Goal: Communication & Community: Answer question/provide support

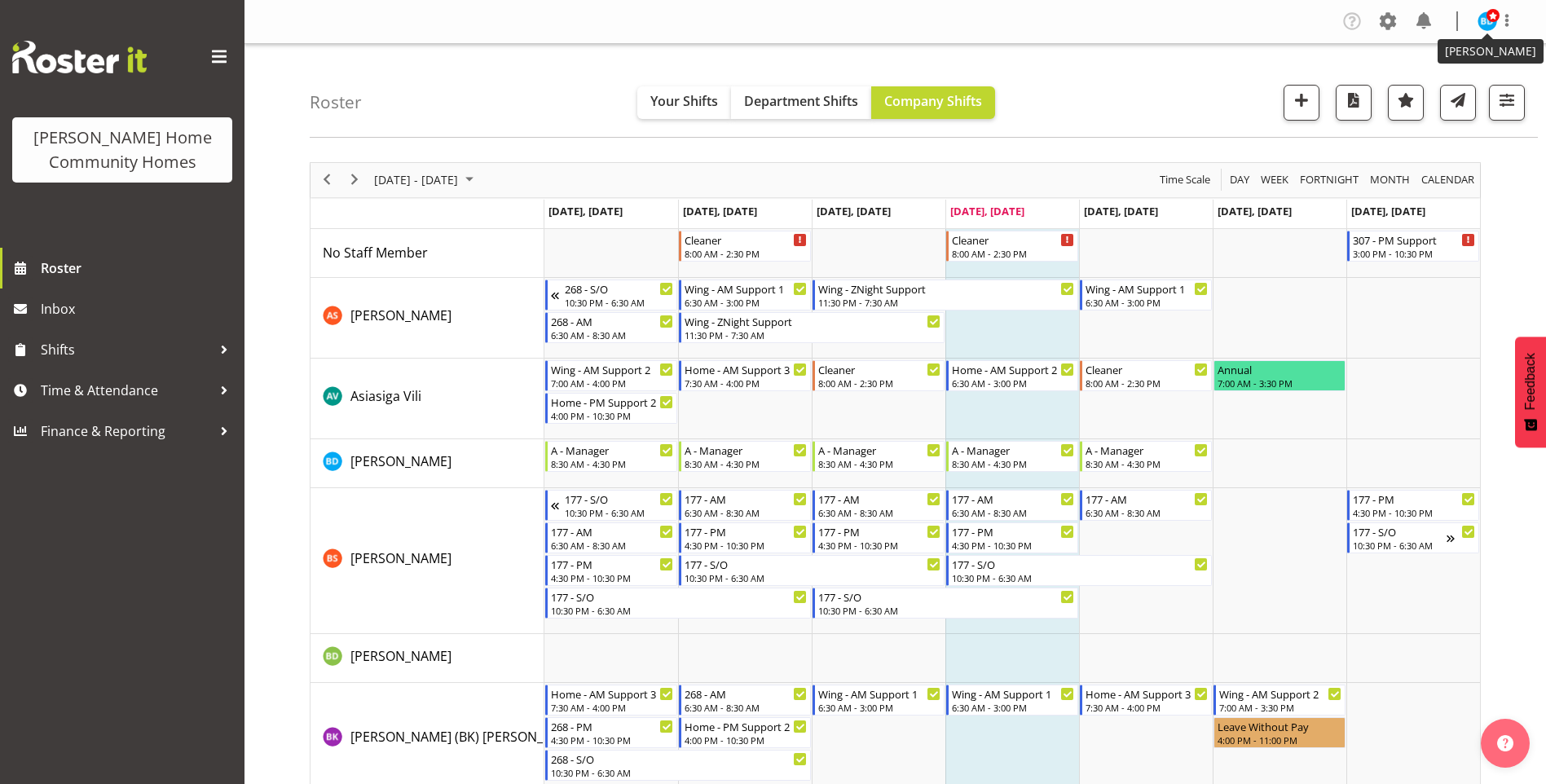
click at [1495, 25] on figure at bounding box center [1487, 20] width 19 height 19
click at [1417, 90] on link "Log Out" at bounding box center [1438, 85] width 156 height 29
click at [89, 269] on span "Roster" at bounding box center [138, 267] width 196 height 25
click at [350, 179] on span "Next" at bounding box center [354, 179] width 19 height 20
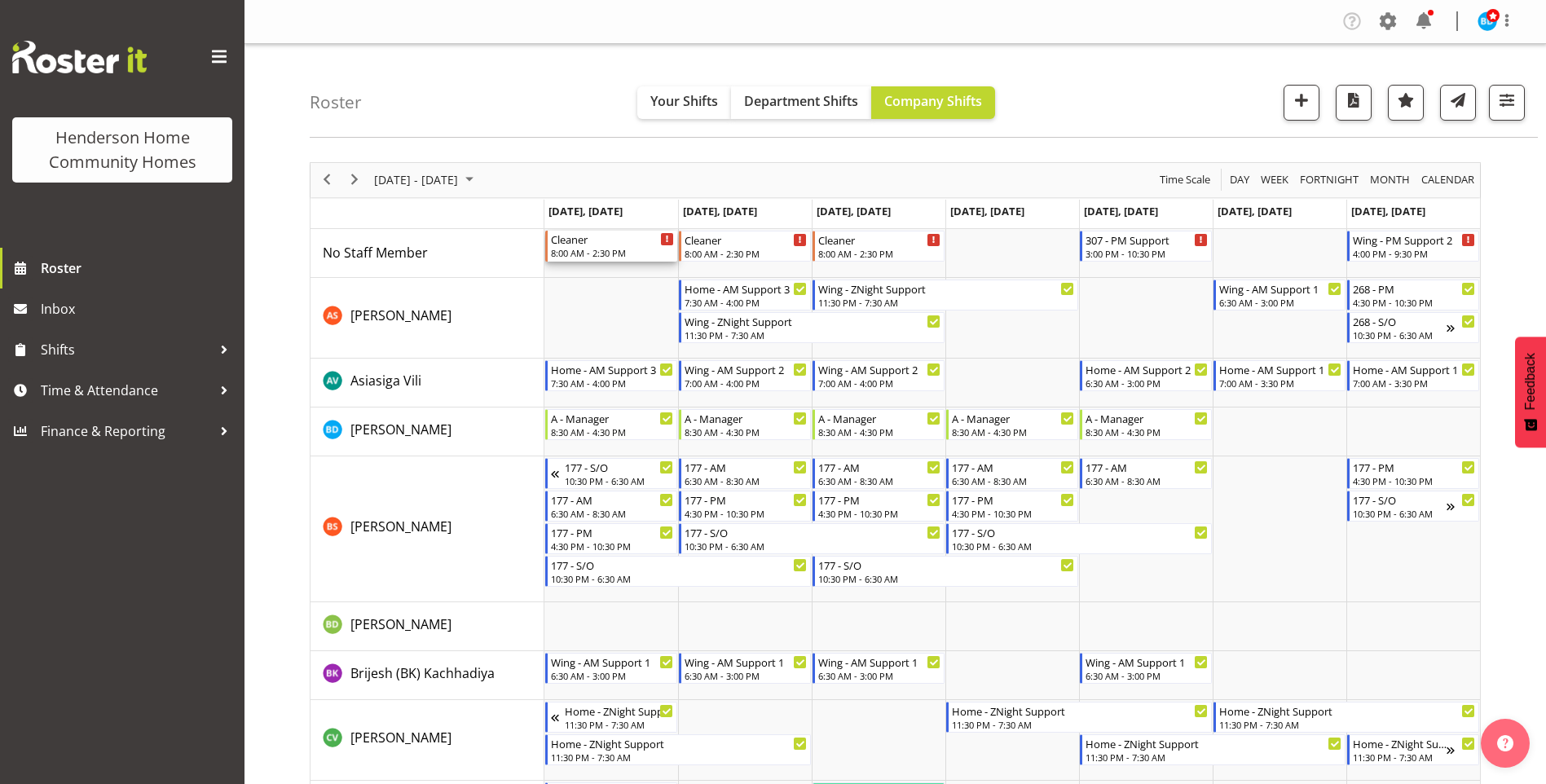
click at [620, 245] on div "Cleaner" at bounding box center [612, 239] width 123 height 17
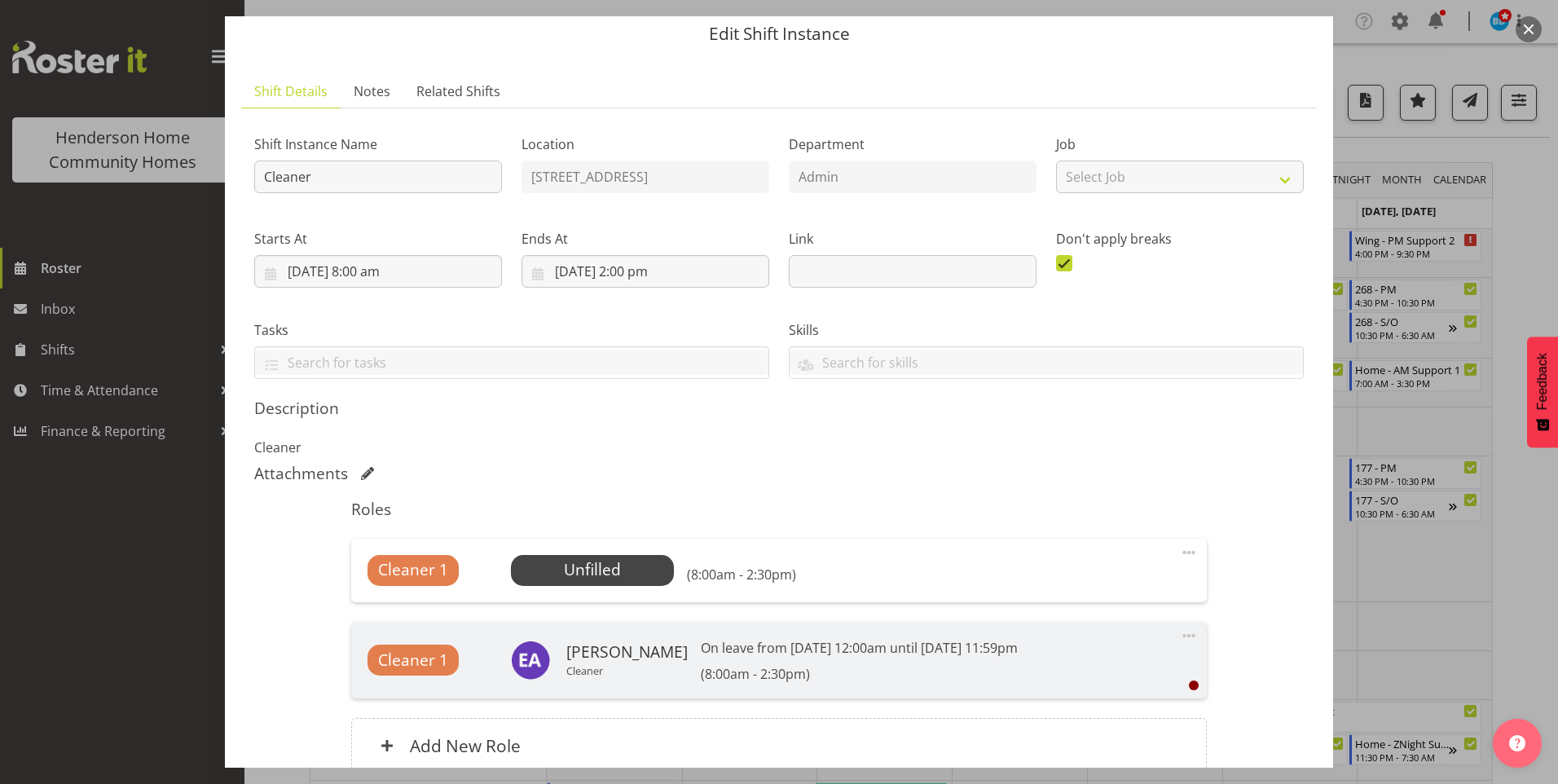
scroll to position [82, 0]
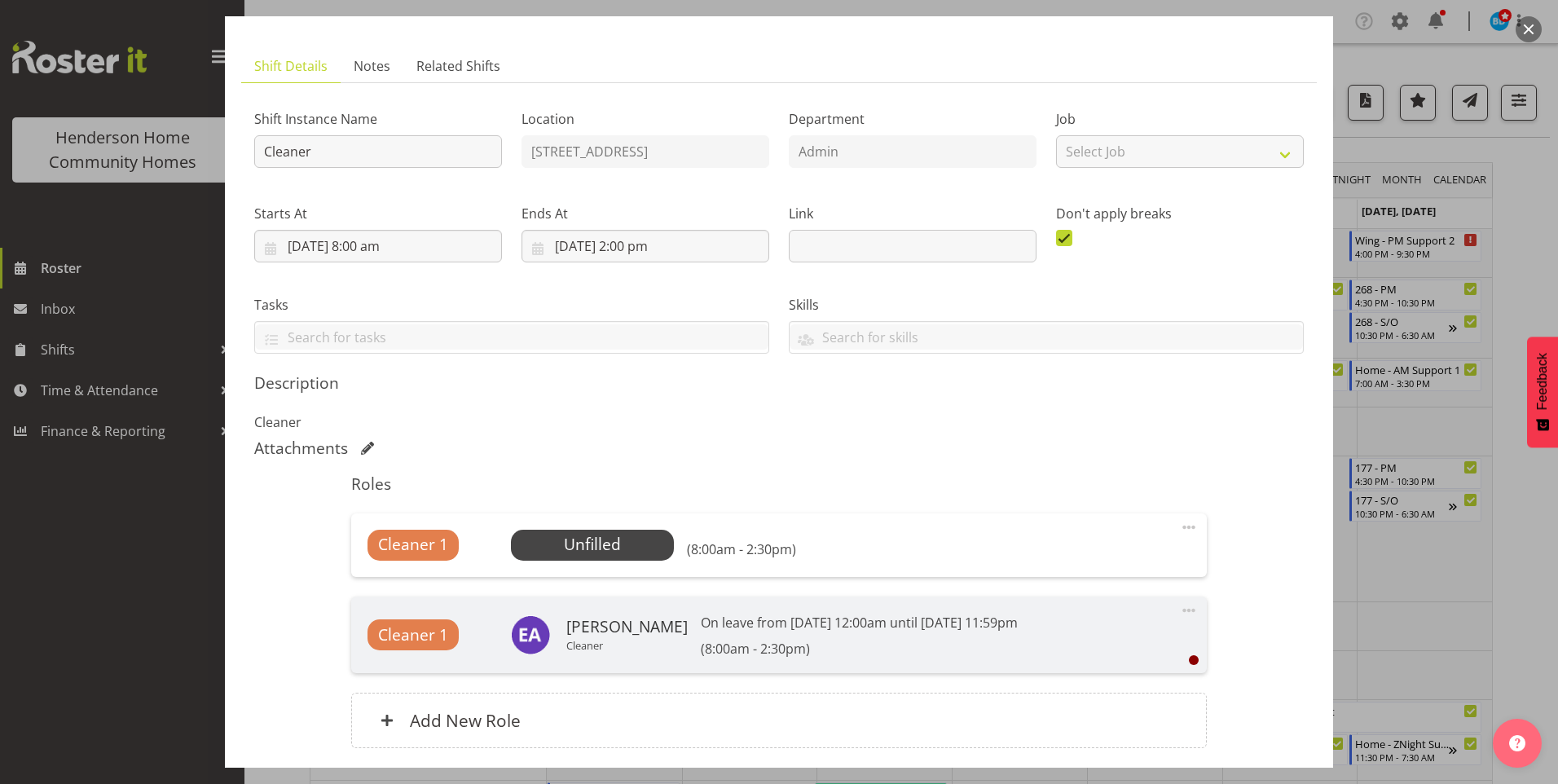
click at [1179, 528] on span at bounding box center [1188, 527] width 19 height 19
click at [1048, 562] on link "Edit" at bounding box center [1120, 563] width 156 height 29
select select "8"
select select "2025"
select select "8"
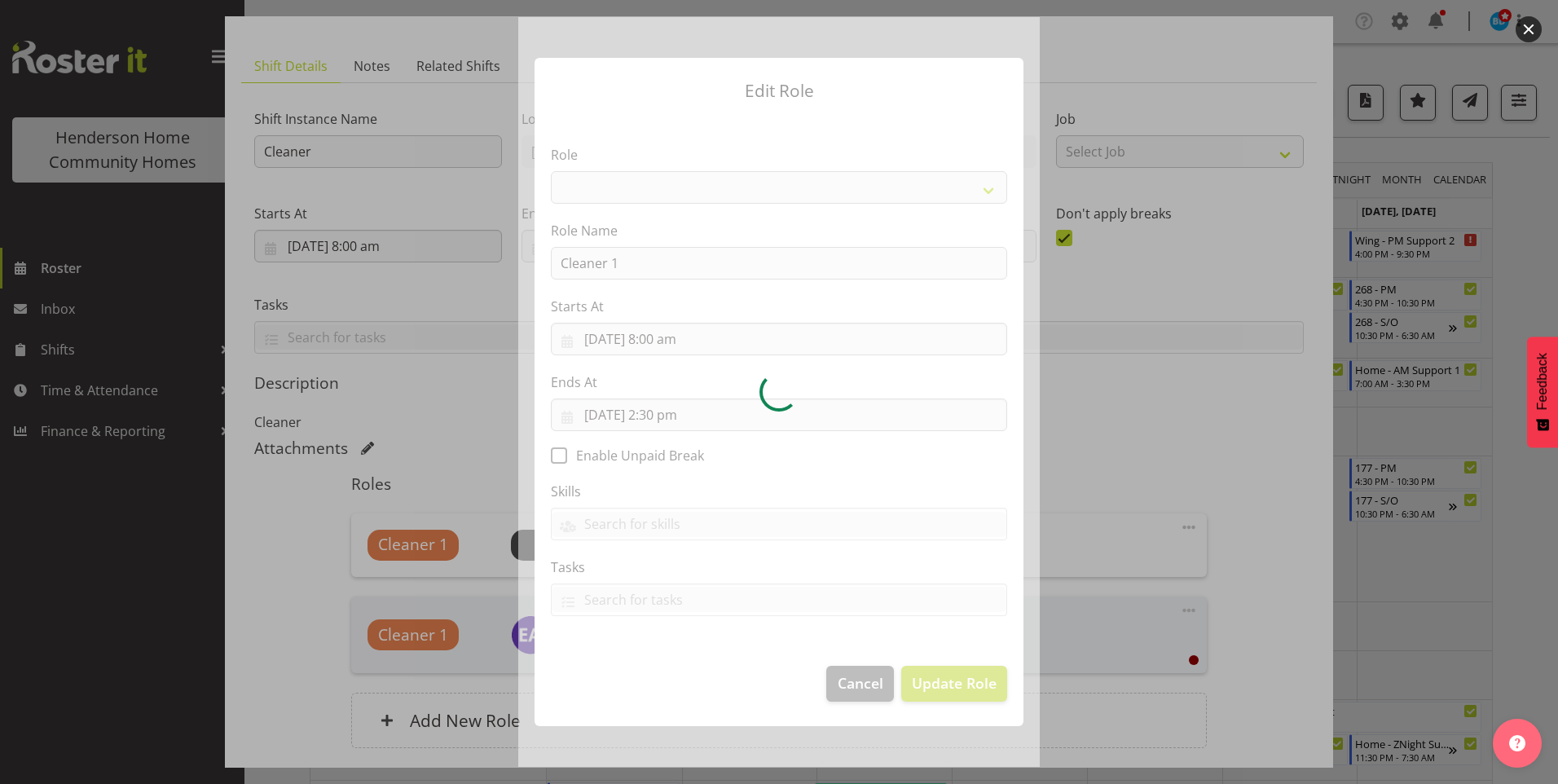
select select
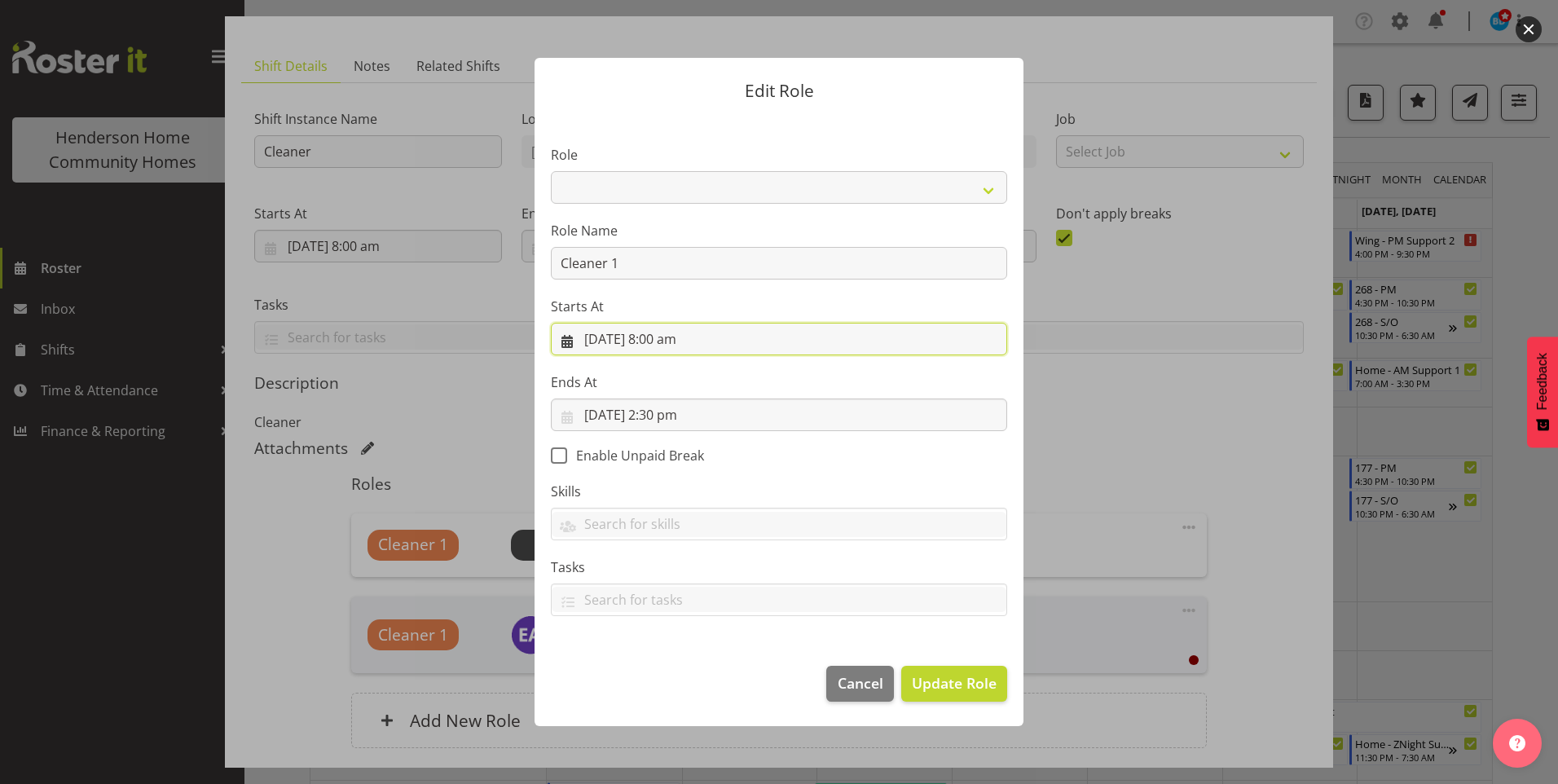
click at [668, 347] on input "15/09/2025, 8:00 am" at bounding box center [779, 338] width 457 height 32
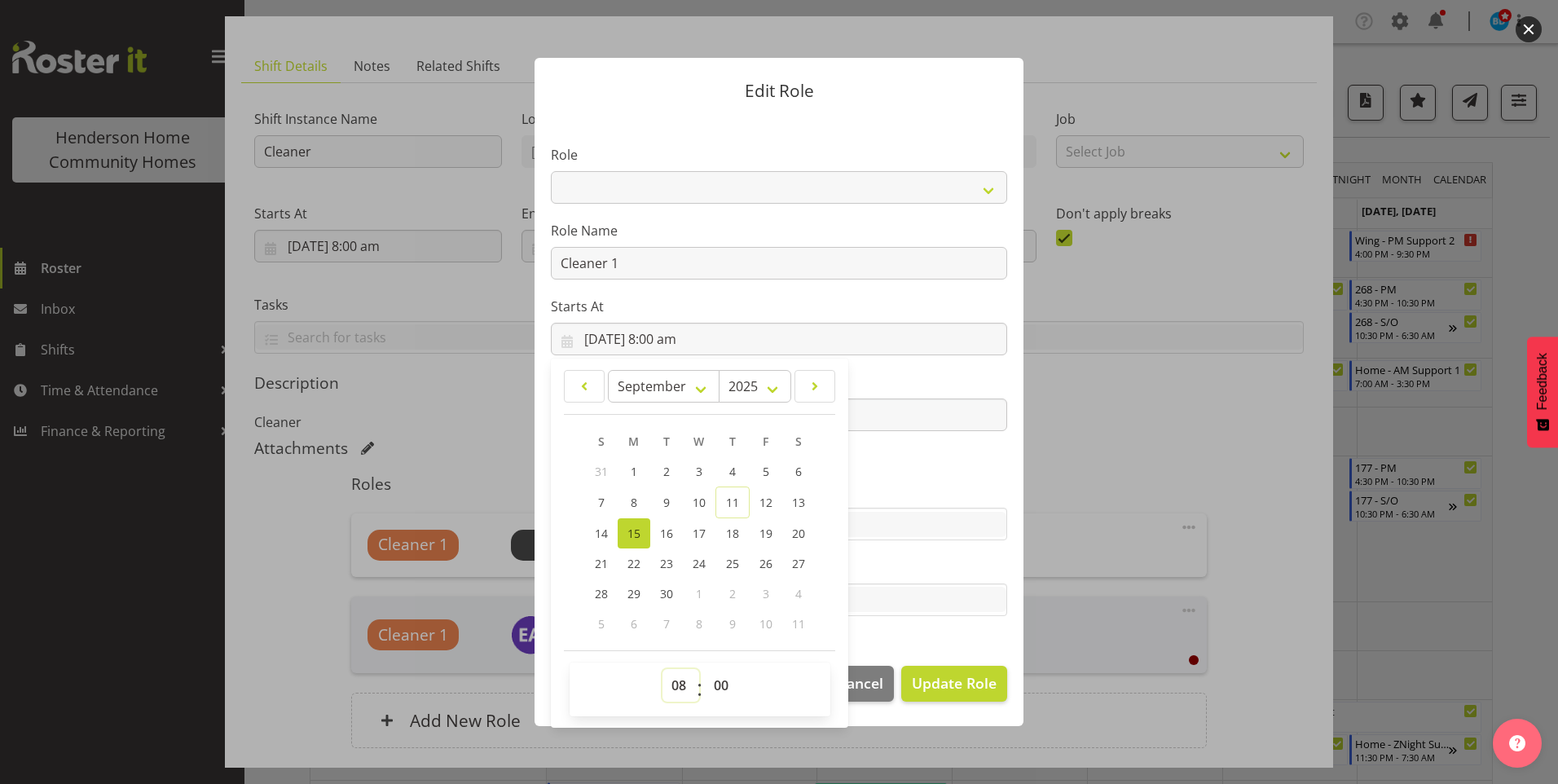
click at [676, 689] on select "00 01 02 03 04 05 06 07 08 09 10 11 12 13 14 15 16 17 18 19 20 21 22 23" at bounding box center [681, 685] width 37 height 32
select select "7"
click at [663, 669] on select "00 01 02 03 04 05 06 07 08 09 10 11 12 13 14 15 16 17 18 19 20 21 22 23" at bounding box center [681, 685] width 37 height 32
type input "15/09/2025, 7:00 am"
click at [690, 763] on div "Edit Role Role Cleaner Maintenance Manager RN Support Worker Role Name Cleaner …" at bounding box center [779, 392] width 521 height 749
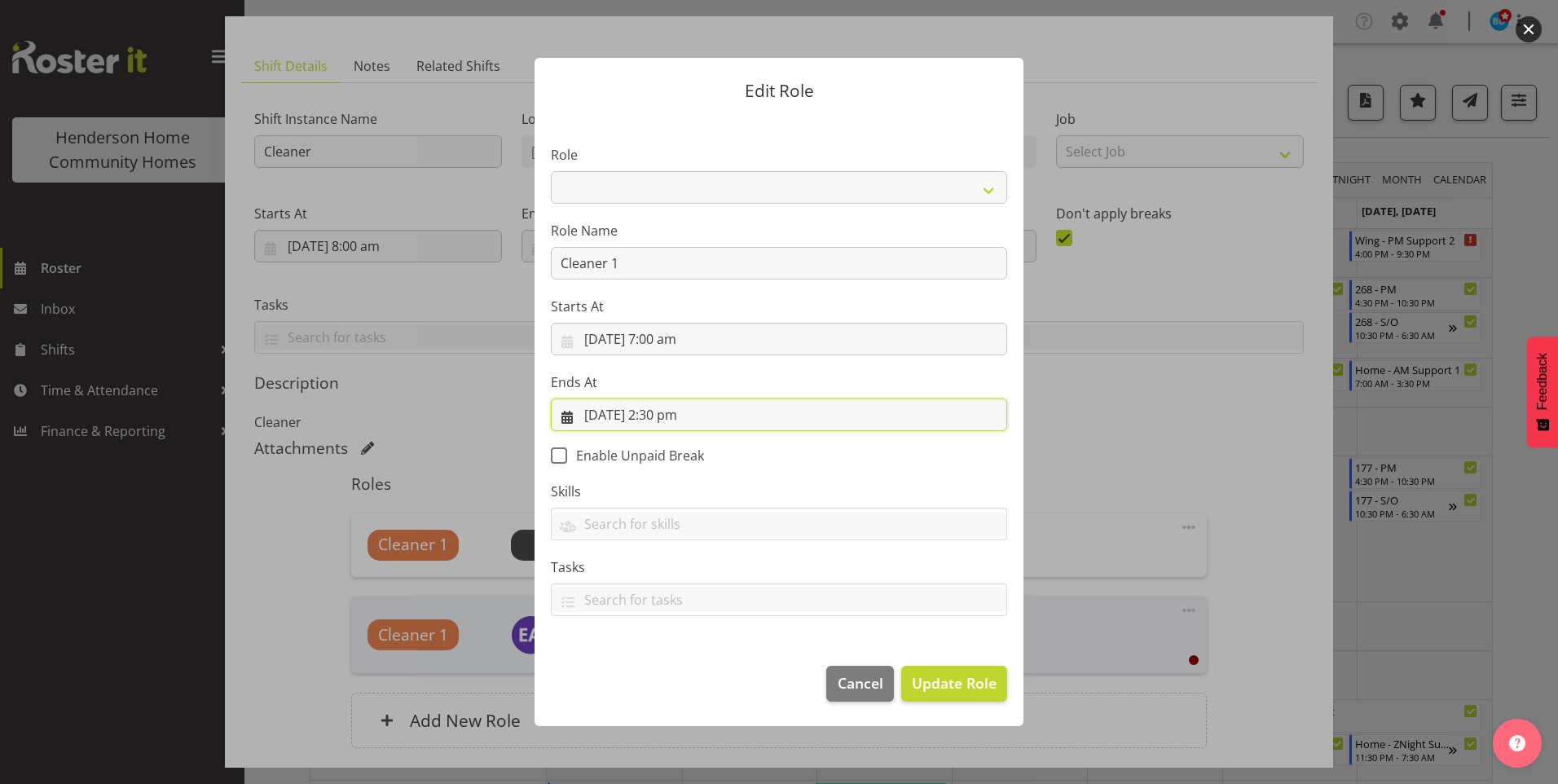
click at [665, 419] on input "15/09/2025, 2:30 pm" at bounding box center [779, 415] width 457 height 32
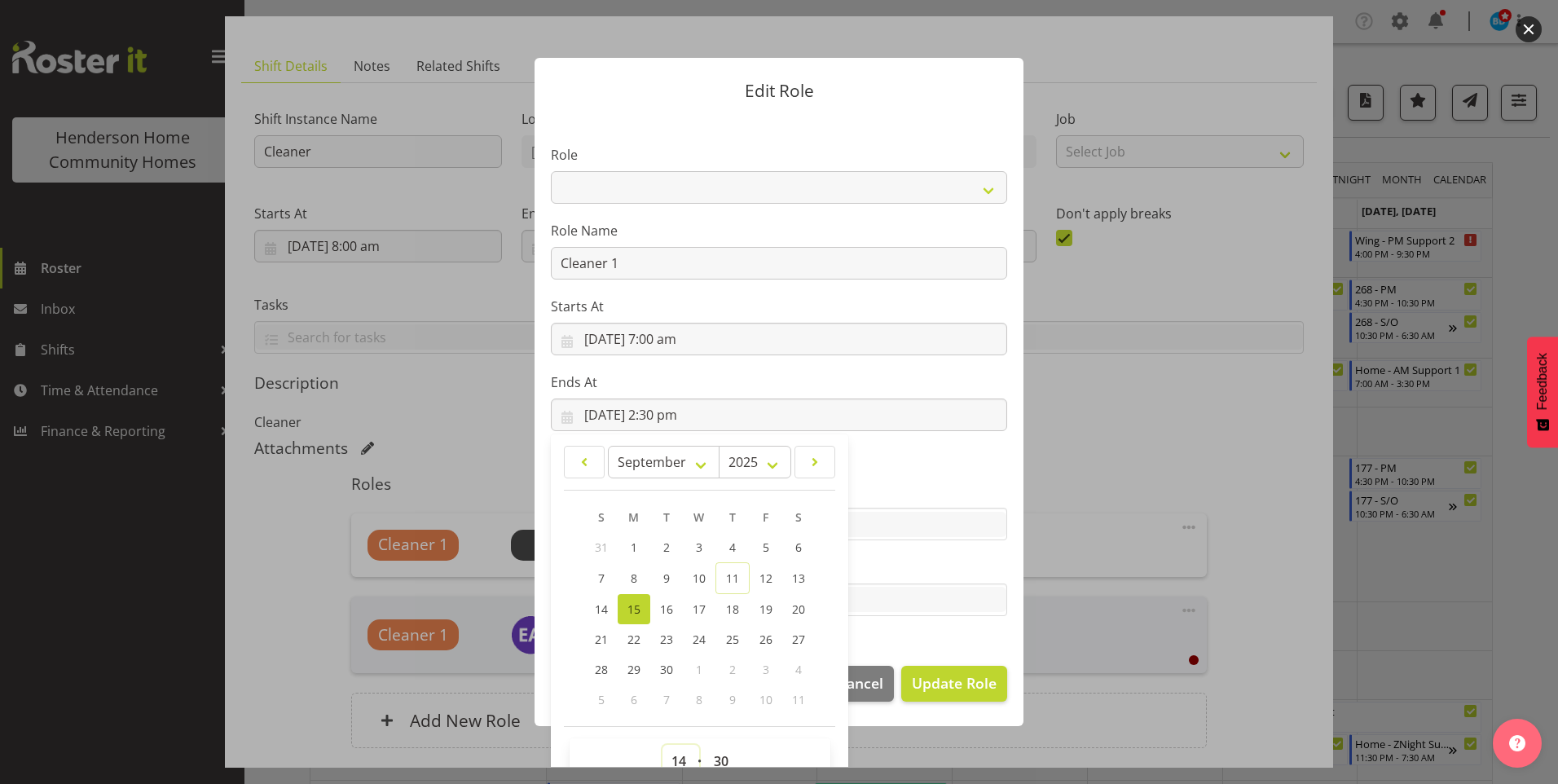
scroll to position [11, 0]
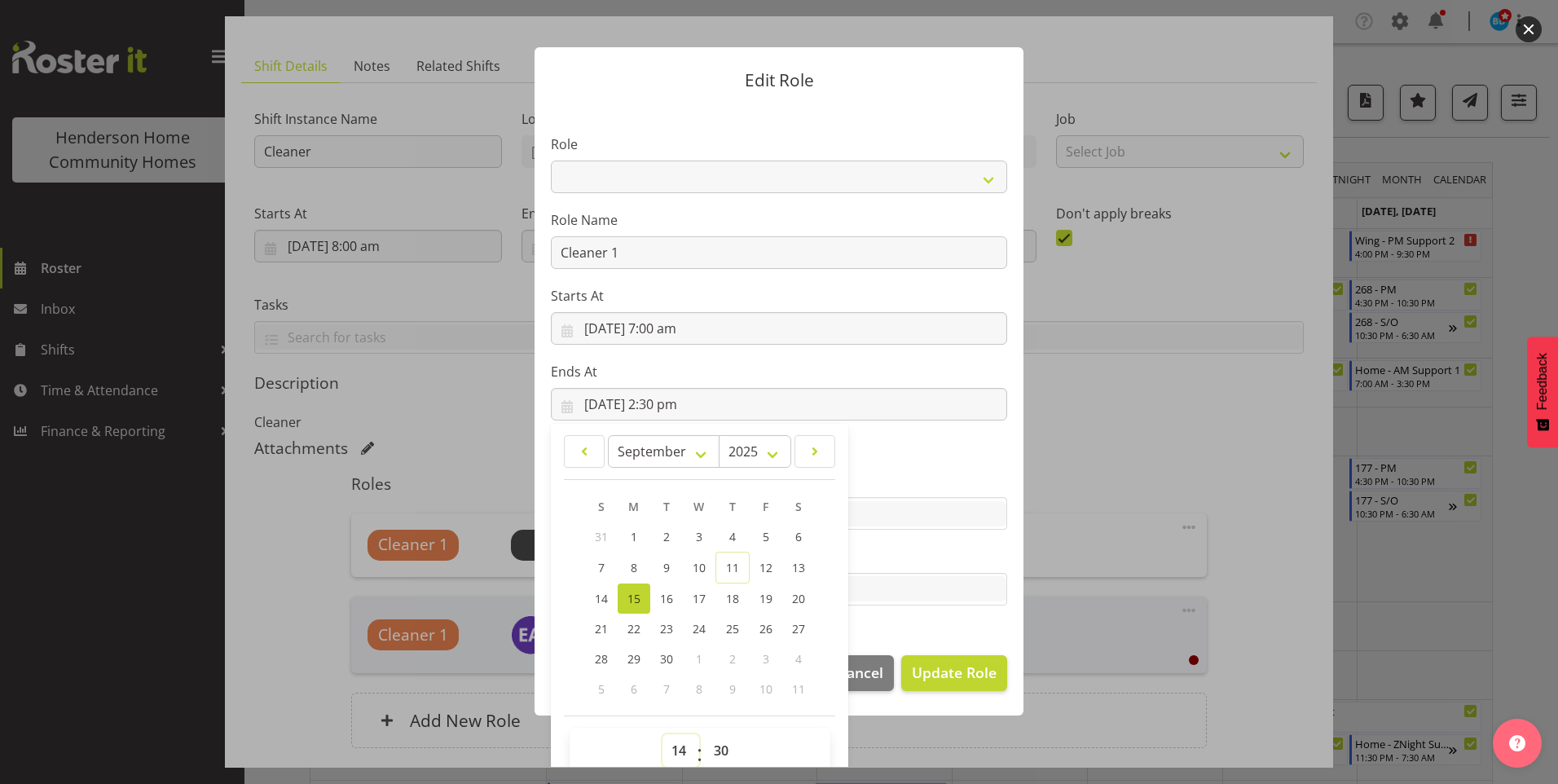
click at [673, 765] on select "00 01 02 03 04 05 06 07 08 09 10 11 12 13 14 15 16 17 18 19 20 21 22 23" at bounding box center [681, 750] width 37 height 32
select select "15"
click at [663, 734] on select "00 01 02 03 04 05 06 07 08 09 10 11 12 13 14 15 16 17 18 19 20 21 22 23" at bounding box center [681, 750] width 37 height 32
type input "15/09/2025, 3:30 pm"
click at [940, 680] on span "Update Role" at bounding box center [954, 672] width 85 height 21
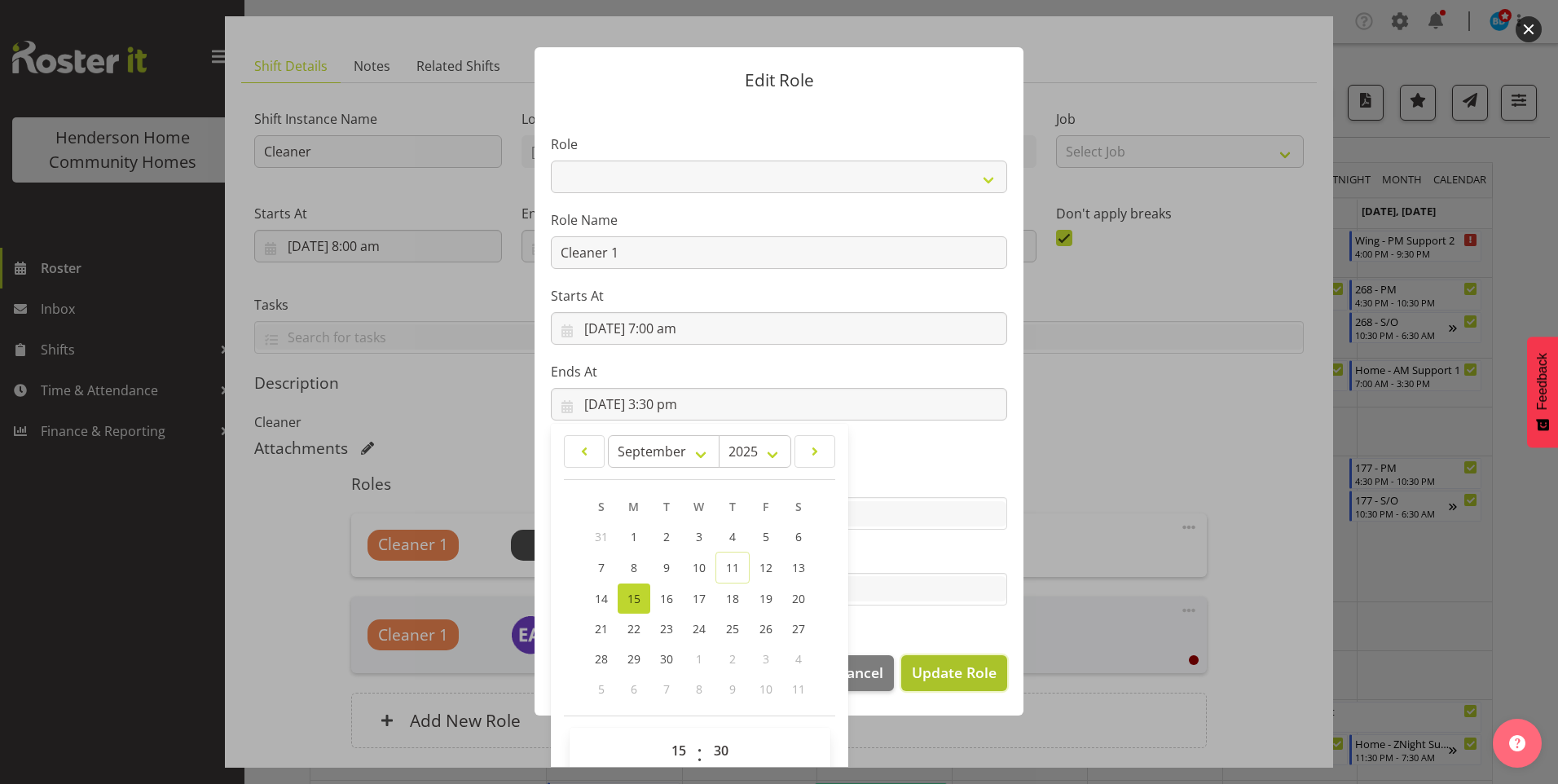
select select
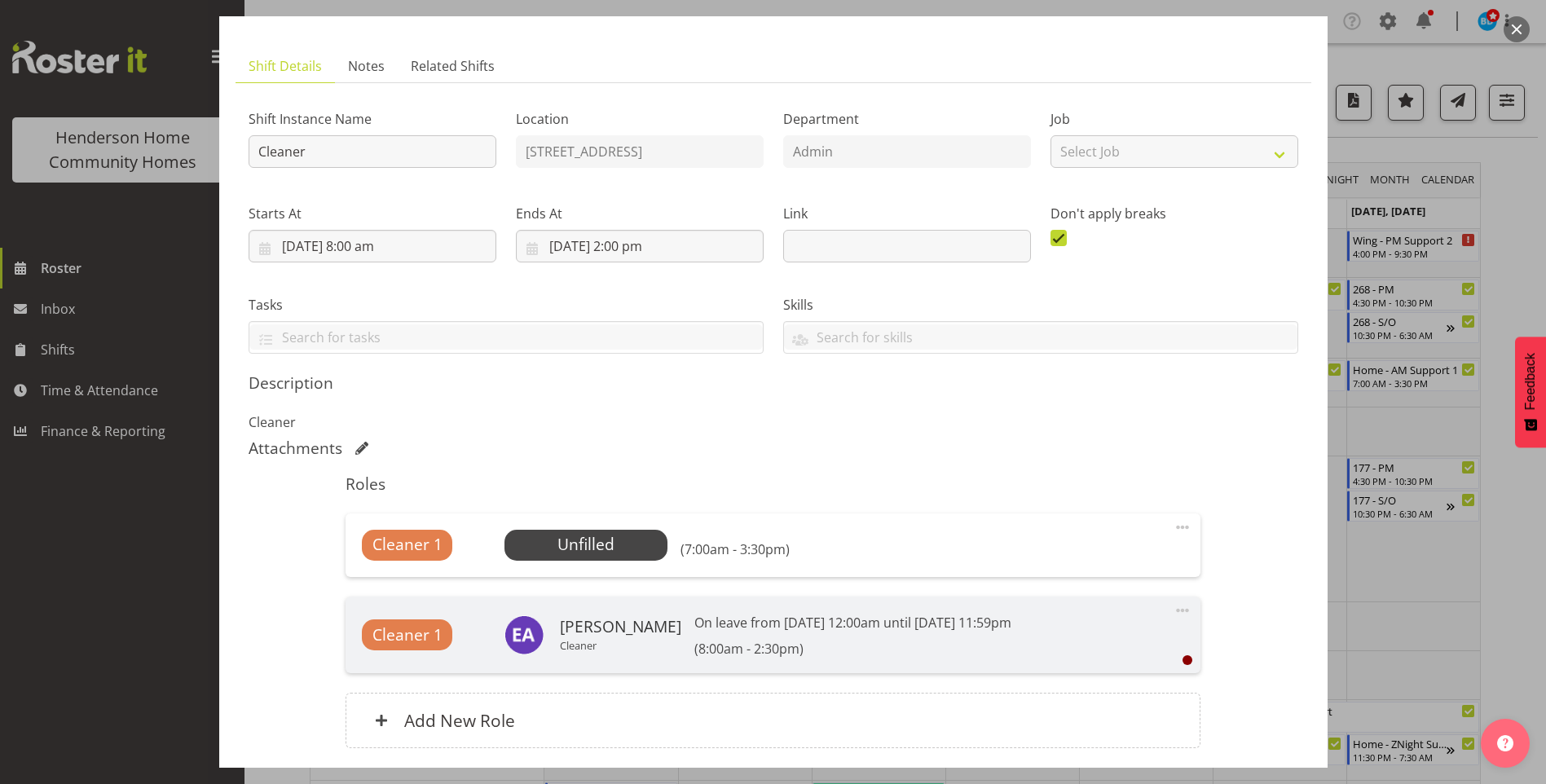
click at [1173, 525] on span at bounding box center [1182, 527] width 19 height 19
click at [1070, 564] on link "Edit" at bounding box center [1114, 563] width 156 height 29
select select "8"
select select "2025"
select select "15"
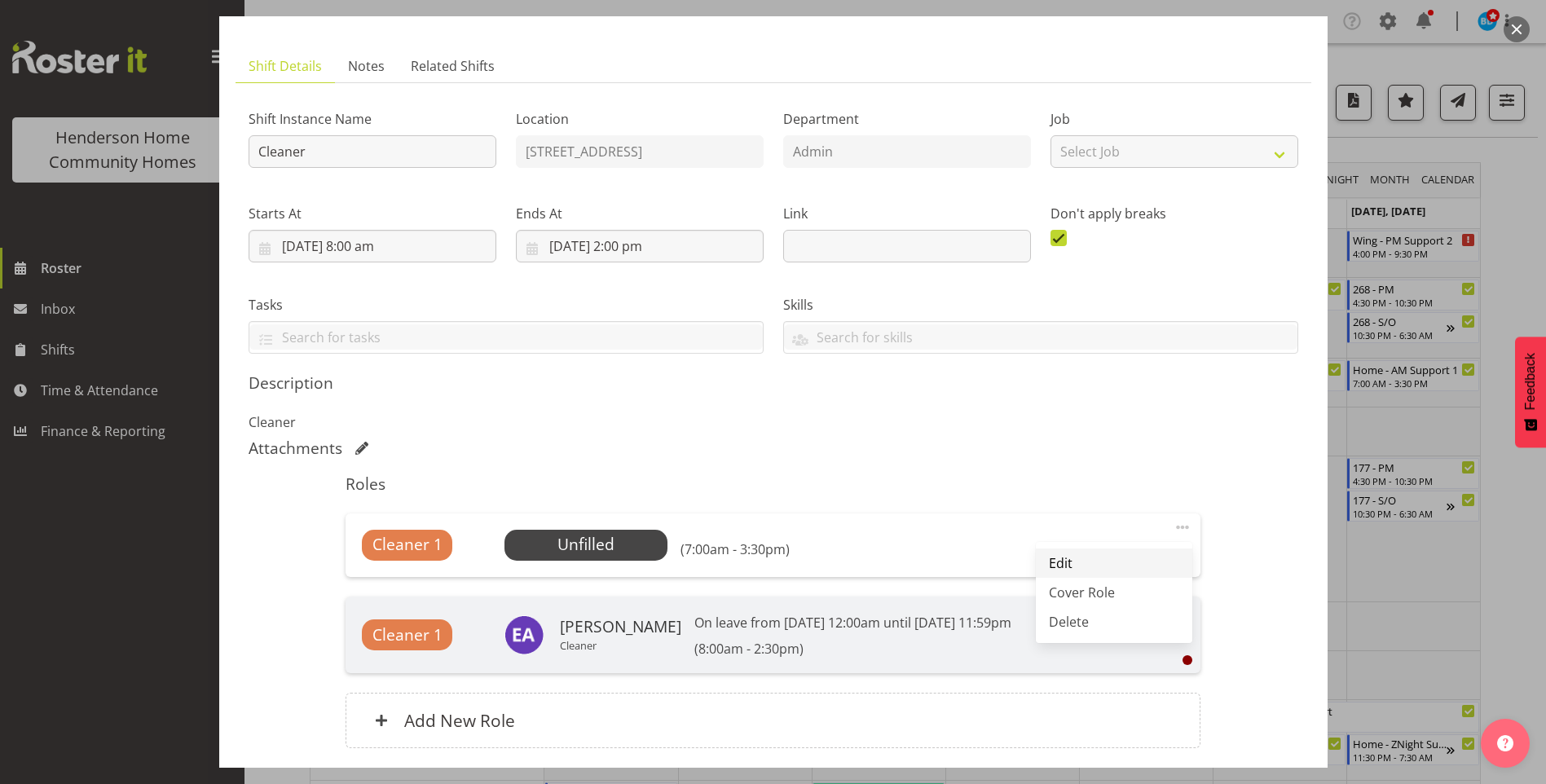
select select "30"
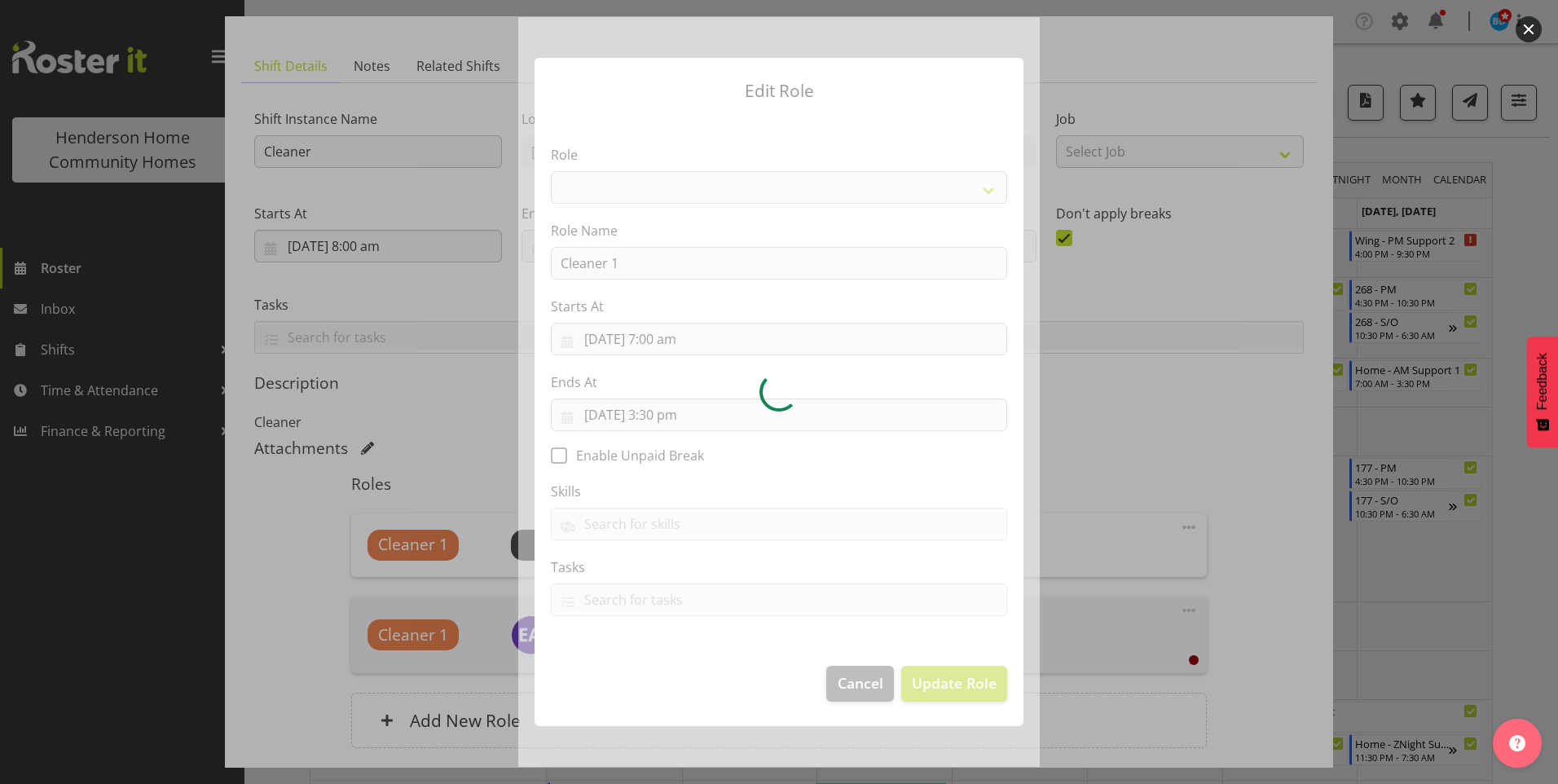
select select
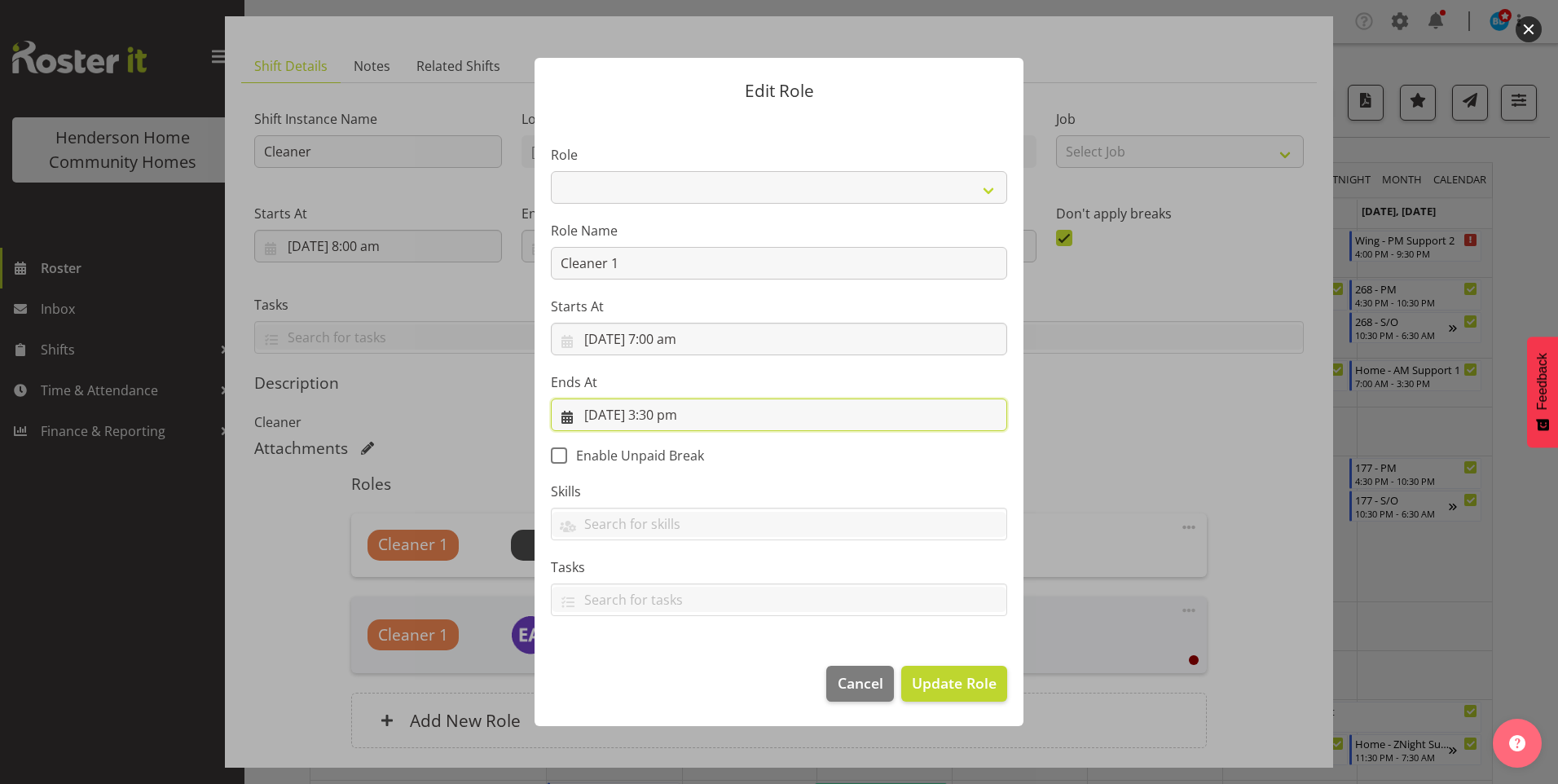
drag, startPoint x: 665, startPoint y: 415, endPoint x: 676, endPoint y: 427, distance: 16.3
click at [665, 415] on input "15/09/2025, 3:30 pm" at bounding box center [779, 415] width 457 height 32
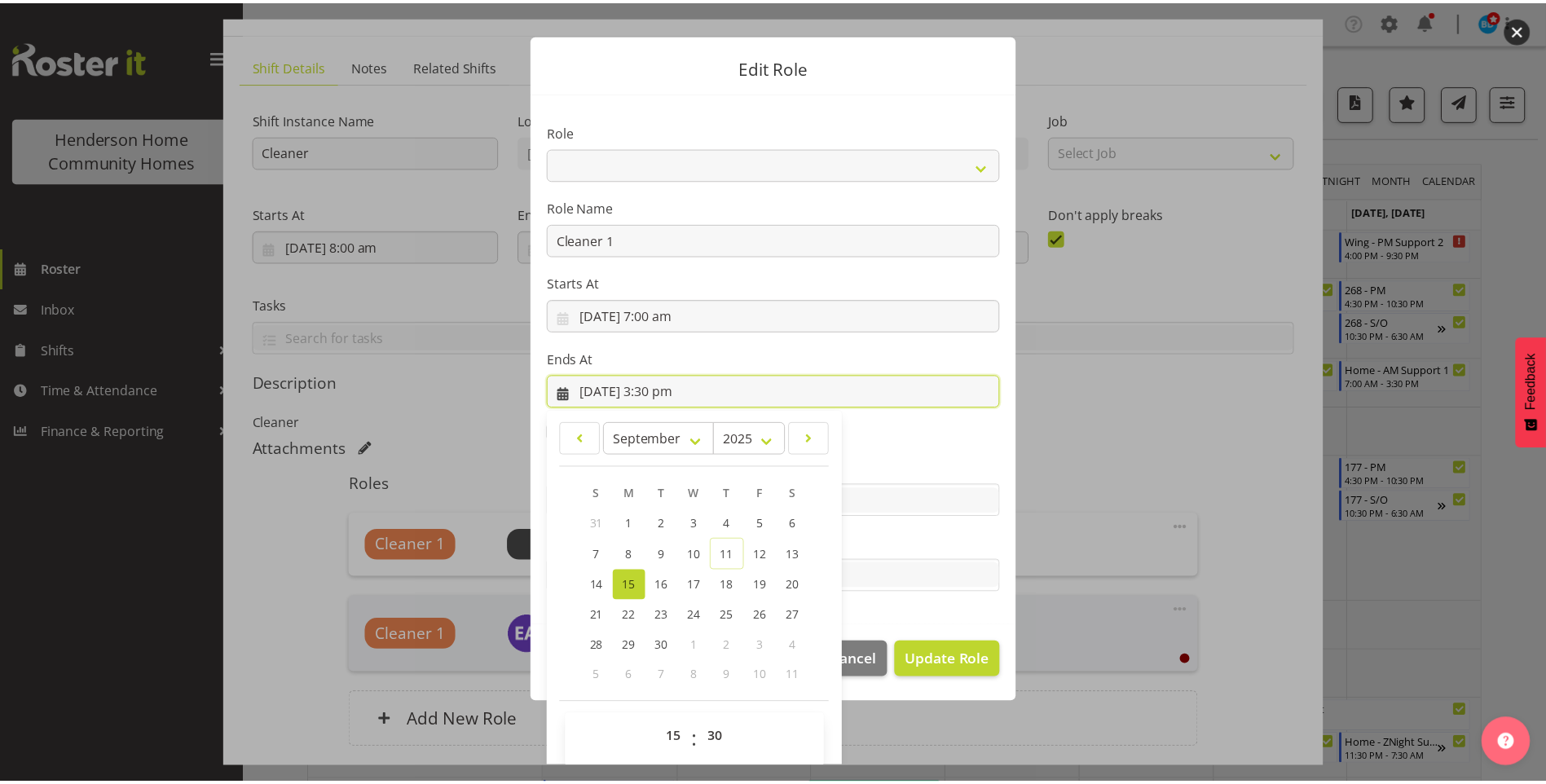
scroll to position [37, 0]
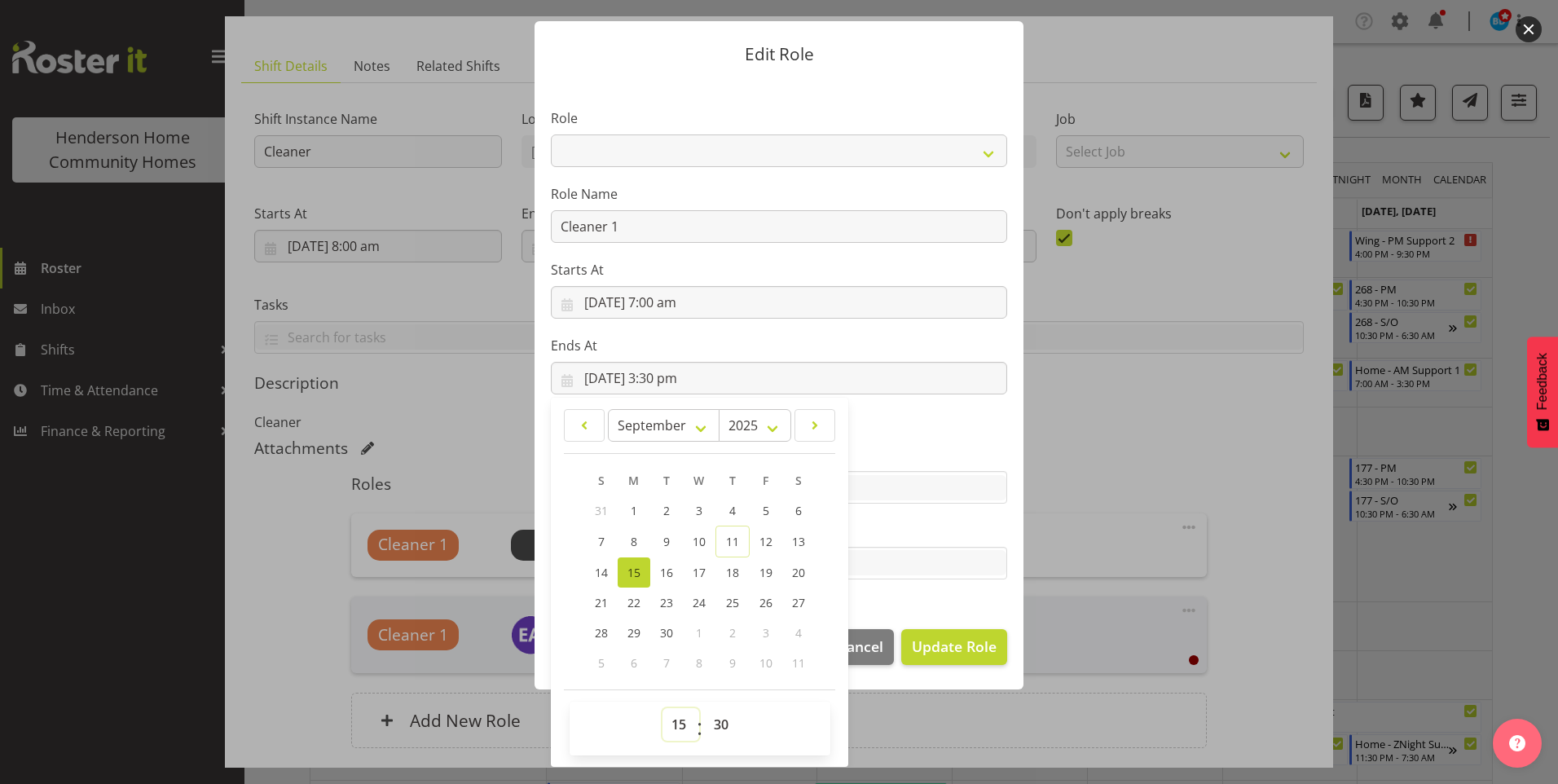
drag, startPoint x: 673, startPoint y: 722, endPoint x: 680, endPoint y: 705, distance: 18.4
click at [677, 714] on select "00 01 02 03 04 05 06 07 08 09 10 11 12 13 14 15 16 17 18 19 20 21 22 23" at bounding box center [681, 724] width 37 height 32
select select "13"
click at [663, 709] on select "00 01 02 03 04 05 06 07 08 09 10 11 12 13 14 15 16 17 18 19 20 21 22 23" at bounding box center [681, 724] width 37 height 32
type input "15/09/2025, 1:30 pm"
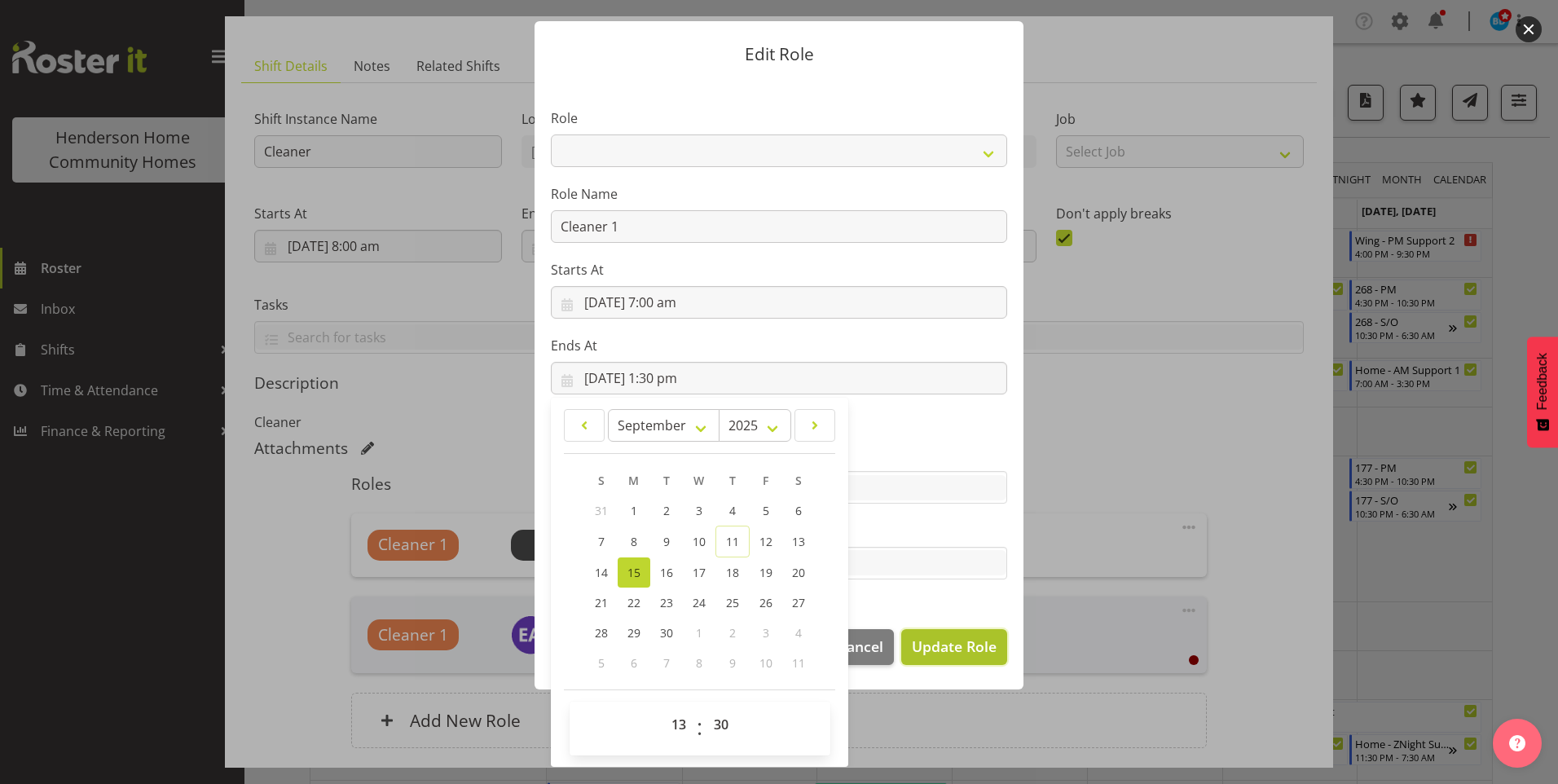
click at [946, 653] on span "Update Role" at bounding box center [954, 646] width 85 height 21
select select
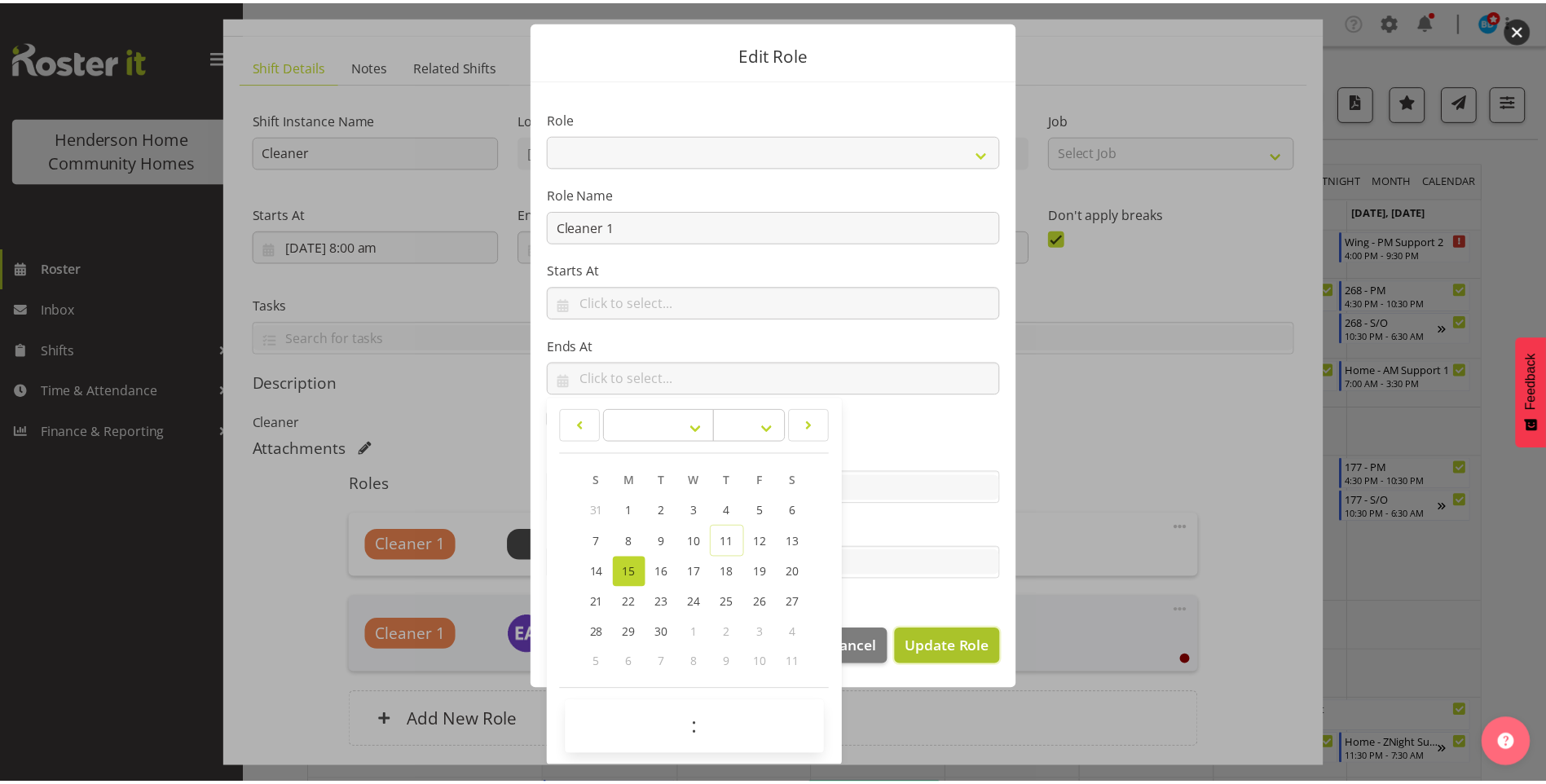
scroll to position [35, 0]
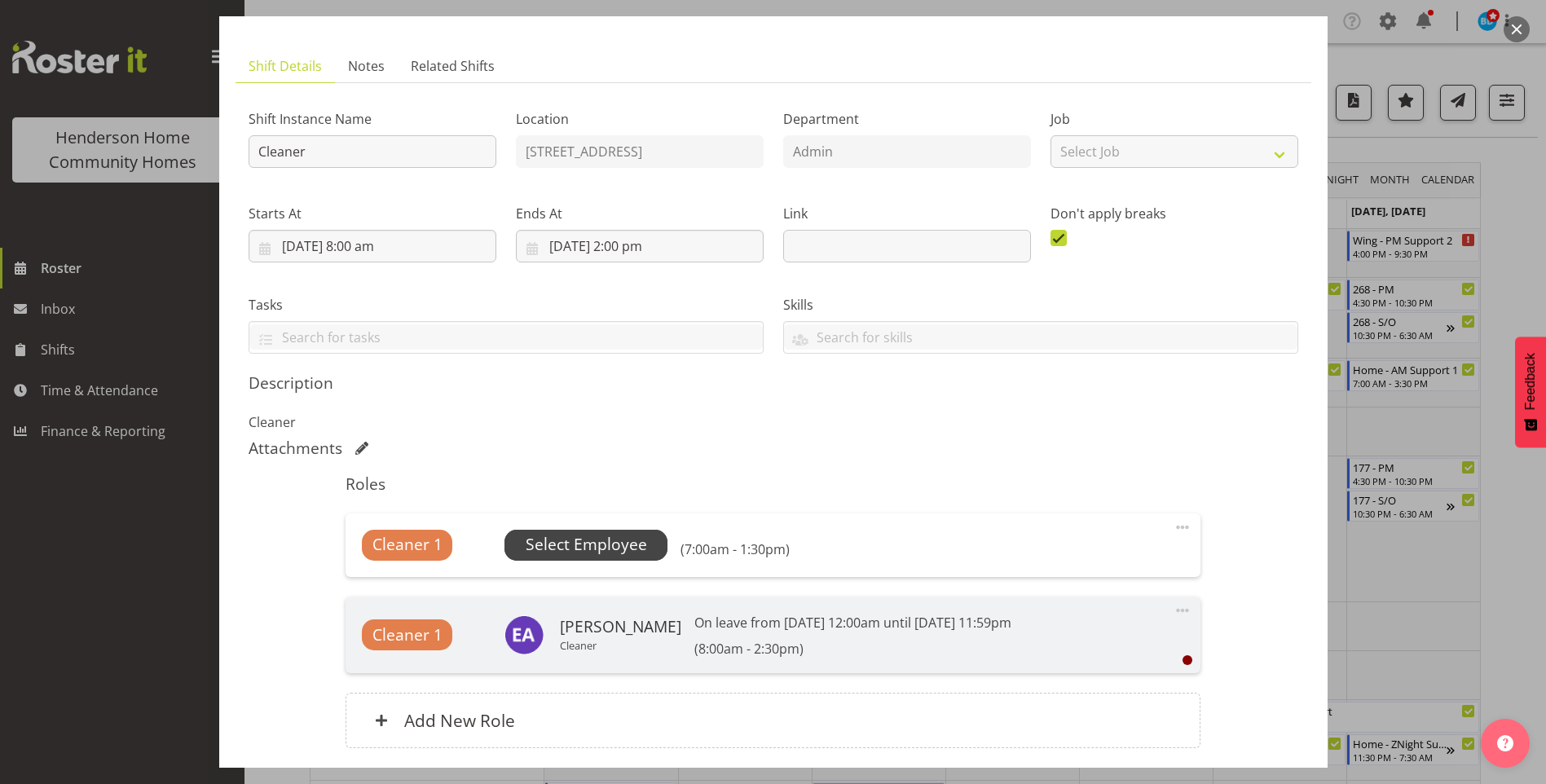
click at [550, 549] on span "Select Employee" at bounding box center [586, 545] width 121 height 24
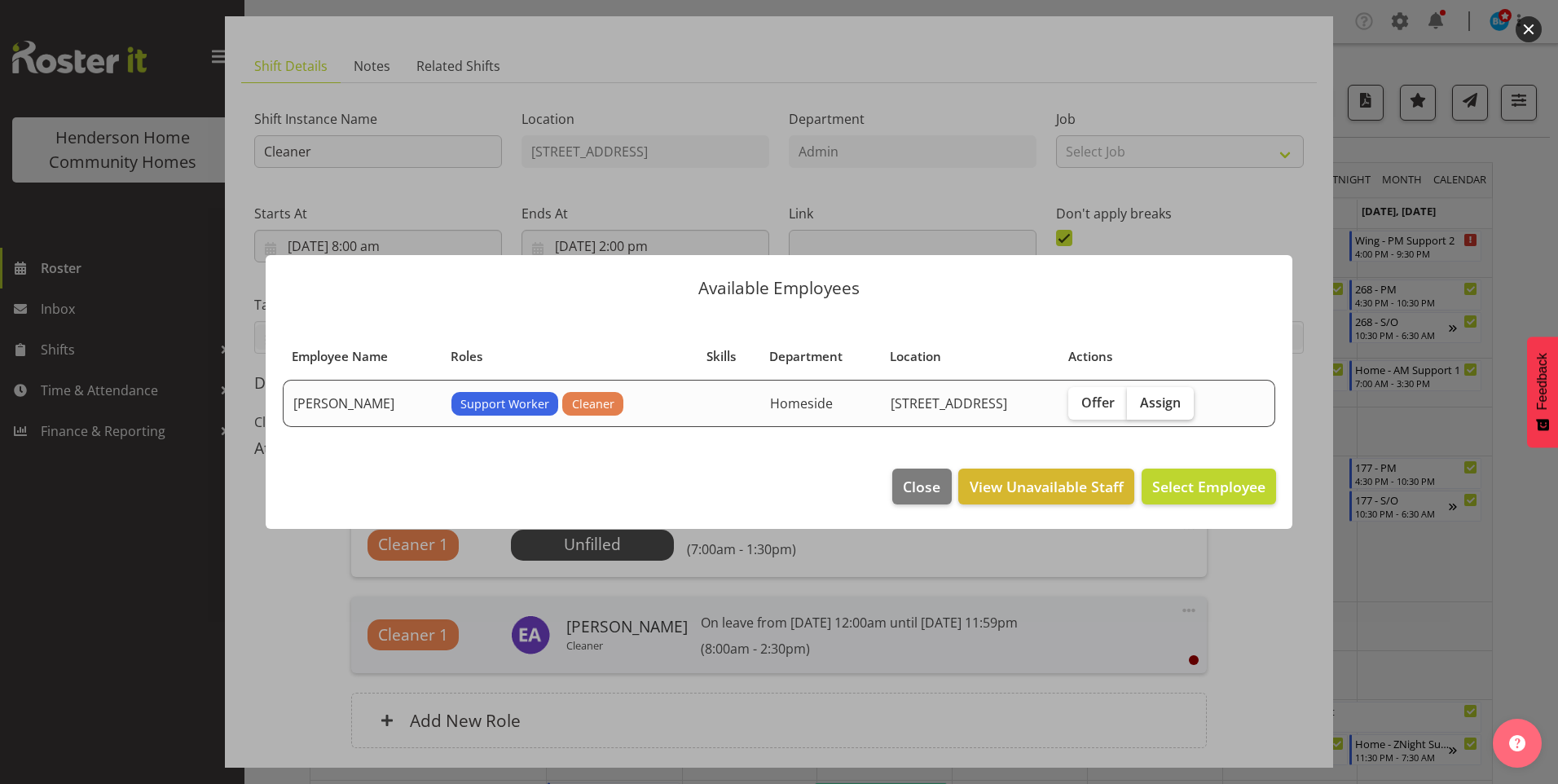
click at [1153, 403] on span "Assign" at bounding box center [1161, 403] width 40 height 17
click at [1138, 403] on input "Assign" at bounding box center [1132, 403] width 11 height 11
checkbox input "true"
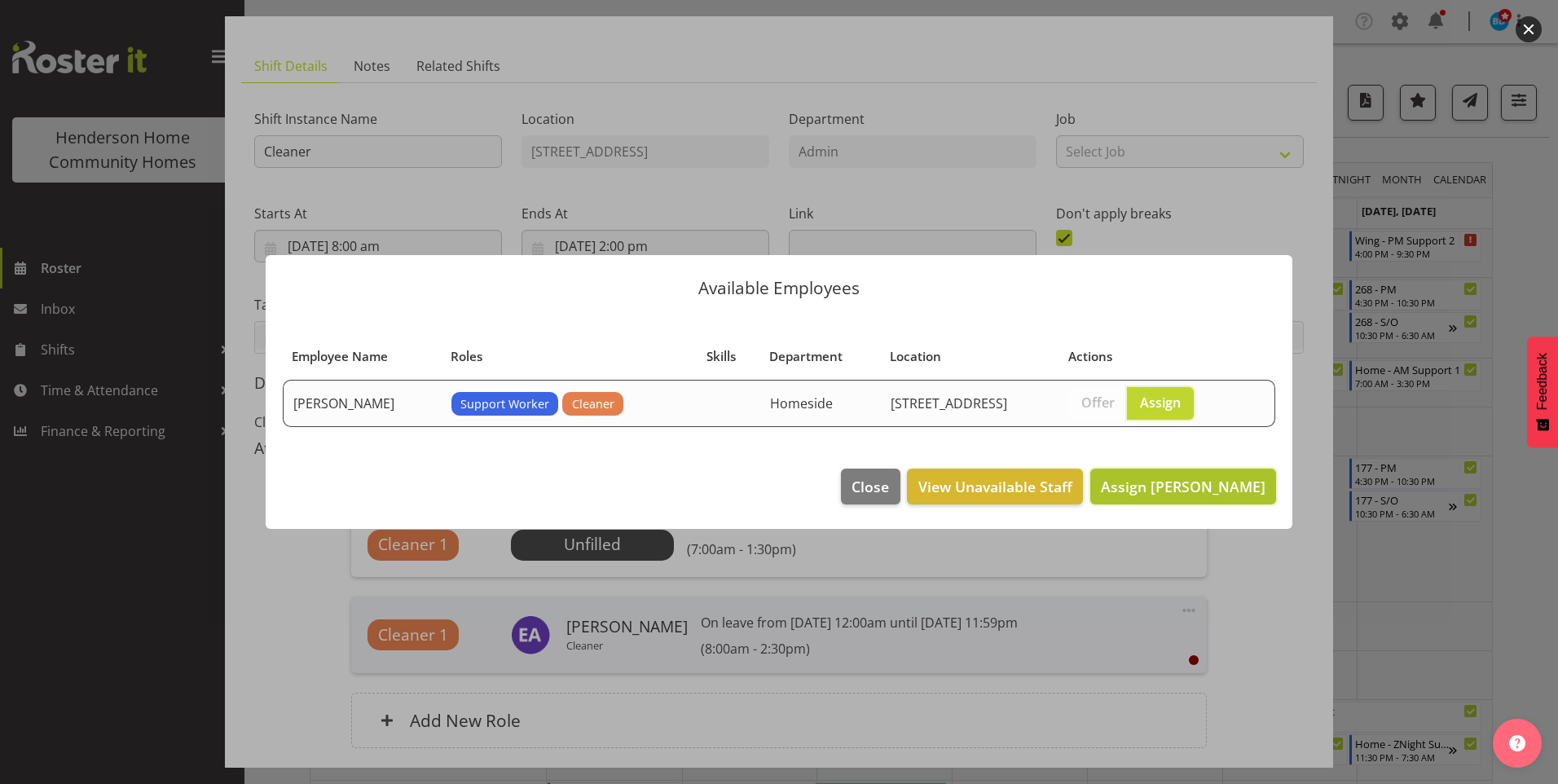
click at [1212, 497] on button "Assign Julius Antonio" at bounding box center [1183, 486] width 186 height 36
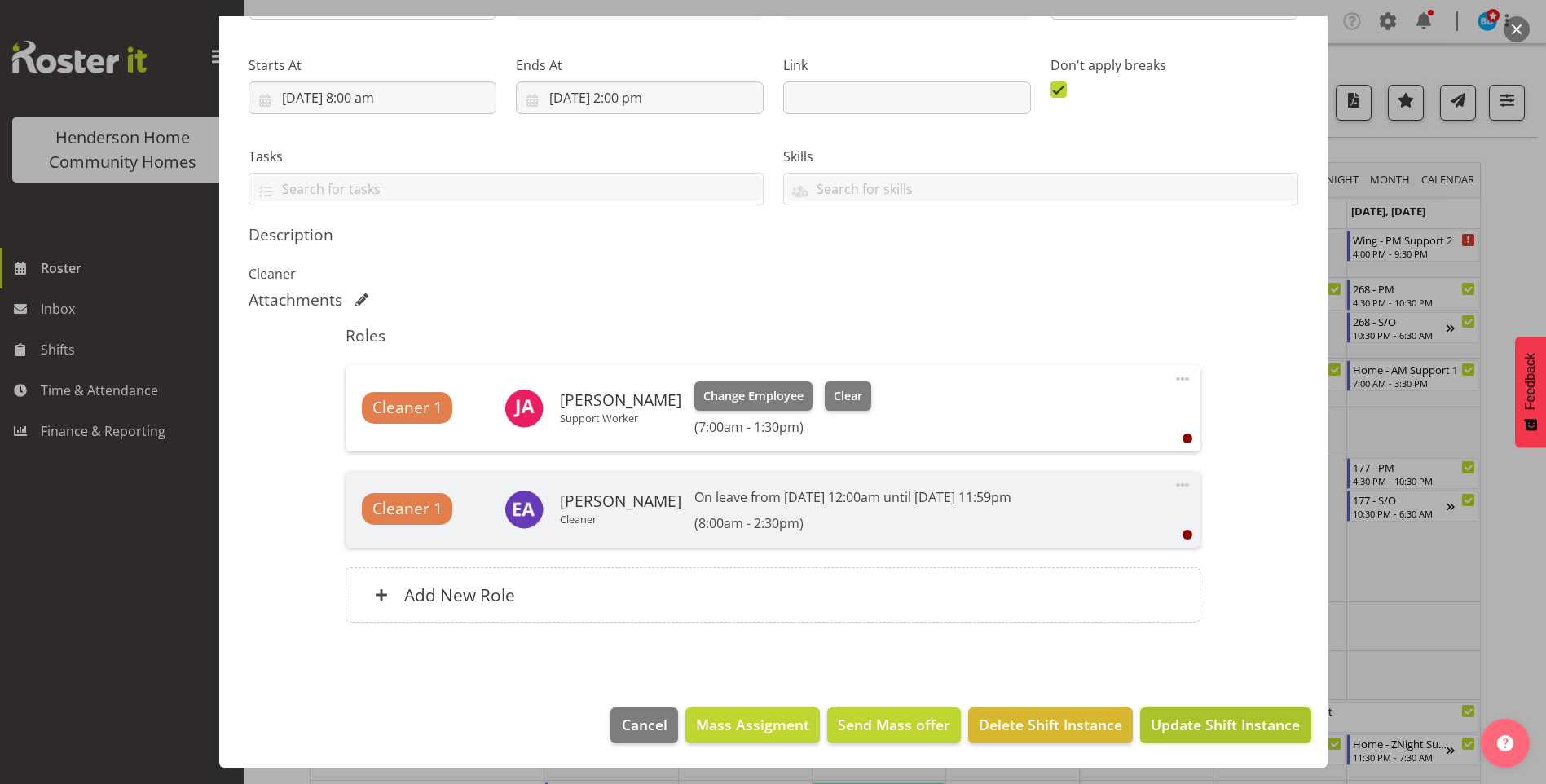
click at [1224, 735] on span "Update Shift Instance" at bounding box center [1225, 724] width 149 height 21
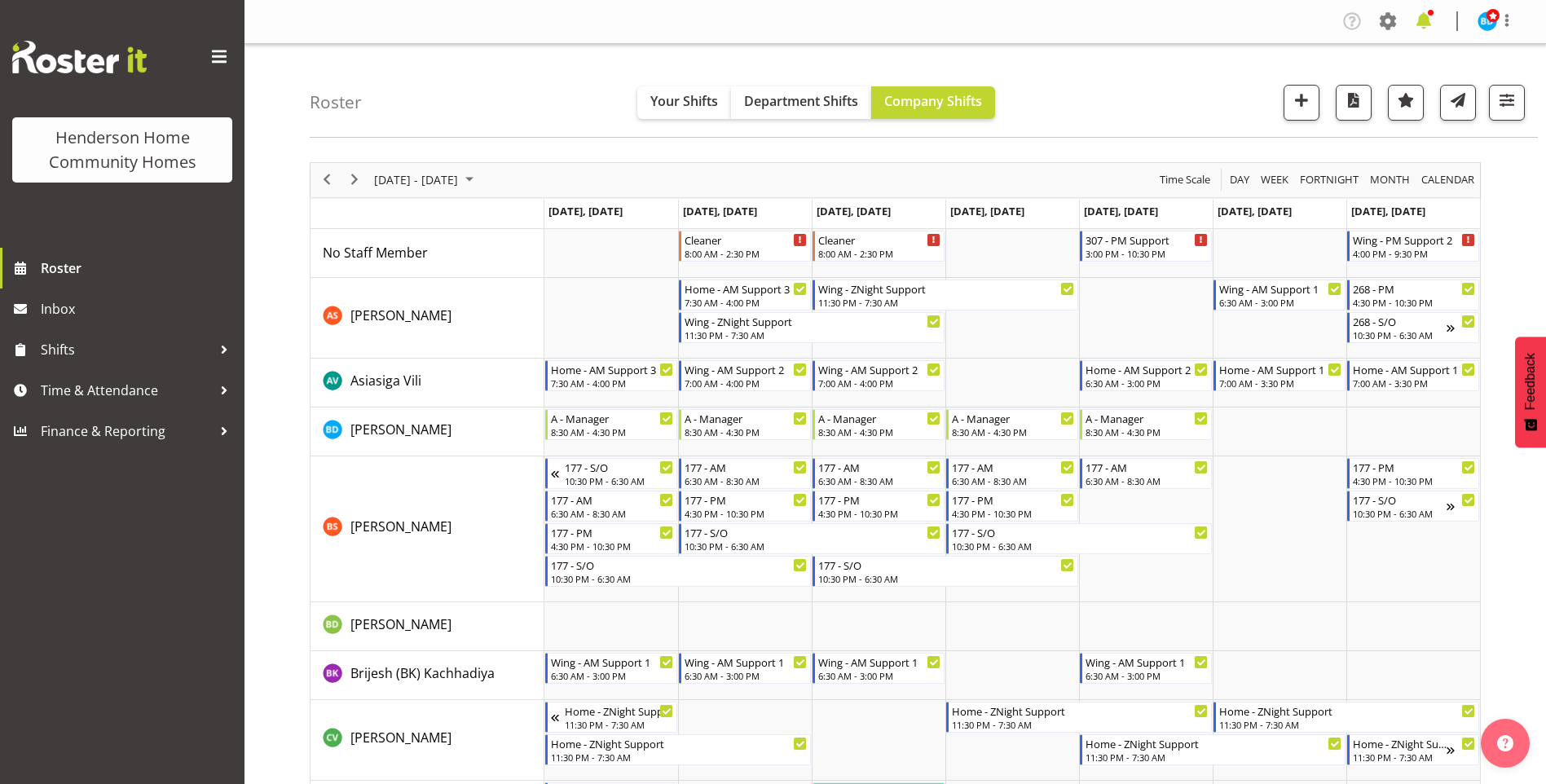
click at [1418, 17] on span at bounding box center [1424, 21] width 26 height 26
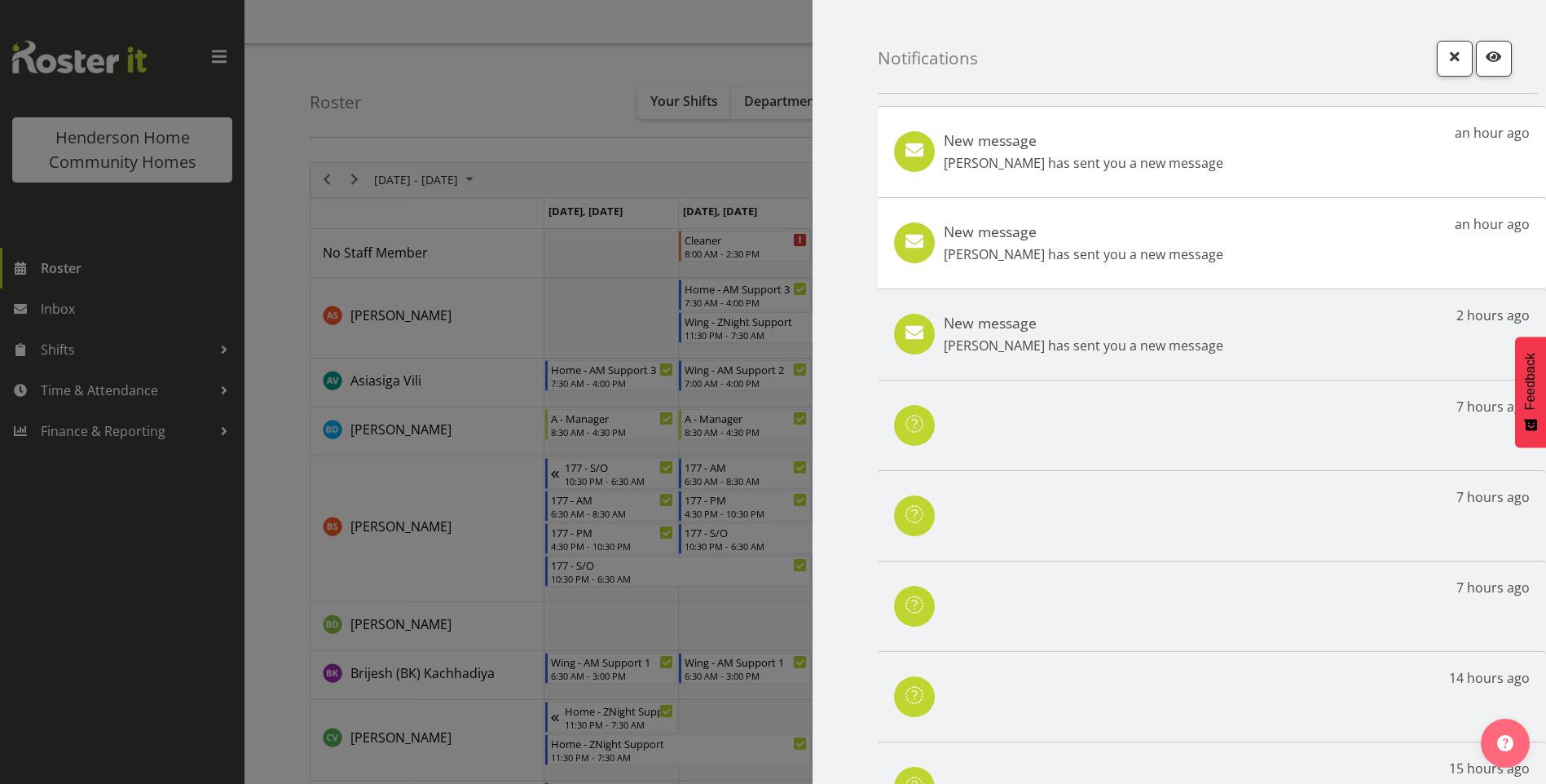
click at [1204, 247] on div "New message Navneet Kaur has sent you a new message an hour ago" at bounding box center [1211, 243] width 668 height 91
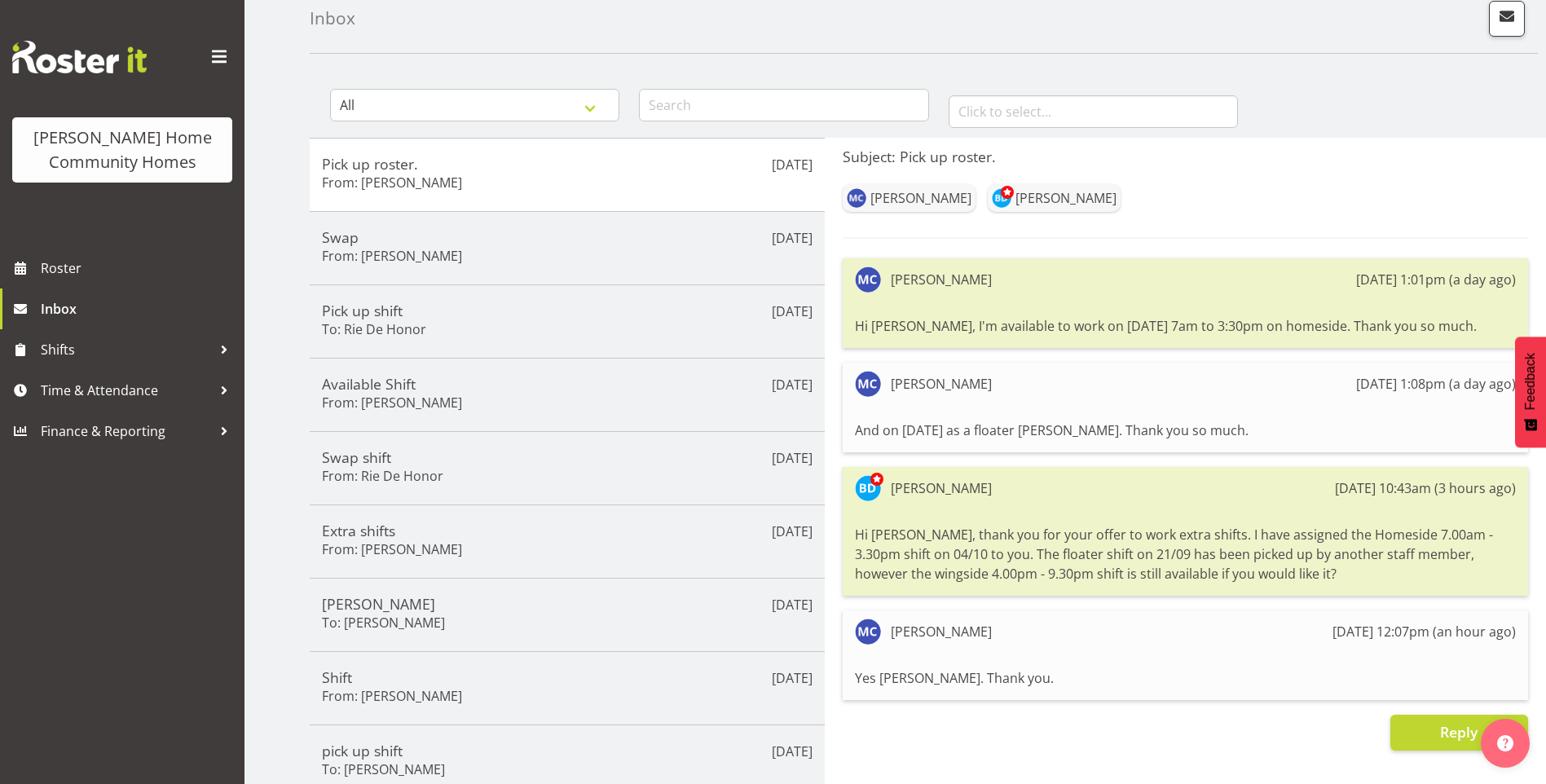
scroll to position [163, 0]
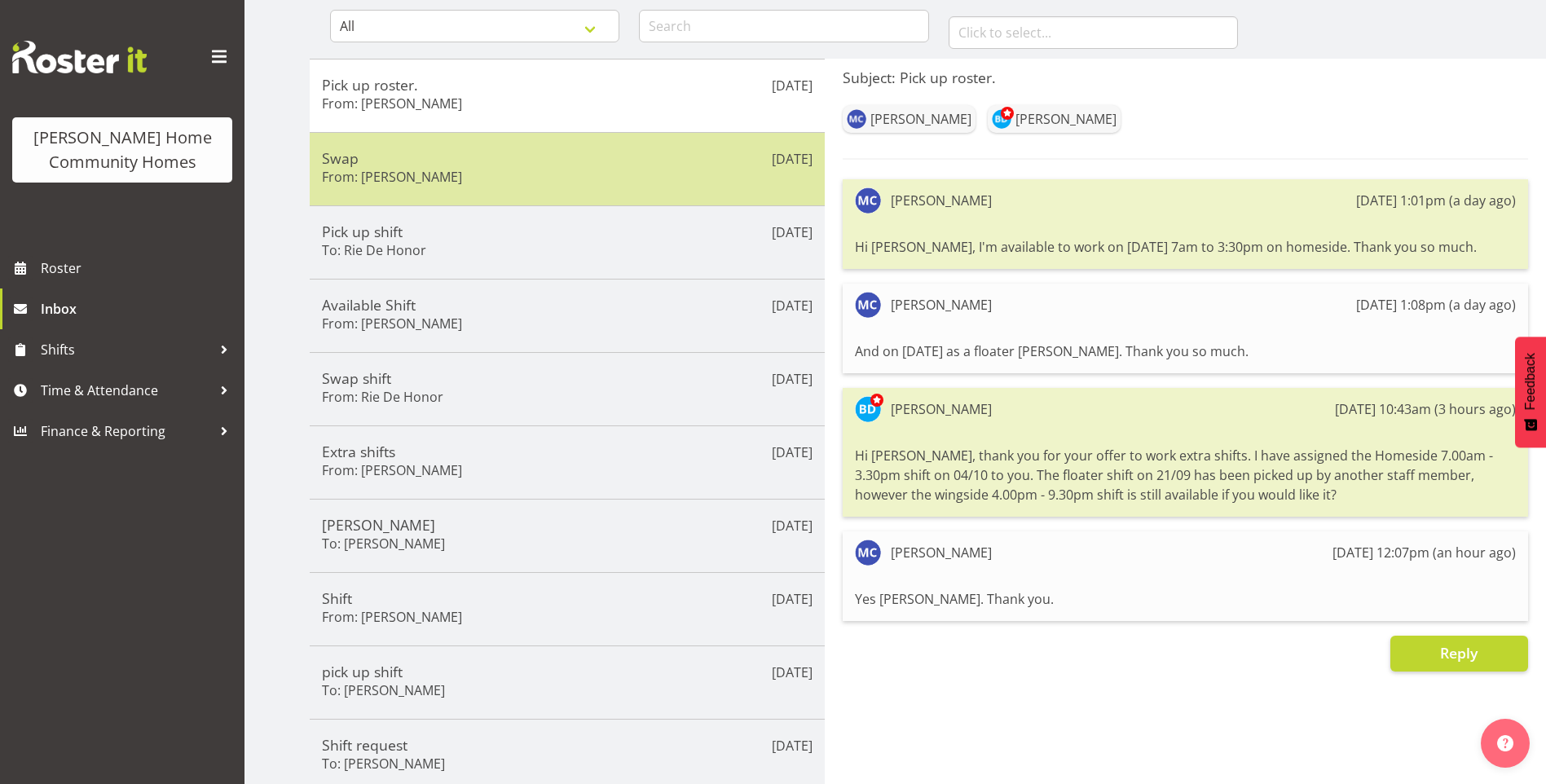
click at [493, 176] on div "Swap From: [PERSON_NAME]" at bounding box center [567, 168] width 491 height 40
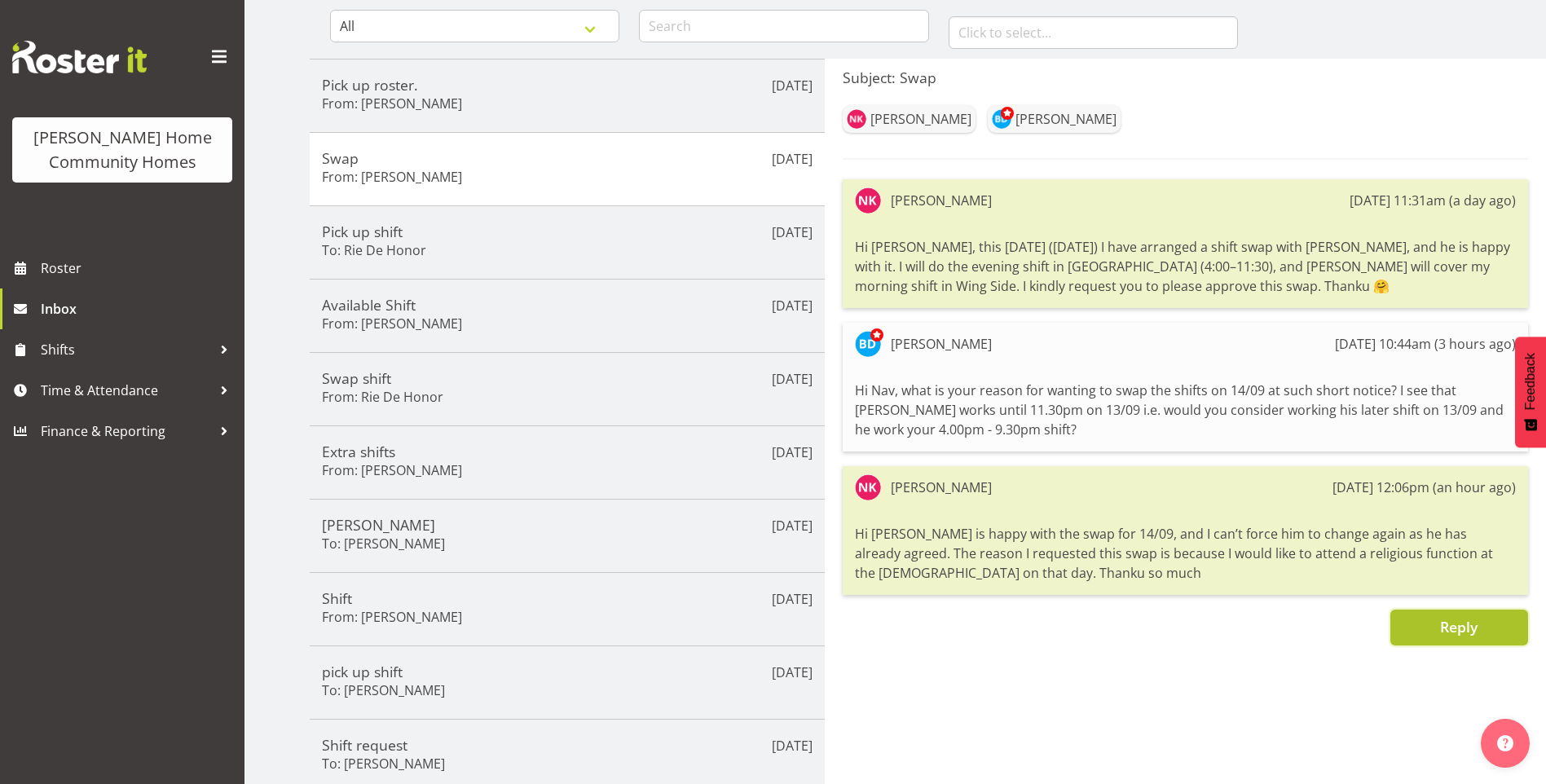
click at [1470, 626] on span "Reply" at bounding box center [1459, 626] width 38 height 19
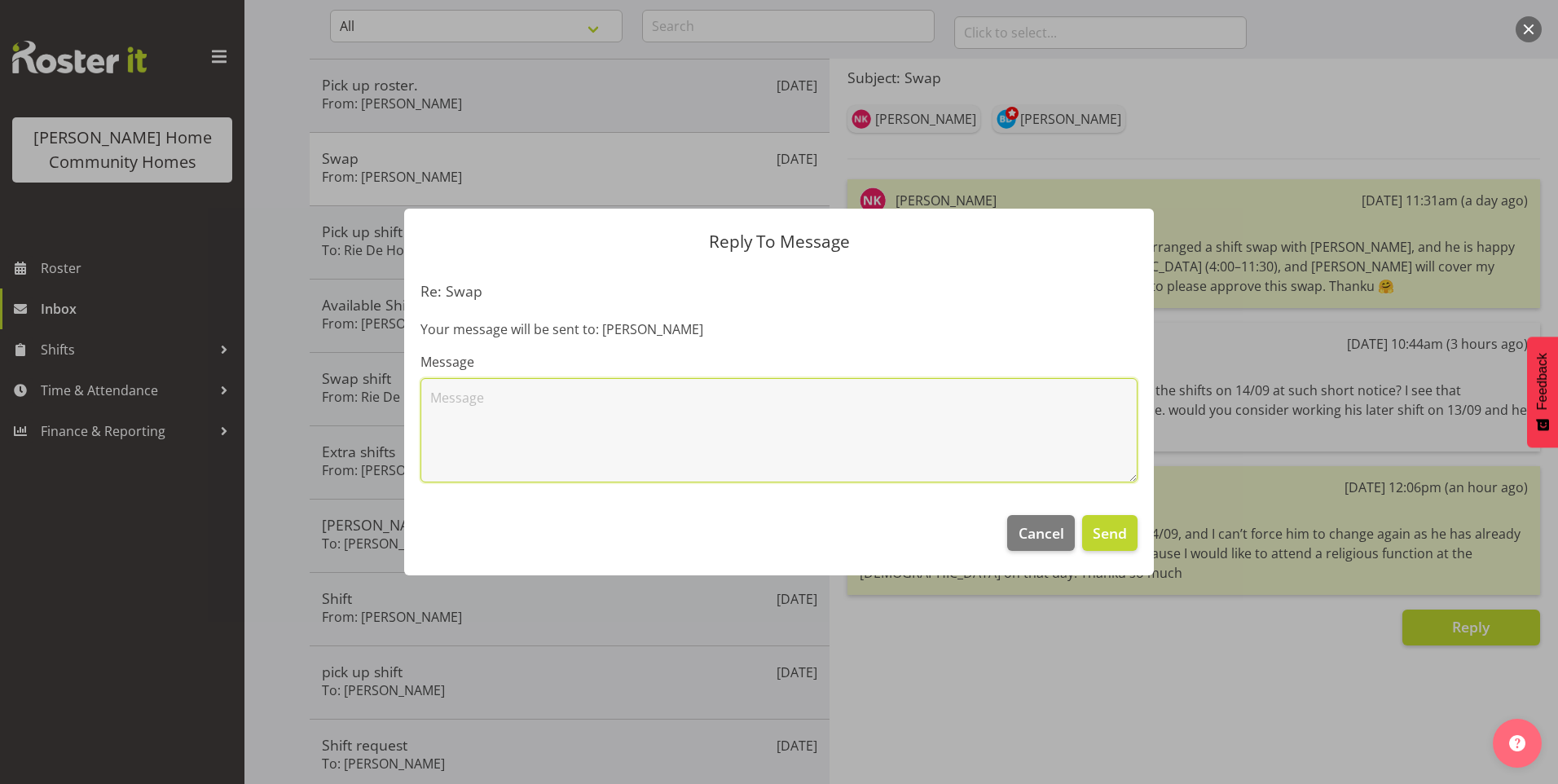
click at [704, 425] on textarea at bounding box center [779, 429] width 717 height 104
drag, startPoint x: 963, startPoint y: 399, endPoint x: 981, endPoint y: 396, distance: 18.2
click at [964, 399] on textarea "I would prefer Jess to work until 9.30pm on Saturday as was hoping he might wor…" at bounding box center [779, 429] width 717 height 104
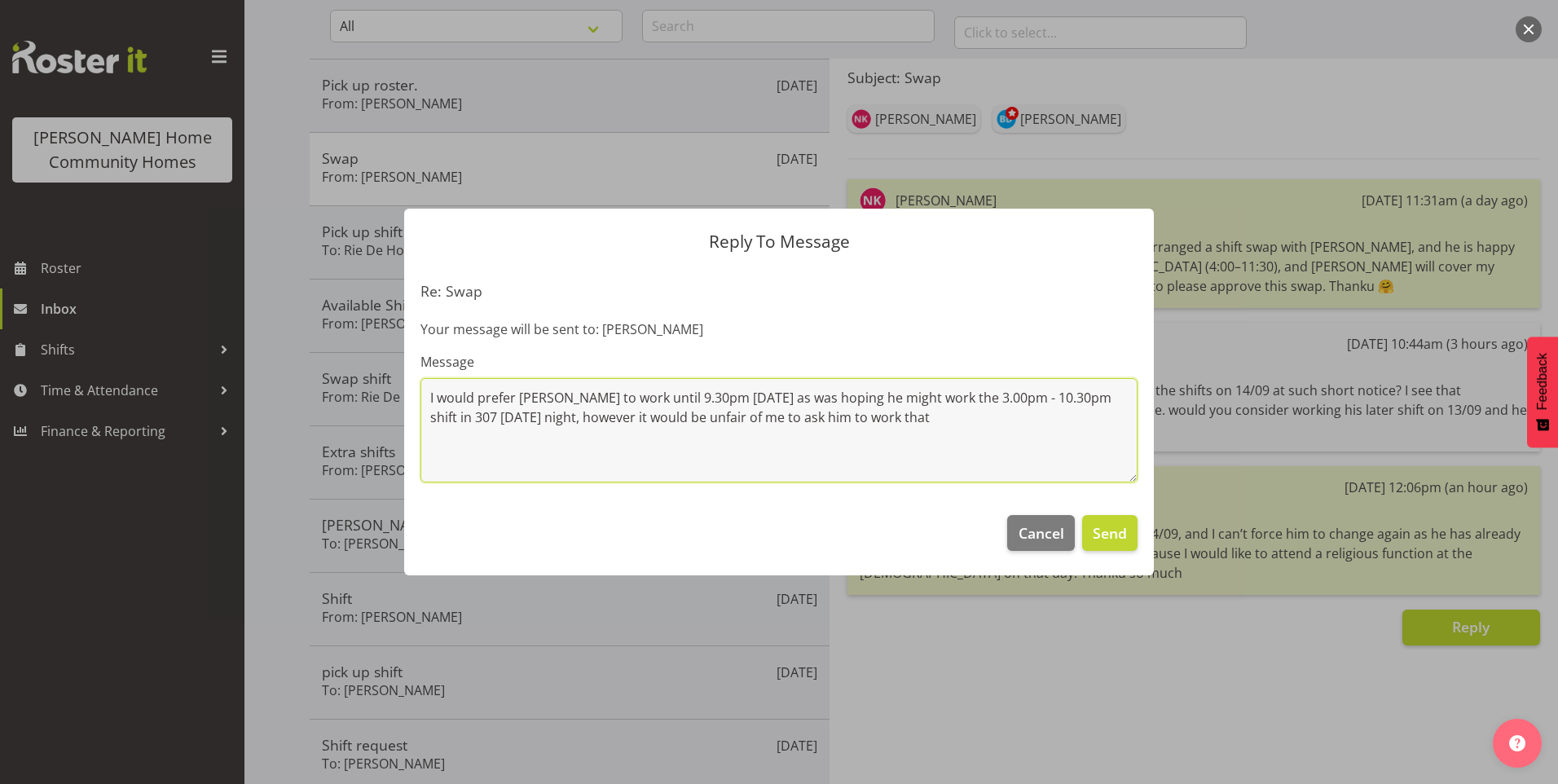
click at [895, 418] on textarea "I would prefer Jess to work until 9.30pm on Saturday as was hoping he might wor…" at bounding box center [779, 429] width 717 height 104
type textarea "I would prefer Jess to work until 9.30pm on Saturday as was hoping he might wor…"
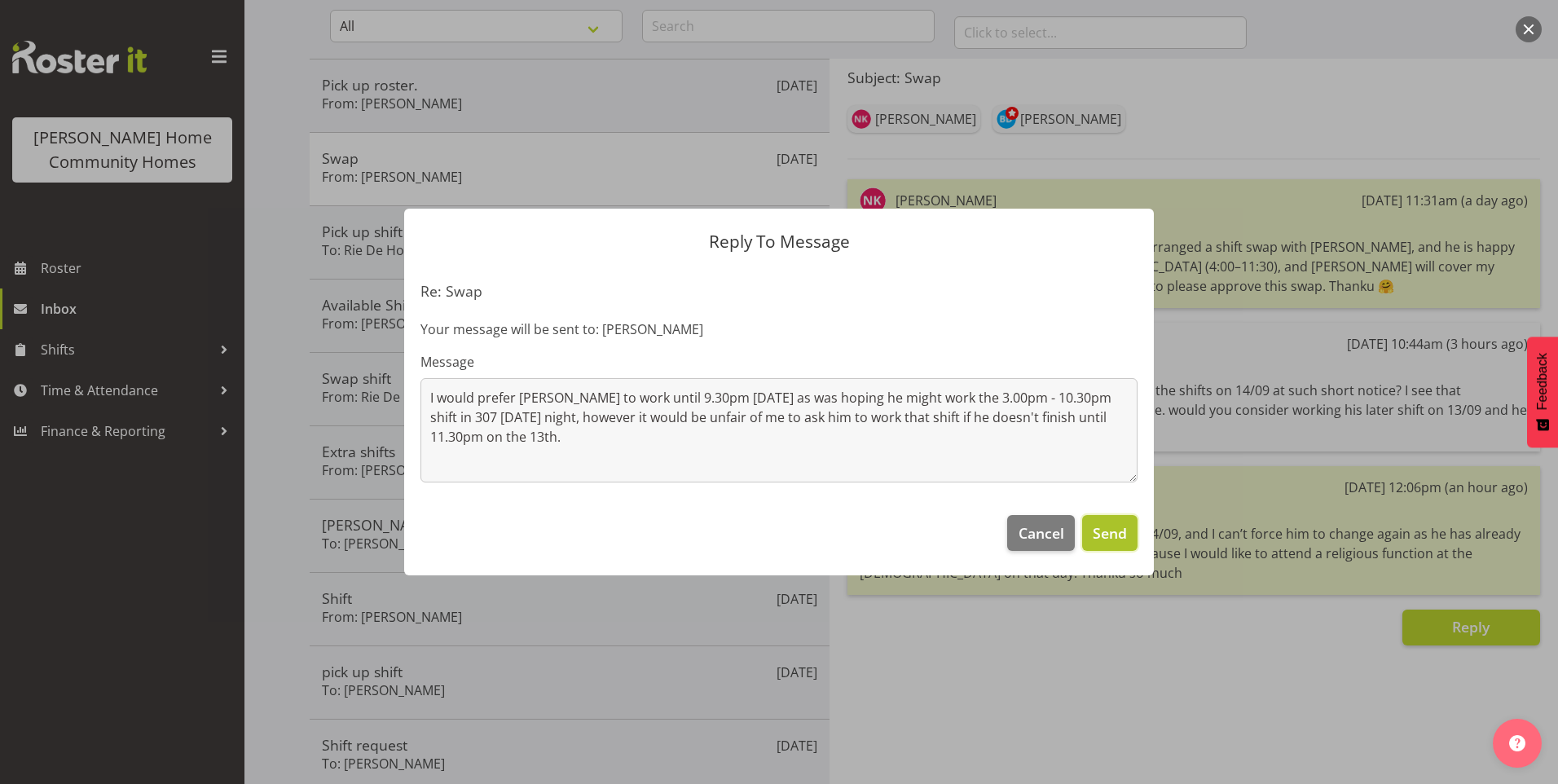
click at [1110, 530] on span "Send" at bounding box center [1109, 532] width 34 height 21
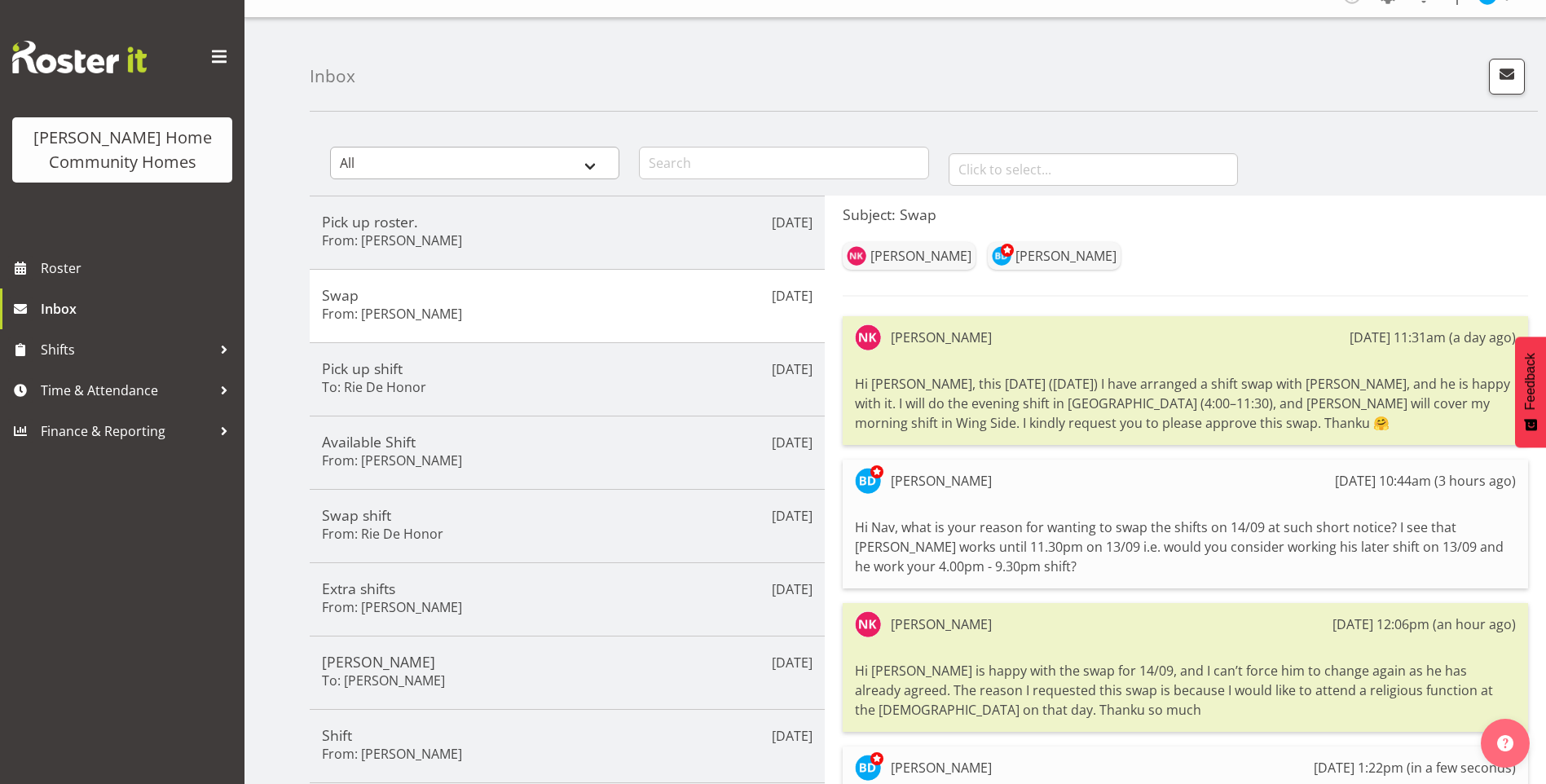
scroll to position [0, 0]
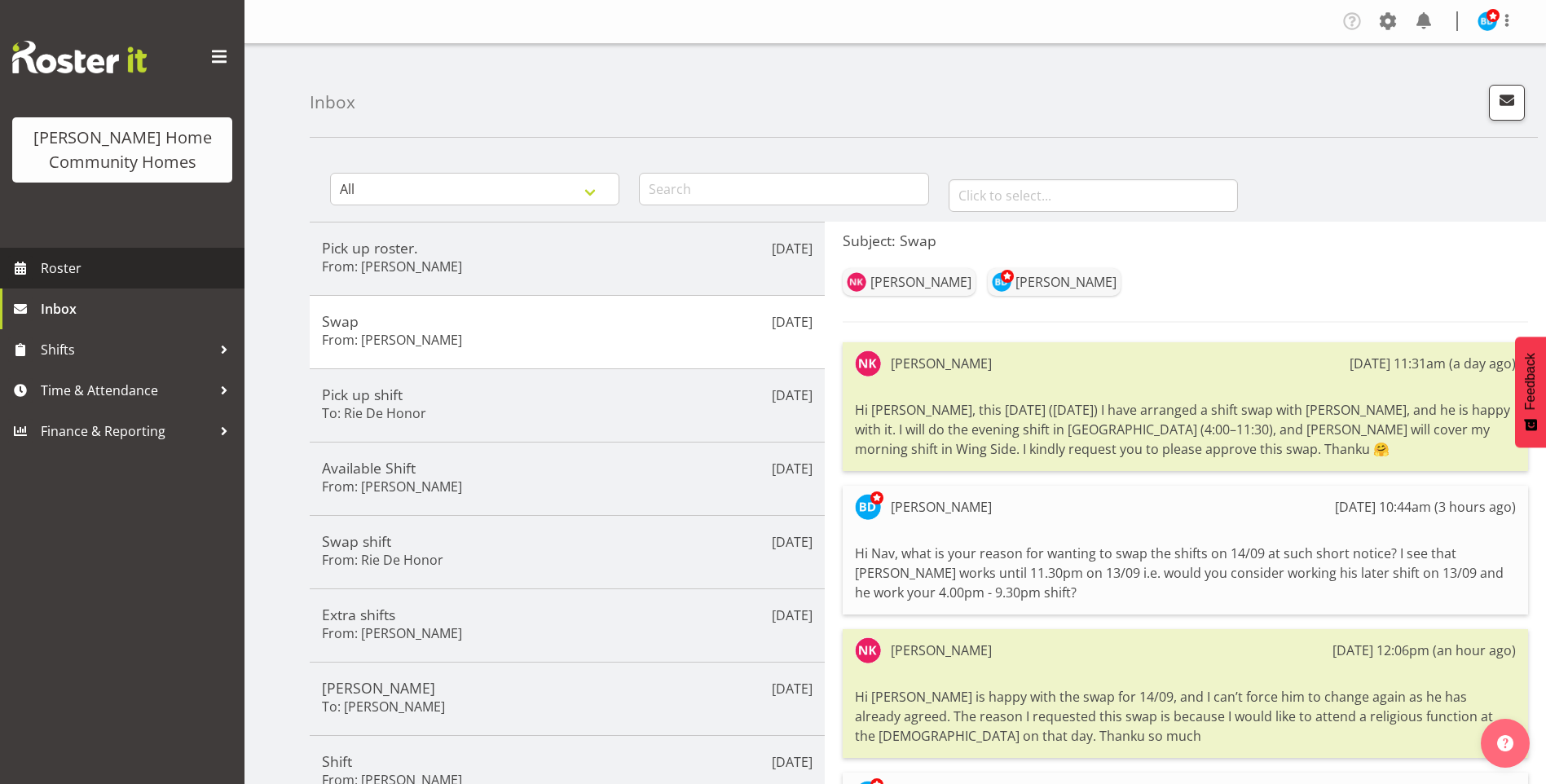
click at [89, 266] on span "Roster" at bounding box center [138, 267] width 196 height 25
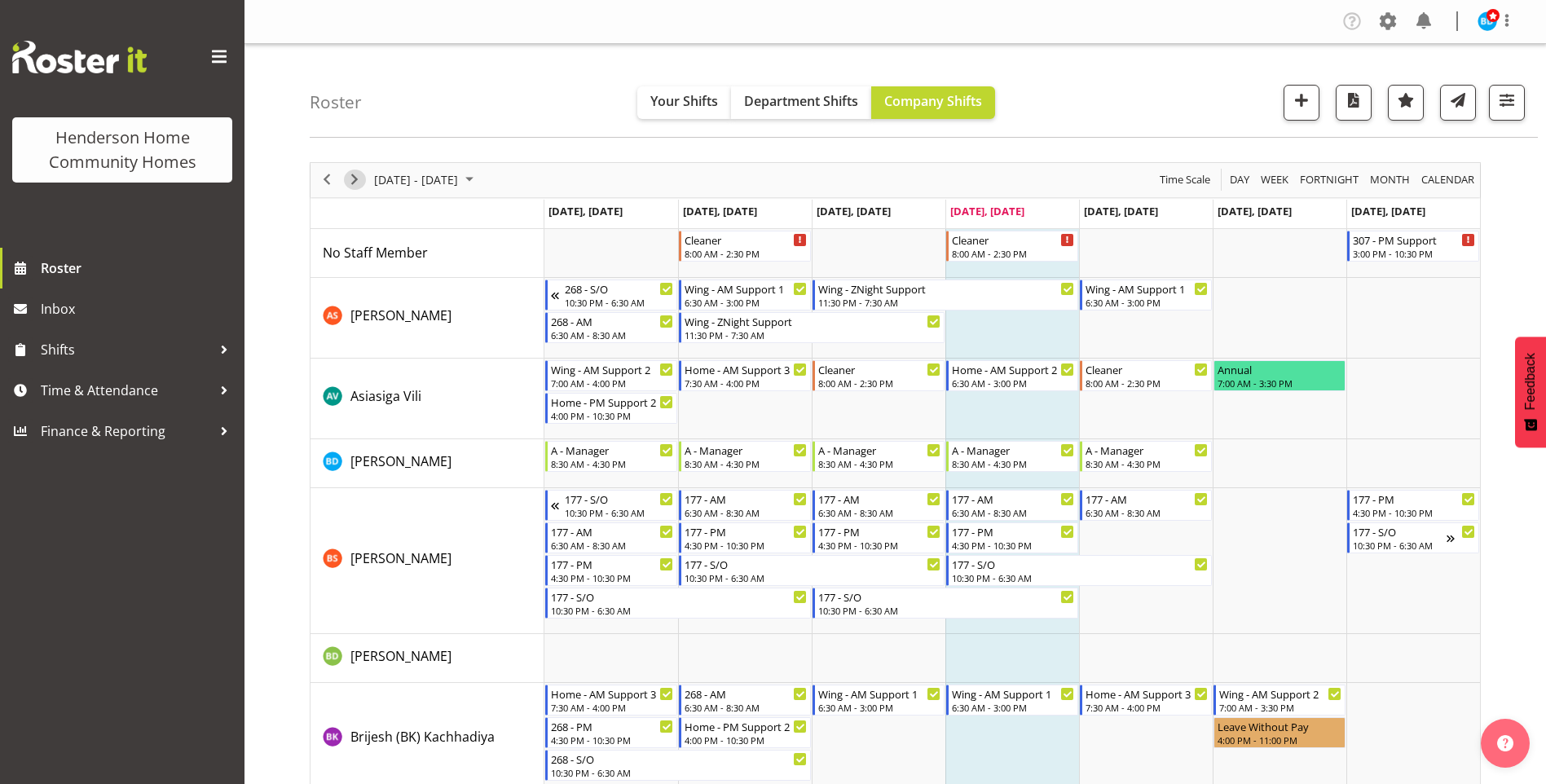
click at [357, 176] on span "Next" at bounding box center [354, 179] width 19 height 20
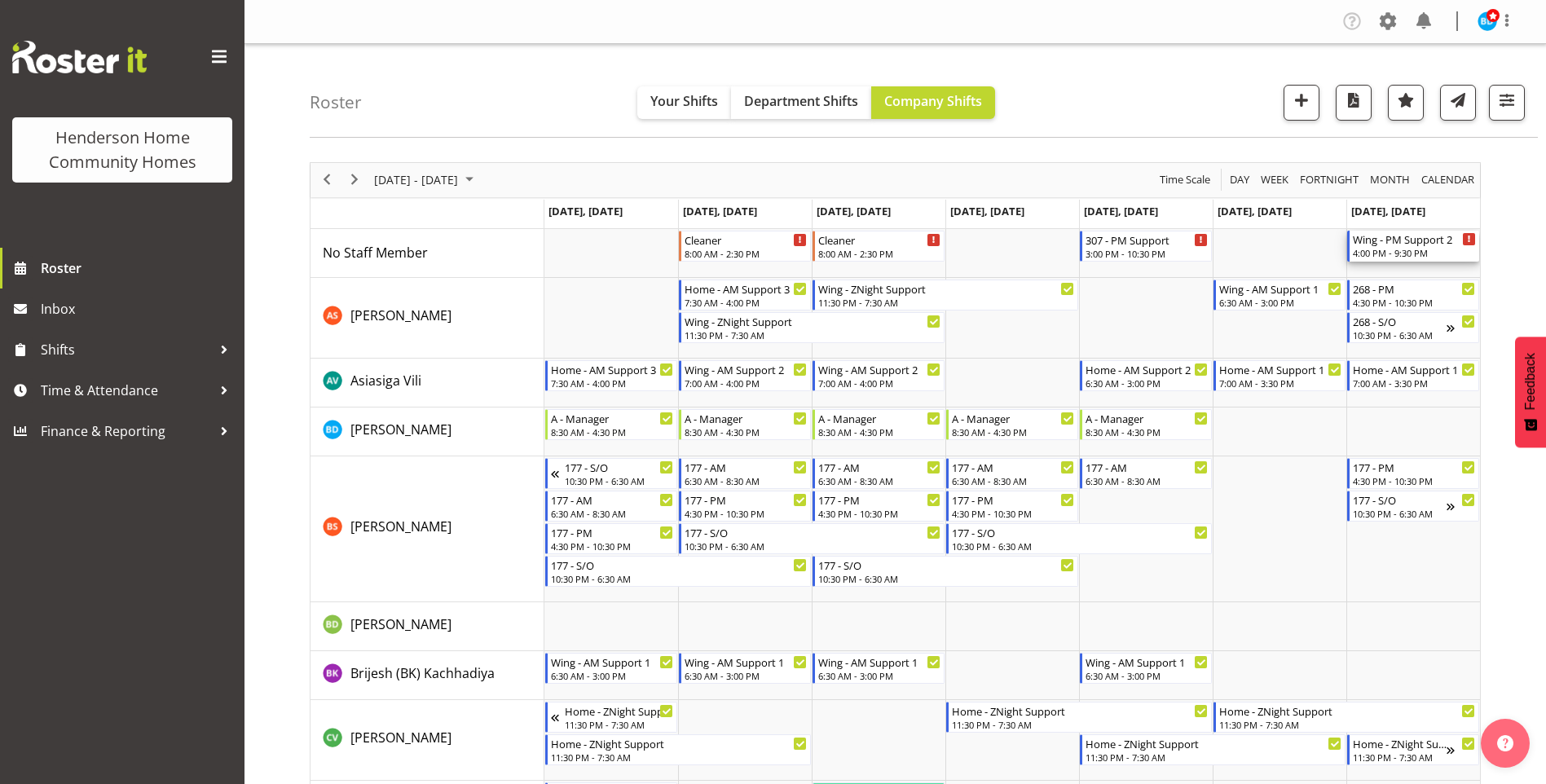
click at [1405, 245] on div "Wing - PM Support 2" at bounding box center [1415, 239] width 123 height 17
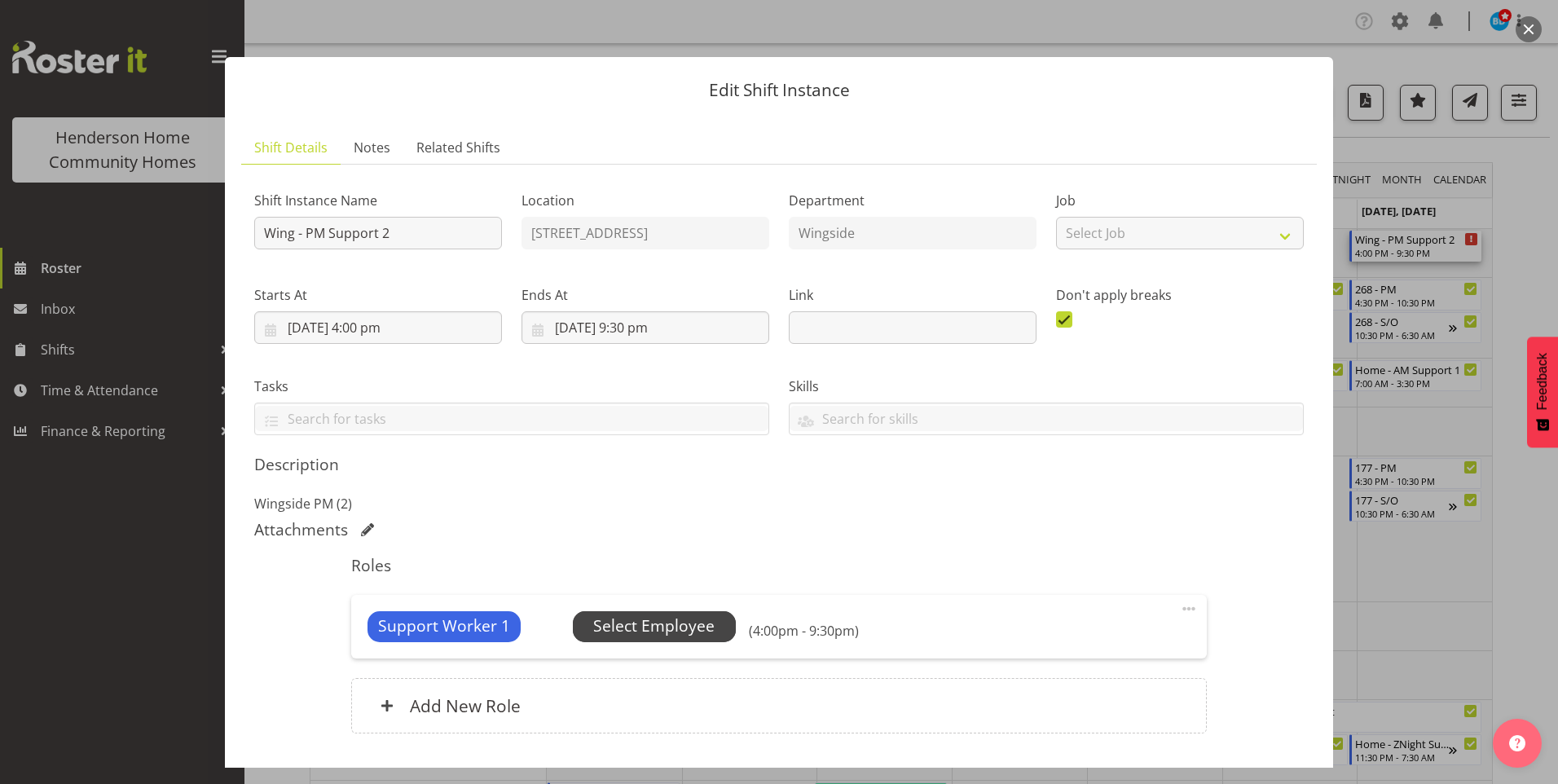
click at [627, 622] on span "Select Employee" at bounding box center [654, 627] width 121 height 24
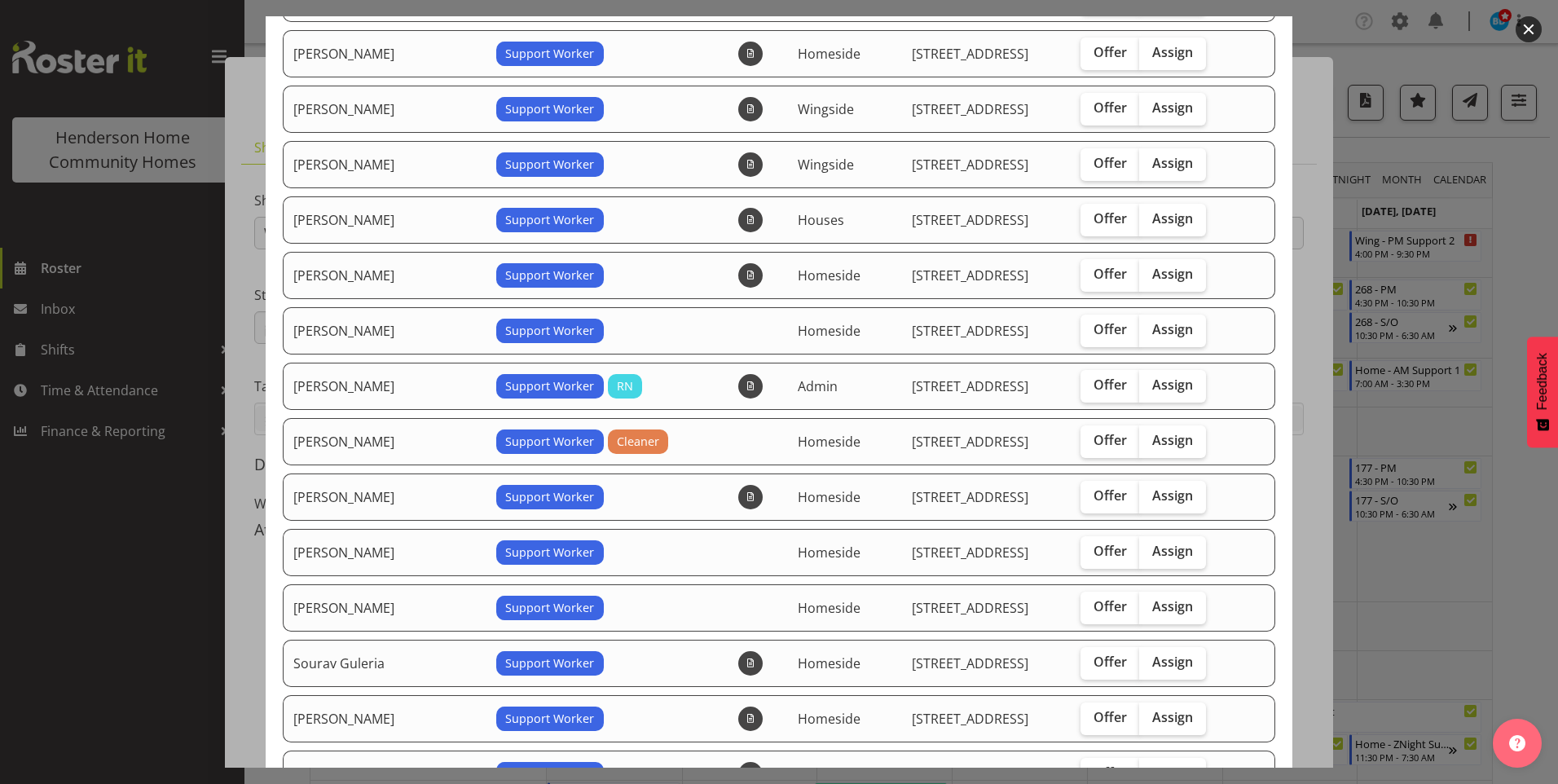
scroll to position [326, 0]
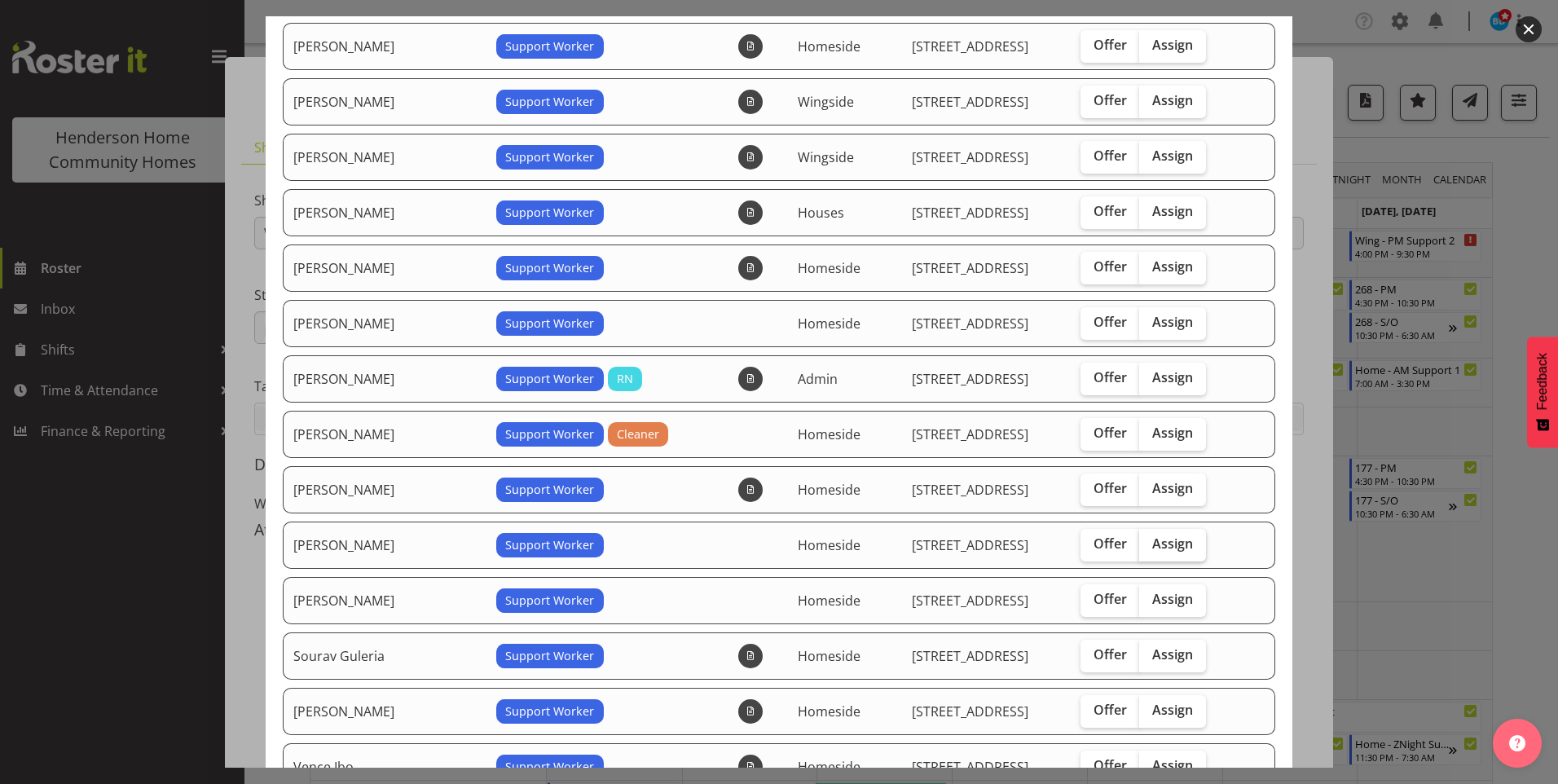
click at [1154, 542] on span "Assign" at bounding box center [1173, 544] width 40 height 17
click at [1150, 542] on input "Assign" at bounding box center [1145, 544] width 11 height 11
checkbox input "true"
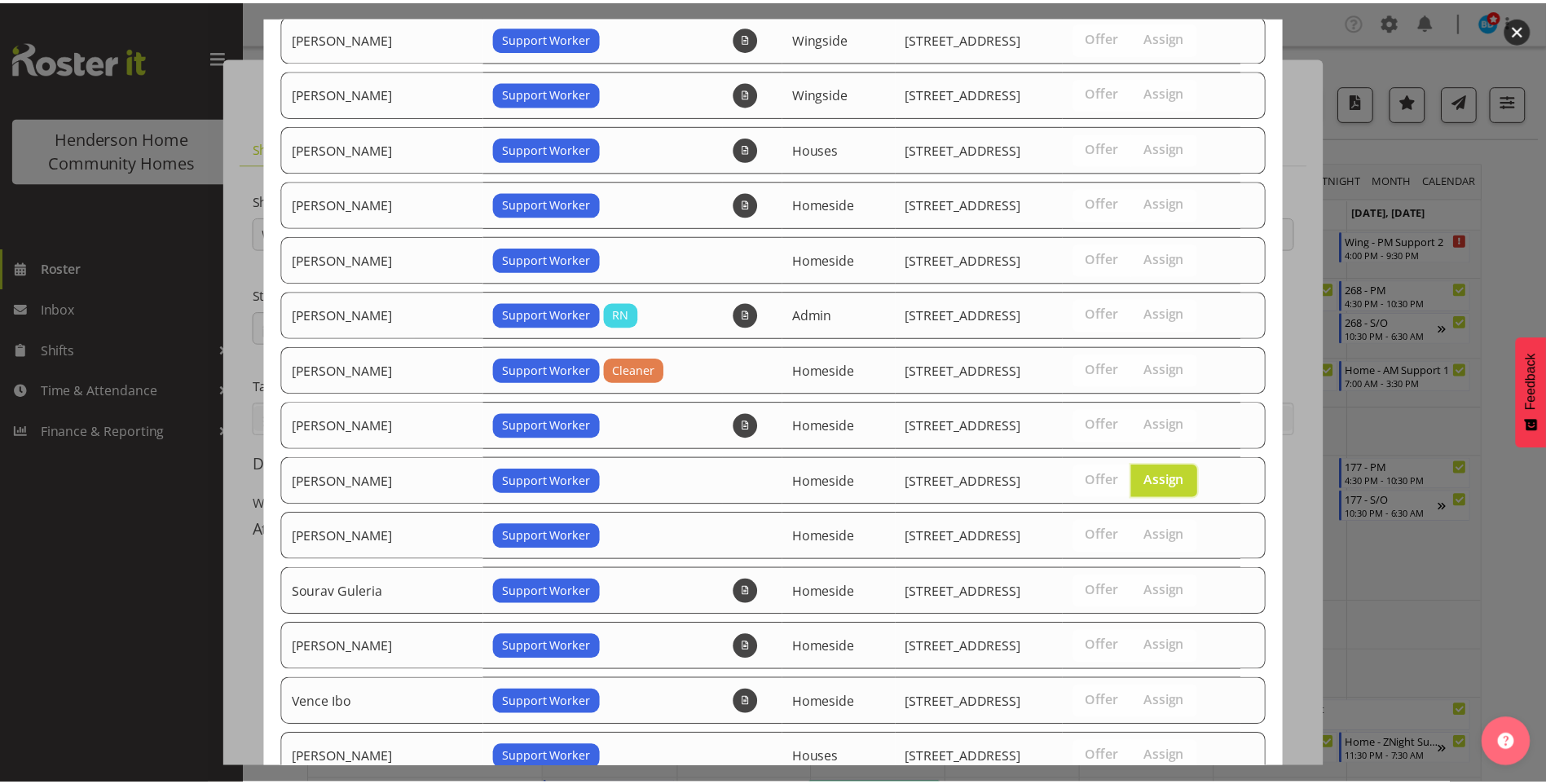
scroll to position [506, 0]
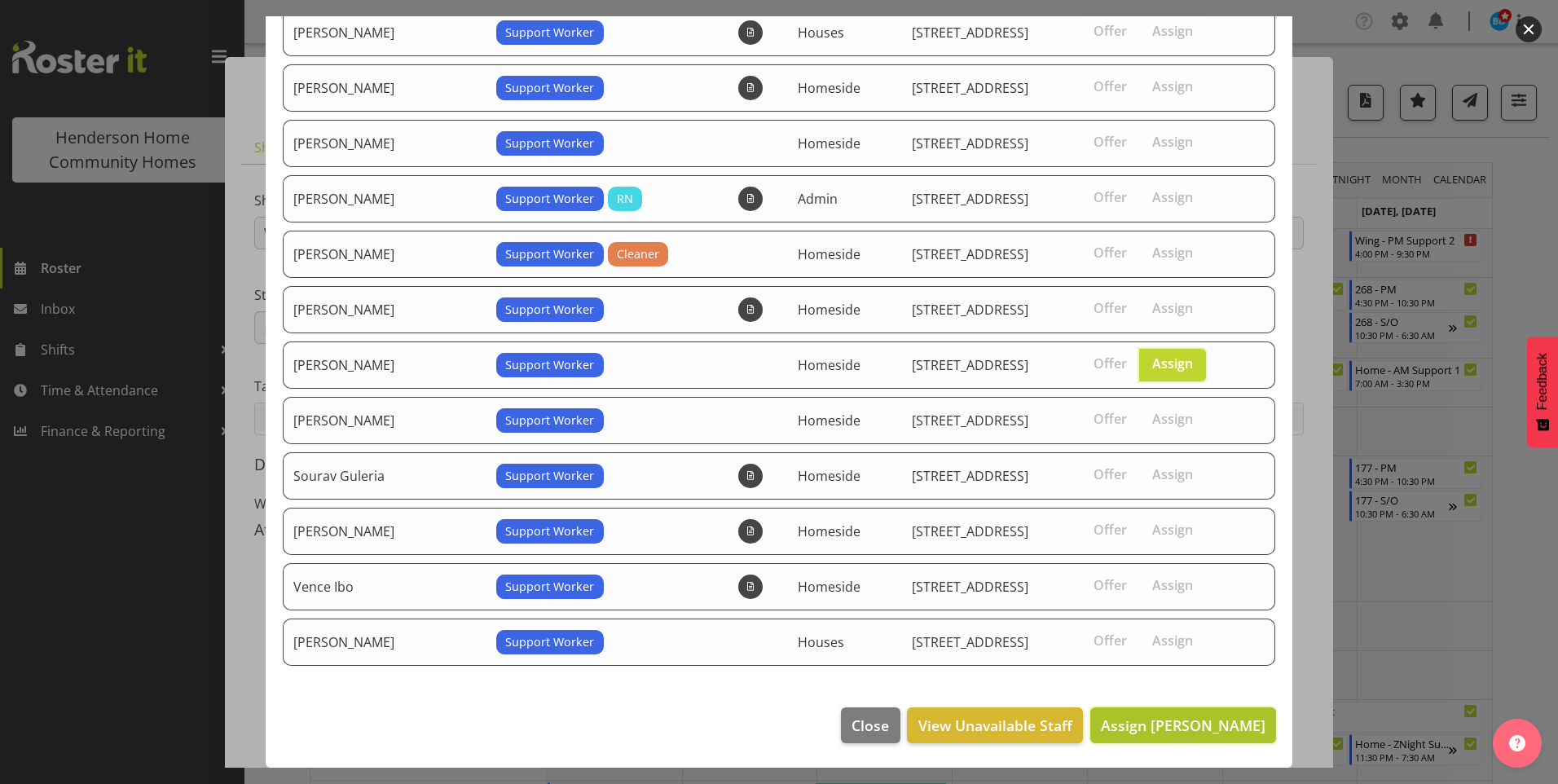
click at [1171, 716] on span "Assign Maria Cerbas" at bounding box center [1183, 725] width 165 height 19
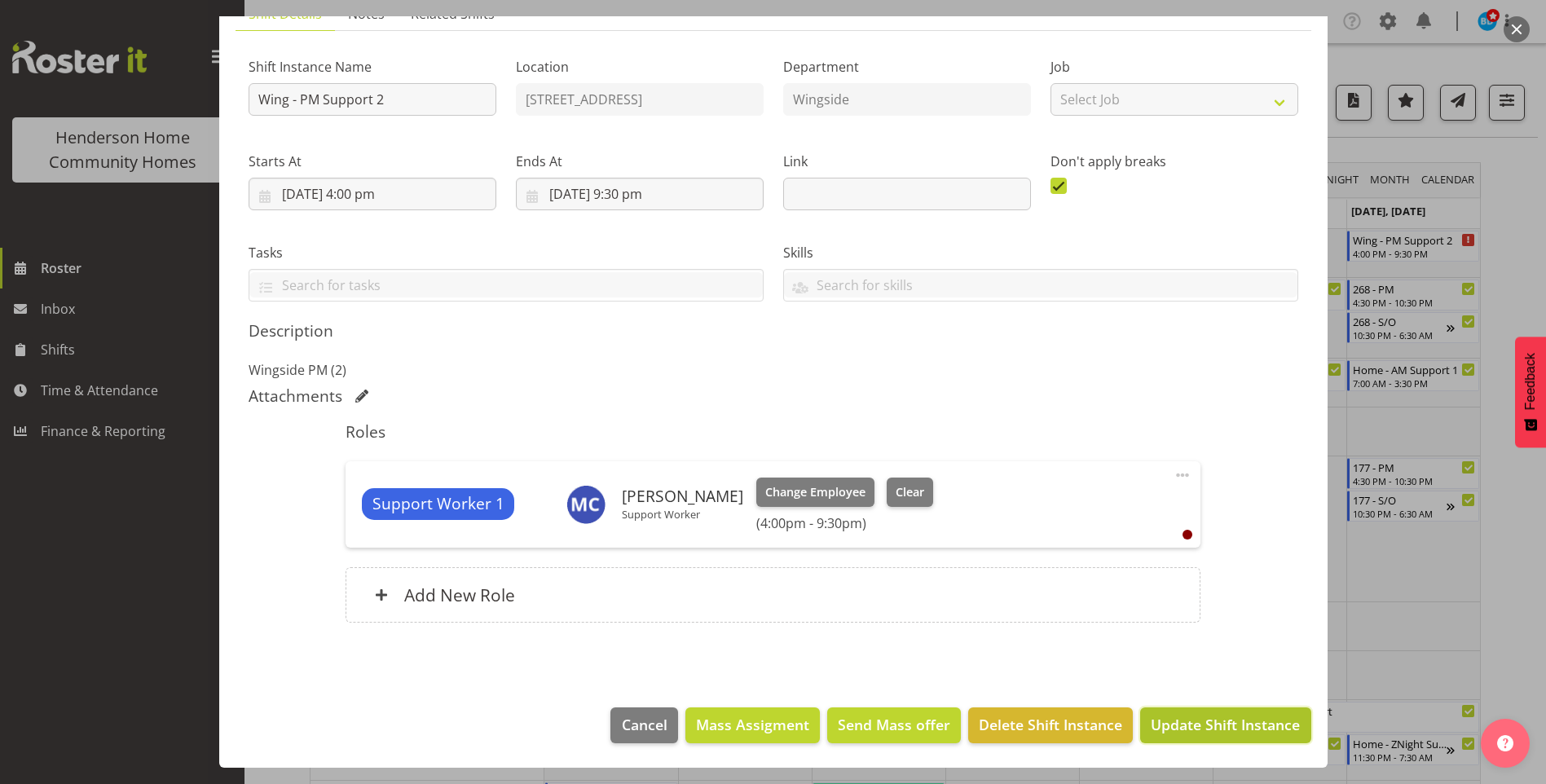
click at [1191, 715] on span "Update Shift Instance" at bounding box center [1225, 724] width 149 height 21
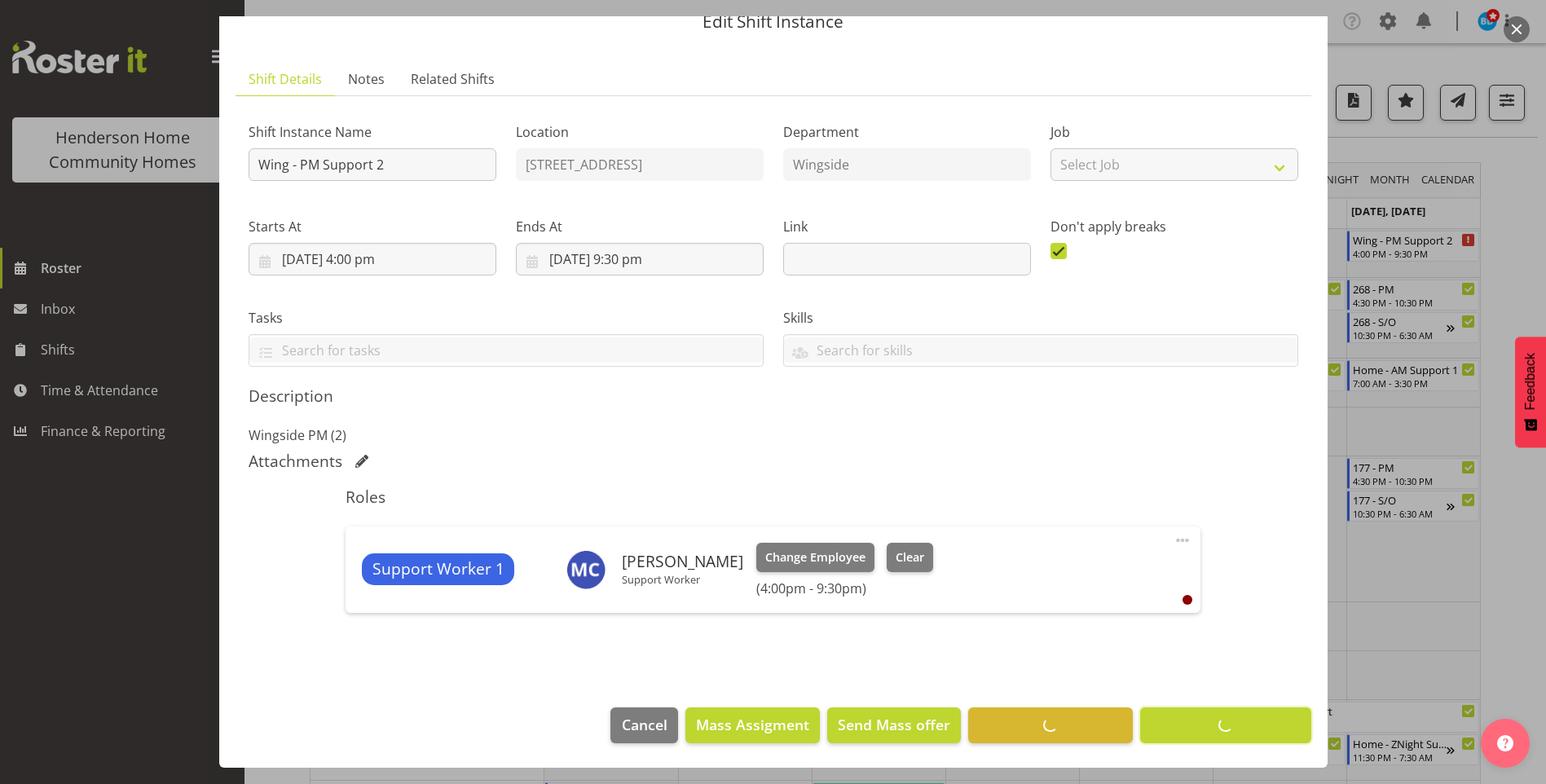
scroll to position [68, 0]
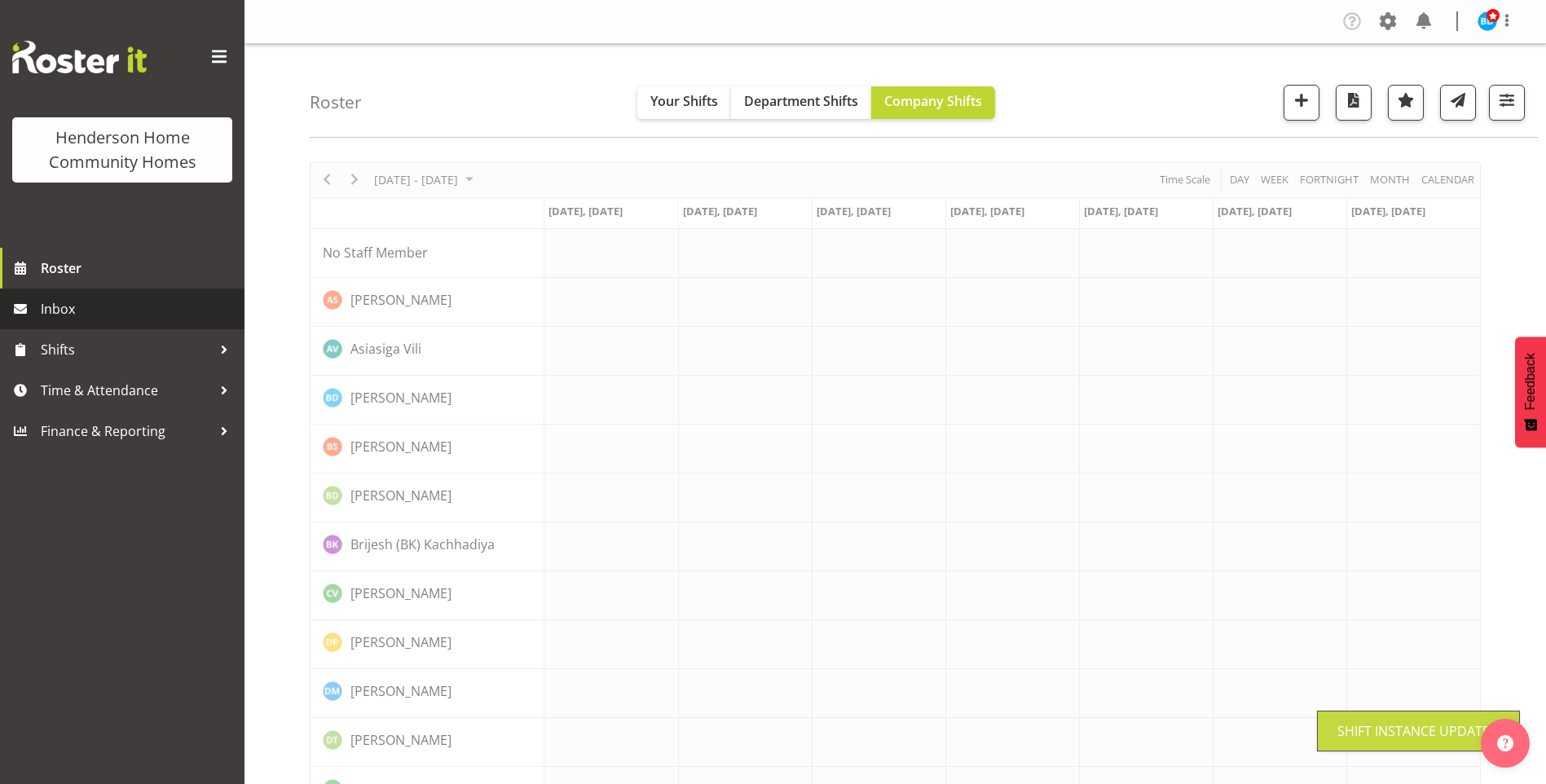
click at [153, 322] on link "Inbox" at bounding box center [122, 309] width 244 height 40
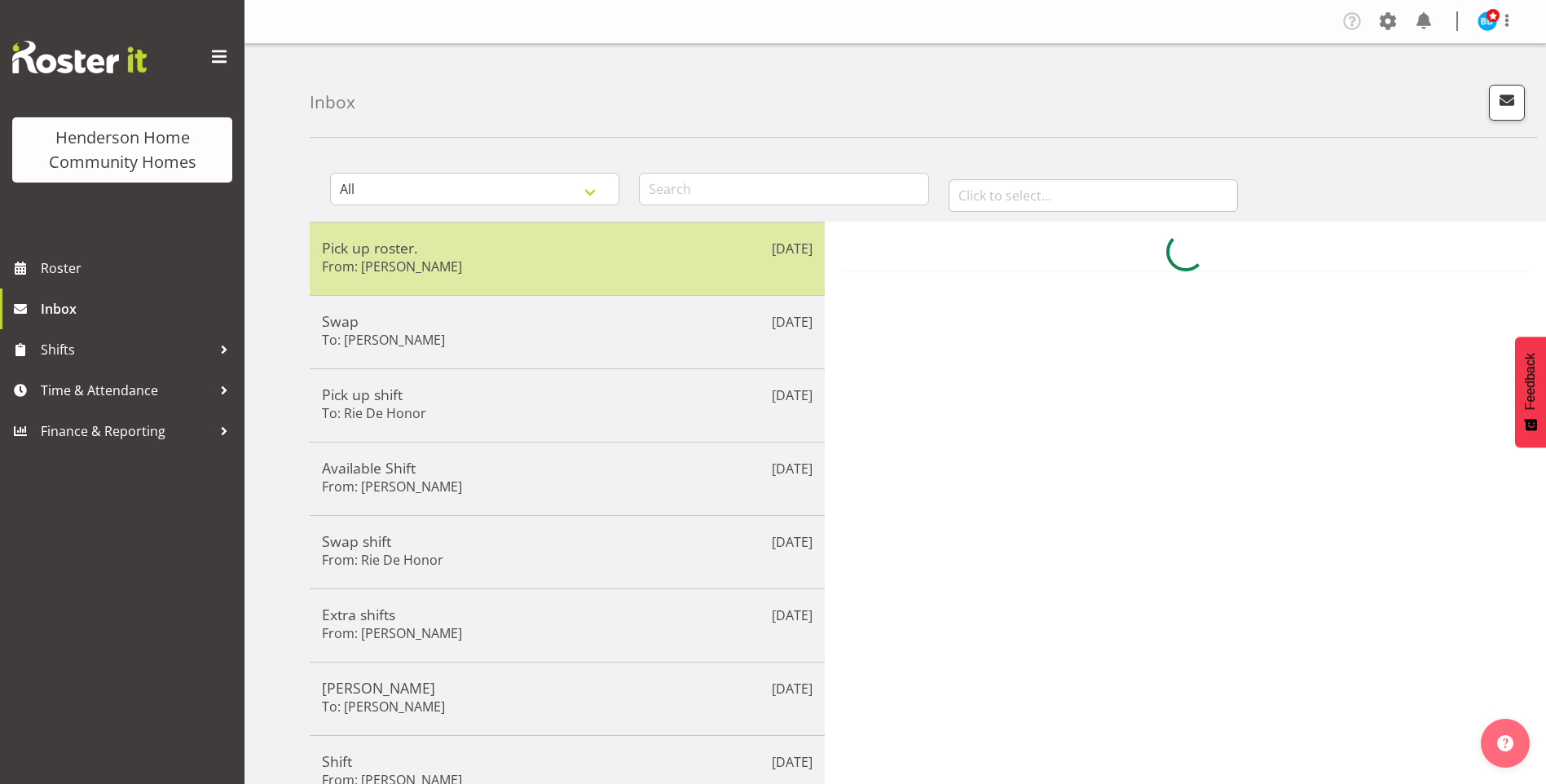
click at [520, 254] on h5 "Pick up roster." at bounding box center [567, 248] width 491 height 18
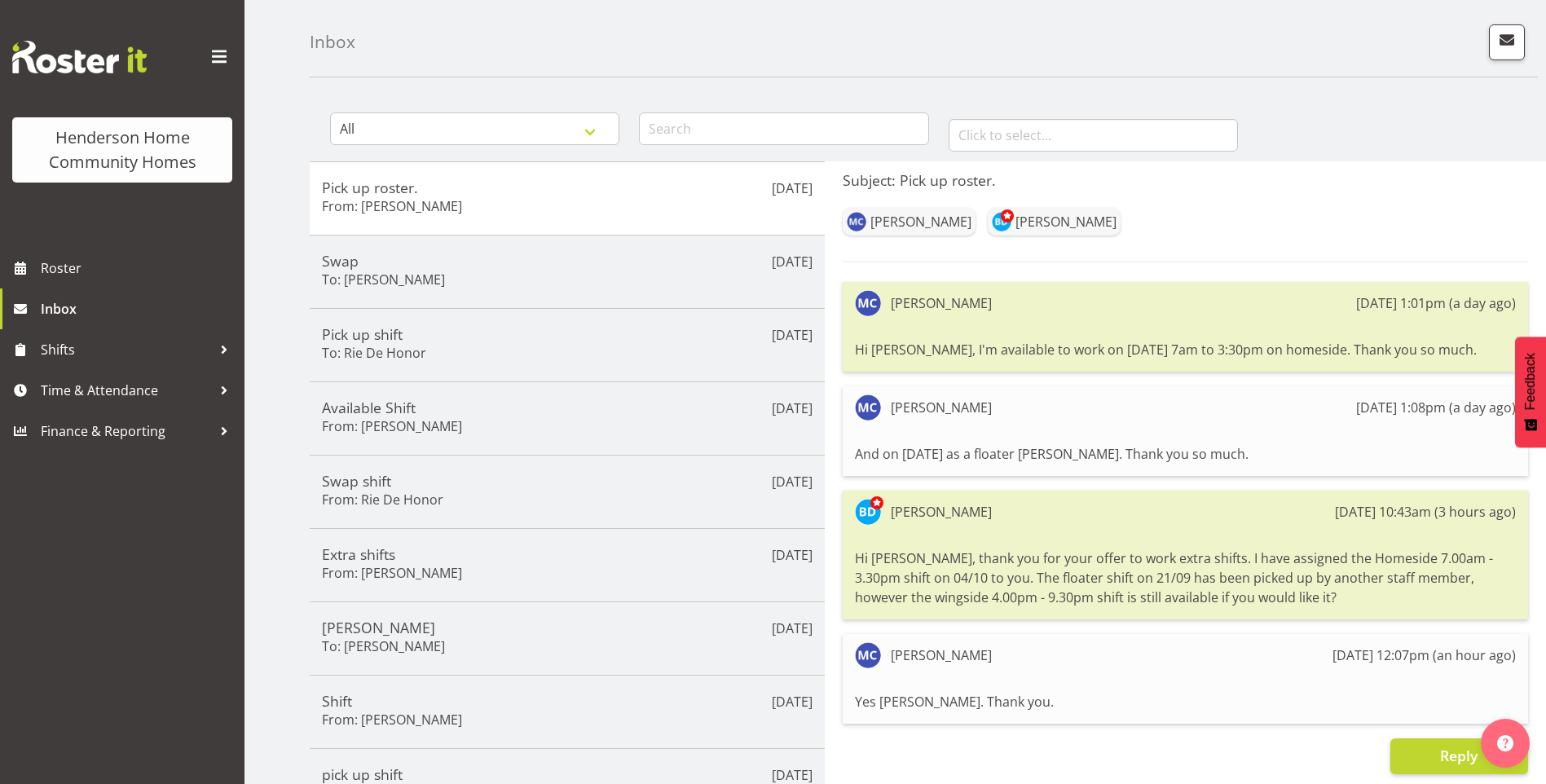
scroll to position [163, 0]
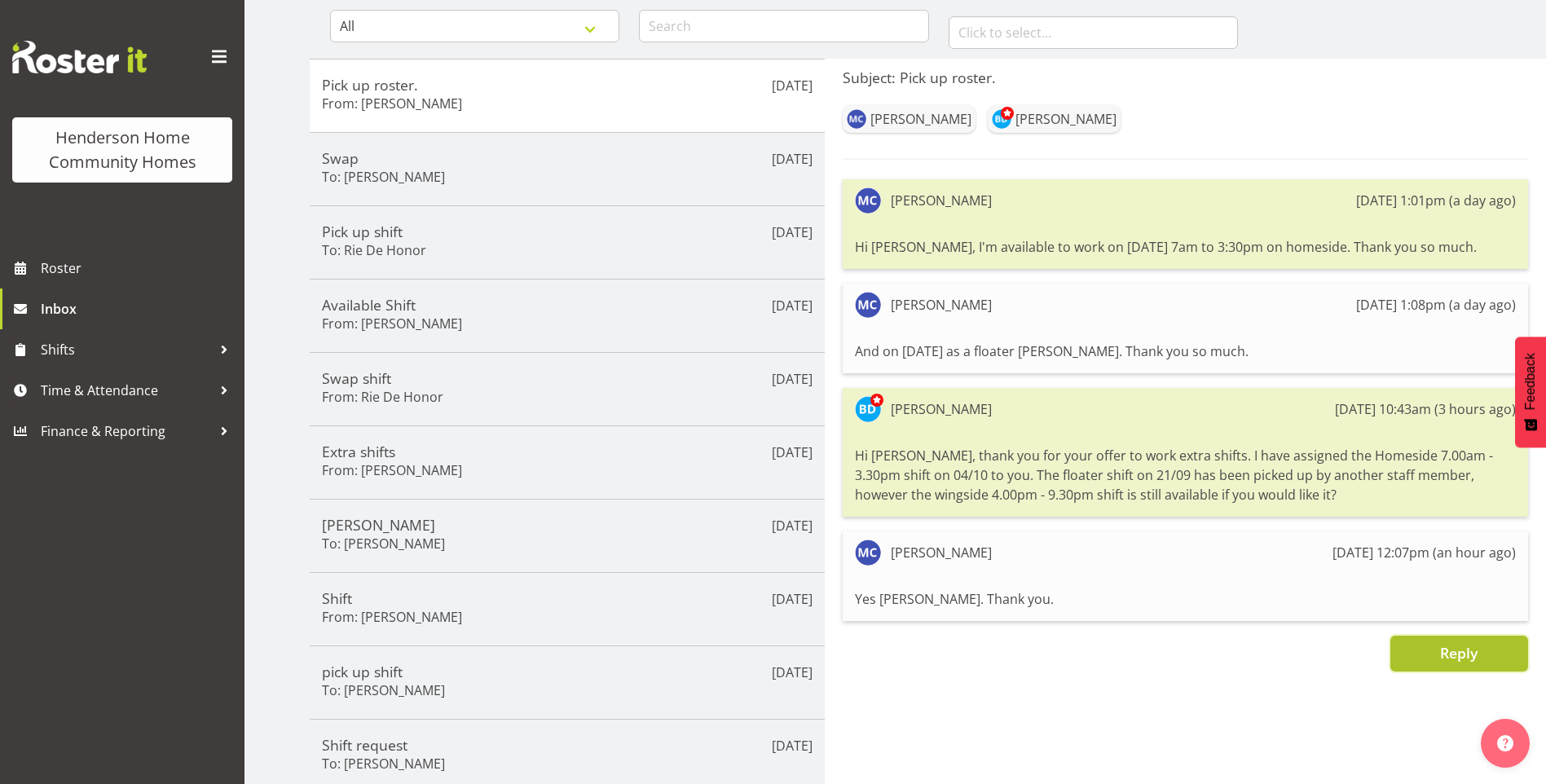
click at [1448, 647] on span "Reply" at bounding box center [1459, 653] width 38 height 19
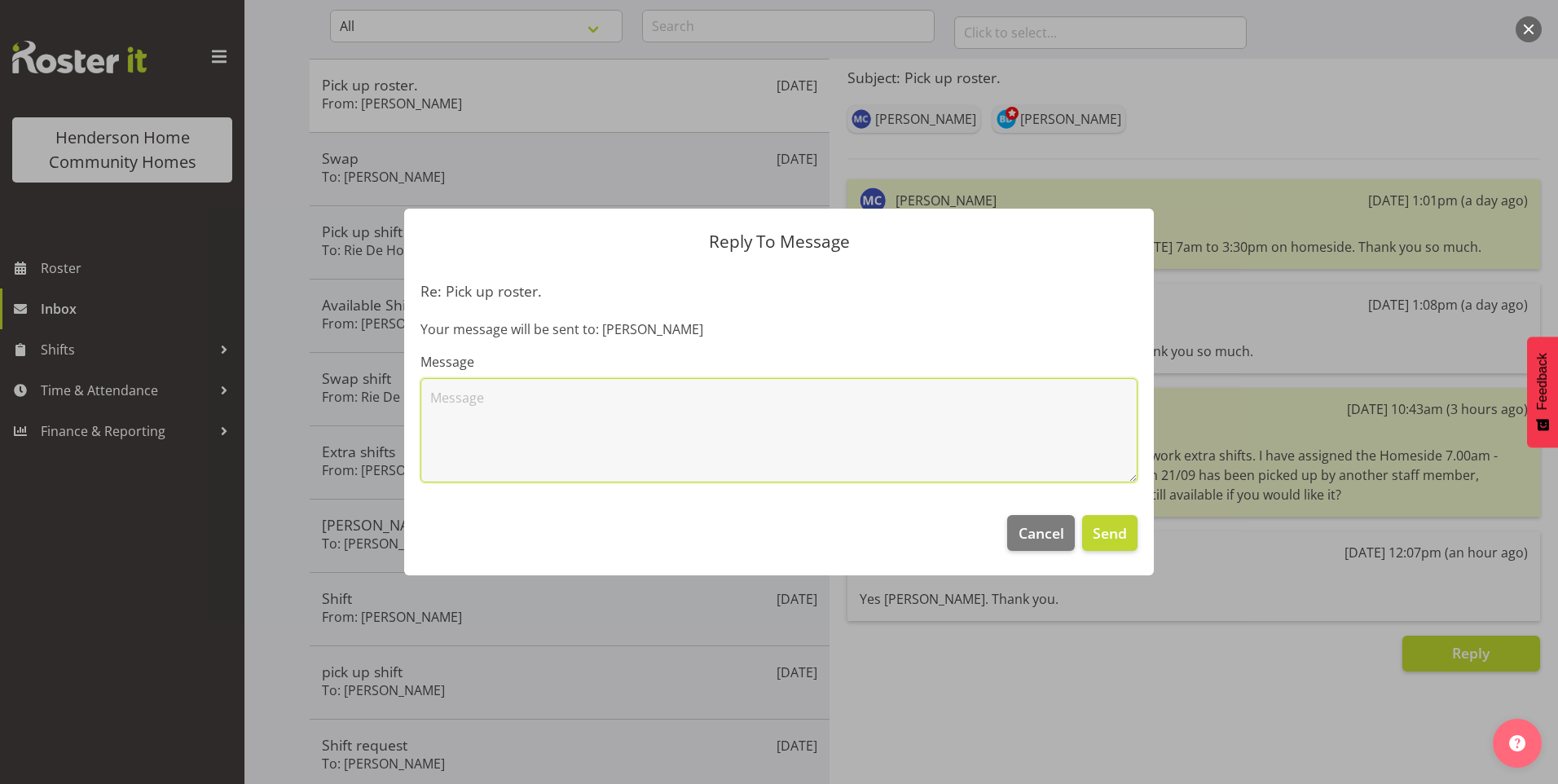
click at [554, 420] on textarea at bounding box center [779, 429] width 717 height 104
type textarea "Thanks [PERSON_NAME], I have assigned the 4.00pm - 9.30pm shift [DATE][DATE] to…"
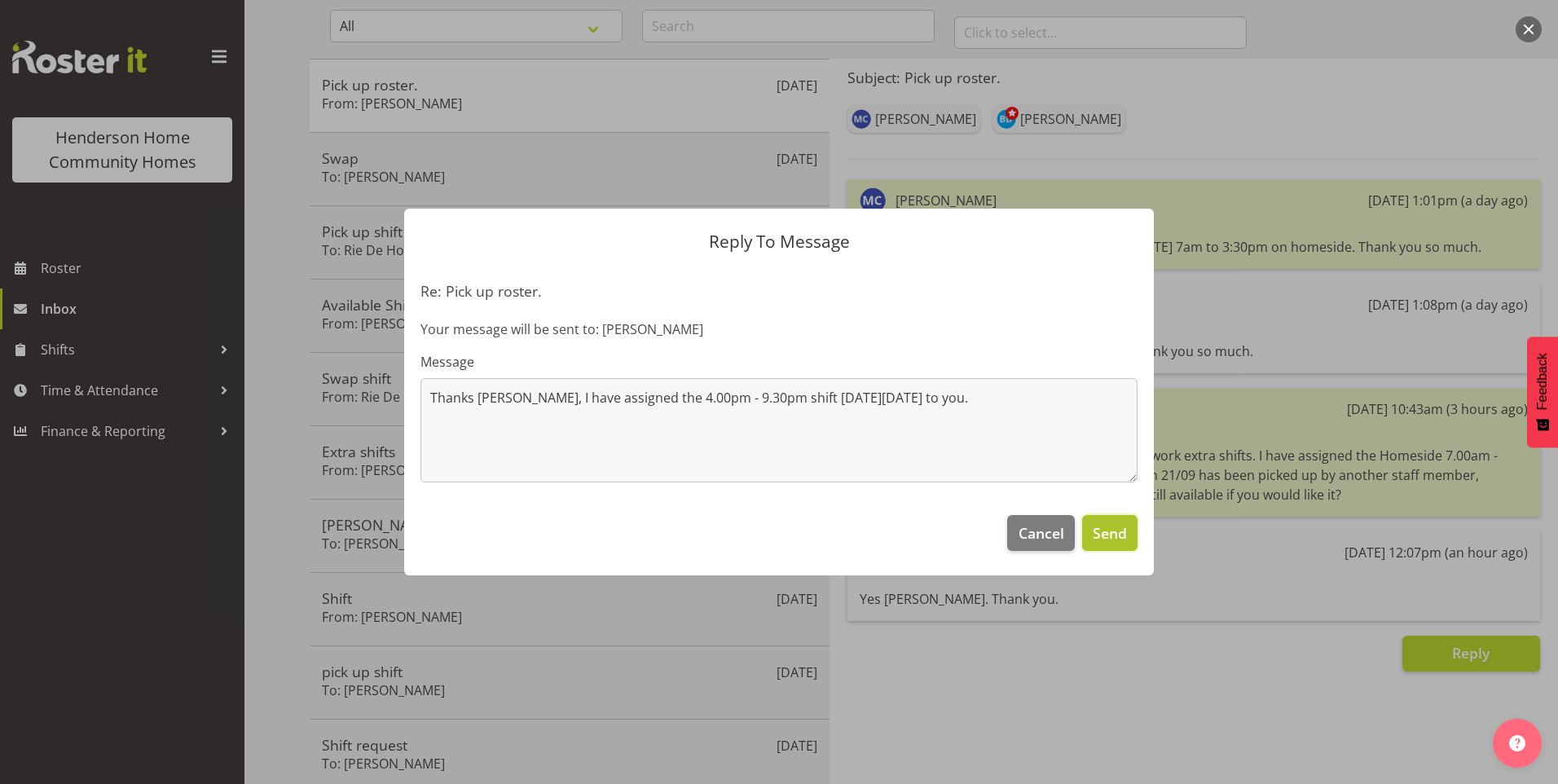
click at [1120, 542] on span "Send" at bounding box center [1109, 532] width 34 height 21
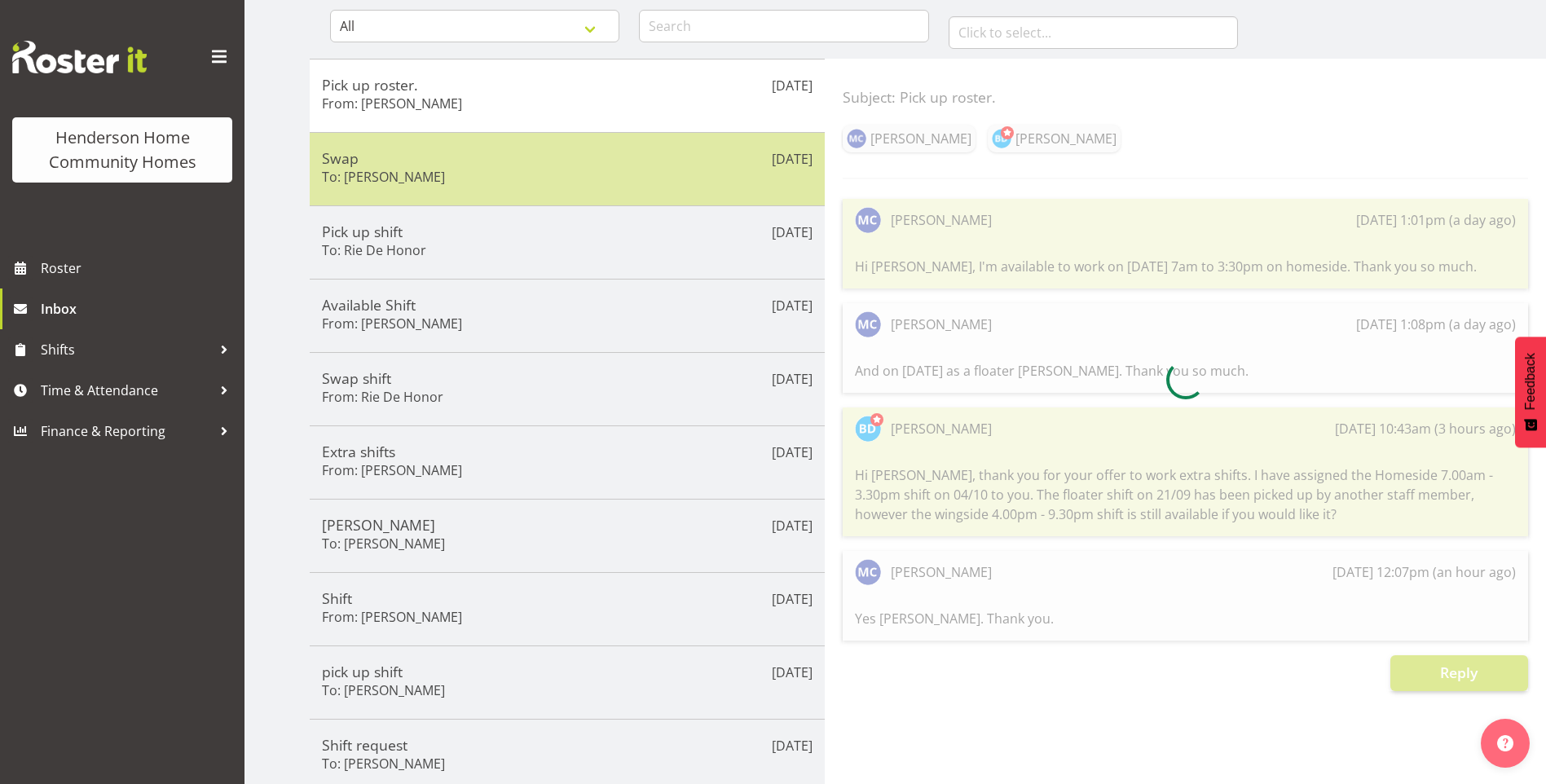
click at [430, 171] on div "Swap To: [PERSON_NAME]" at bounding box center [567, 168] width 491 height 40
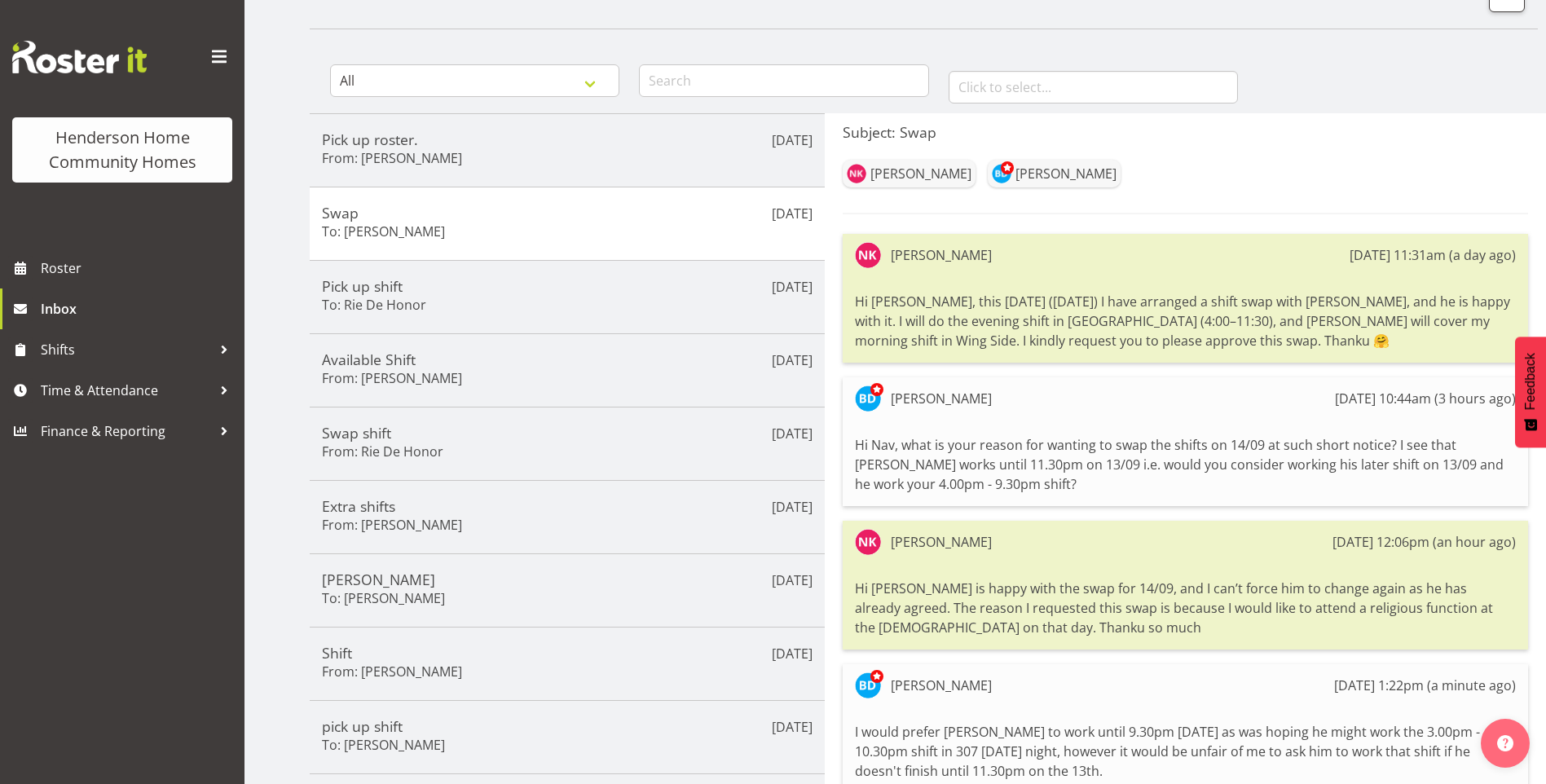
scroll to position [0, 0]
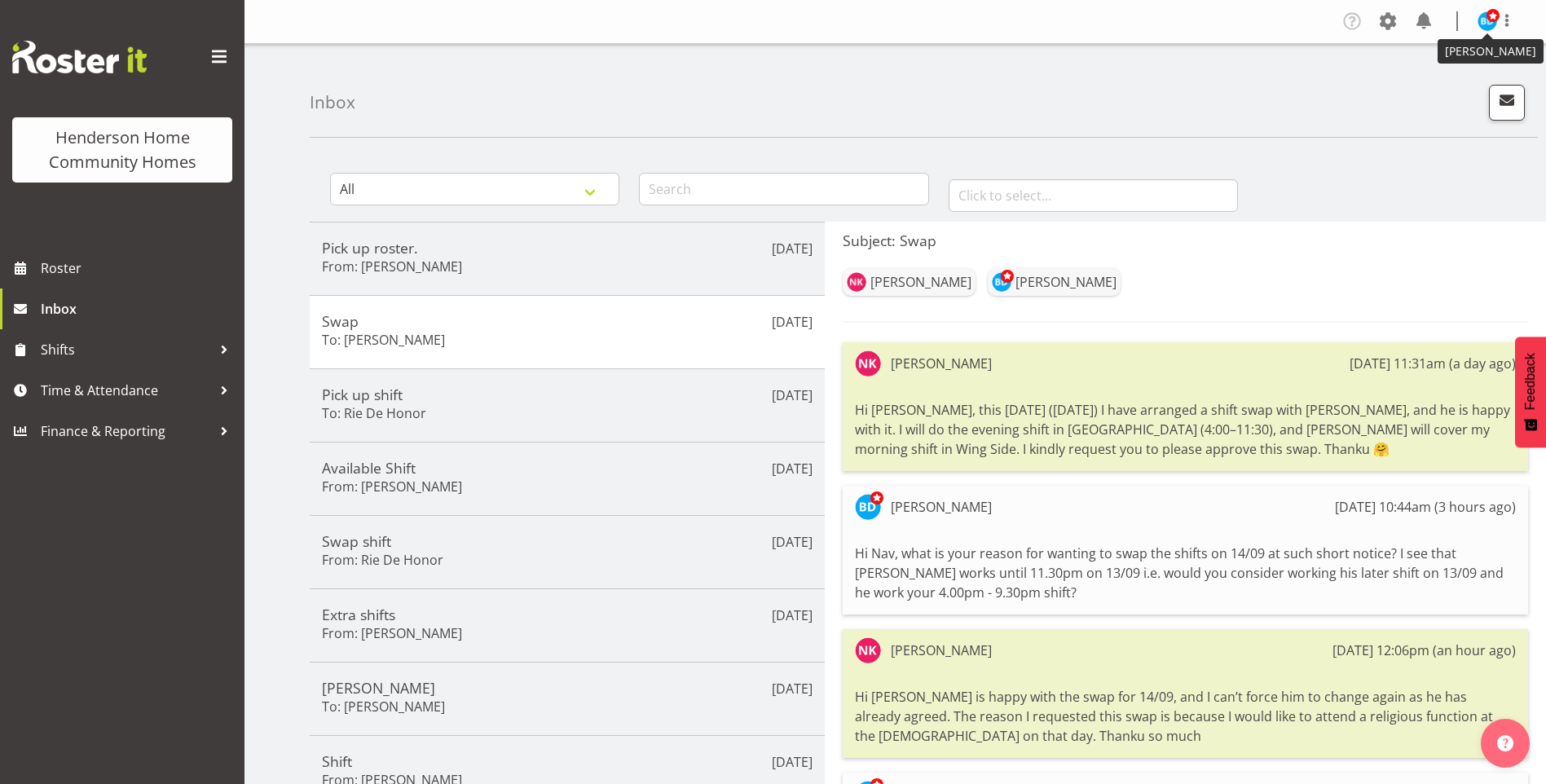
click at [1491, 27] on img at bounding box center [1487, 20] width 19 height 19
click at [1423, 88] on link "Log Out" at bounding box center [1438, 85] width 156 height 29
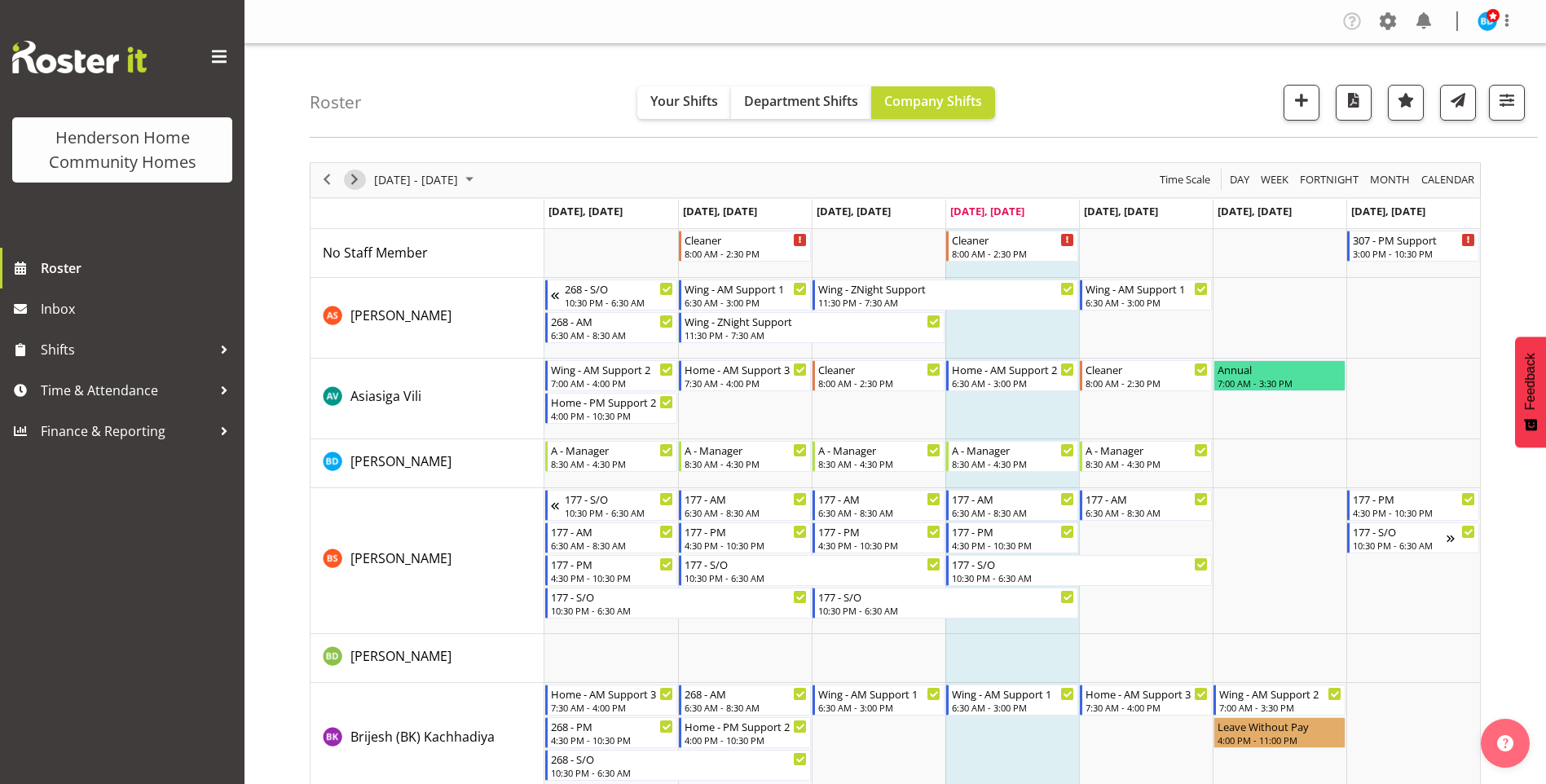
click at [359, 181] on span "Next" at bounding box center [354, 179] width 19 height 20
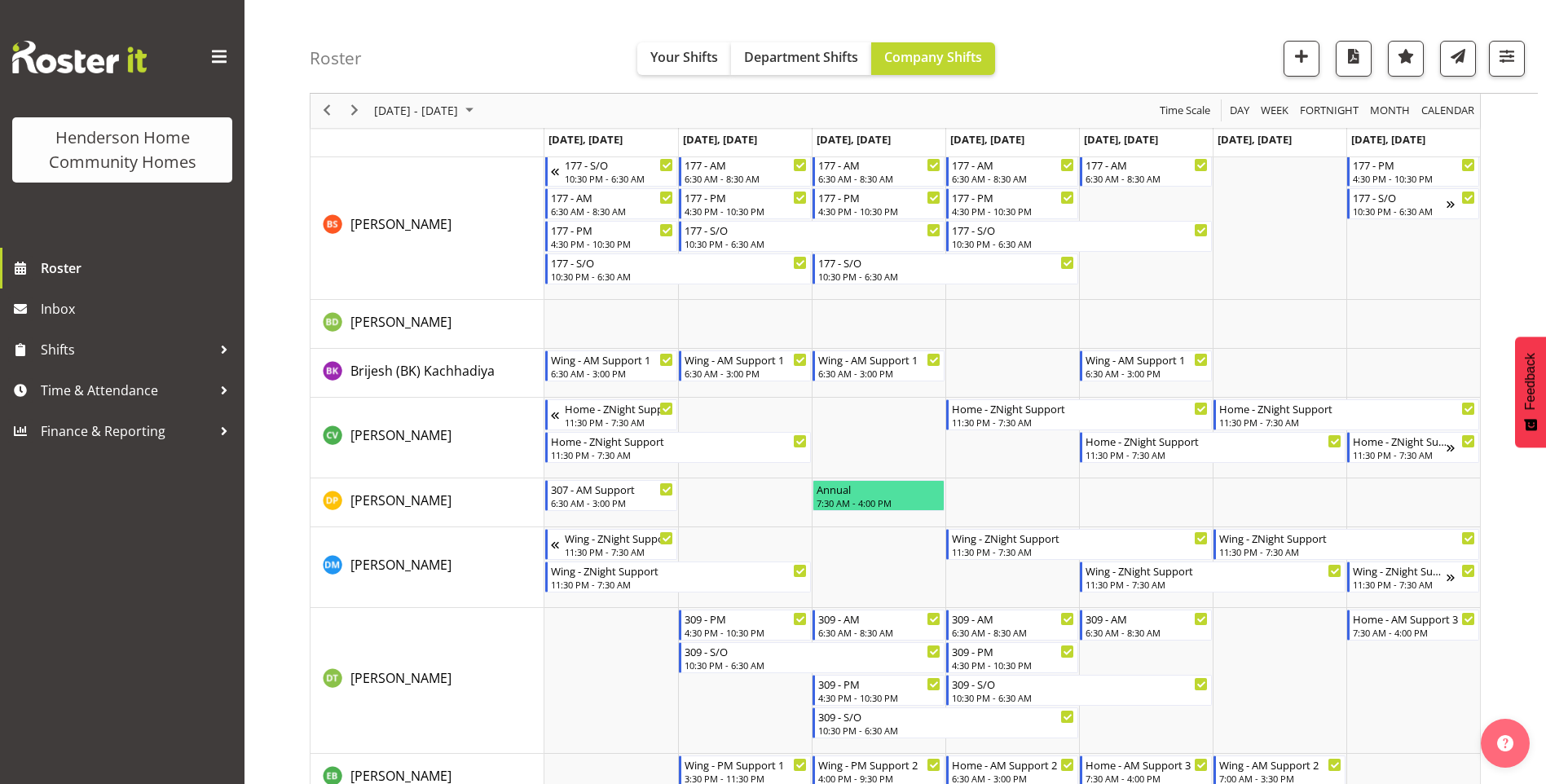
scroll to position [244, 0]
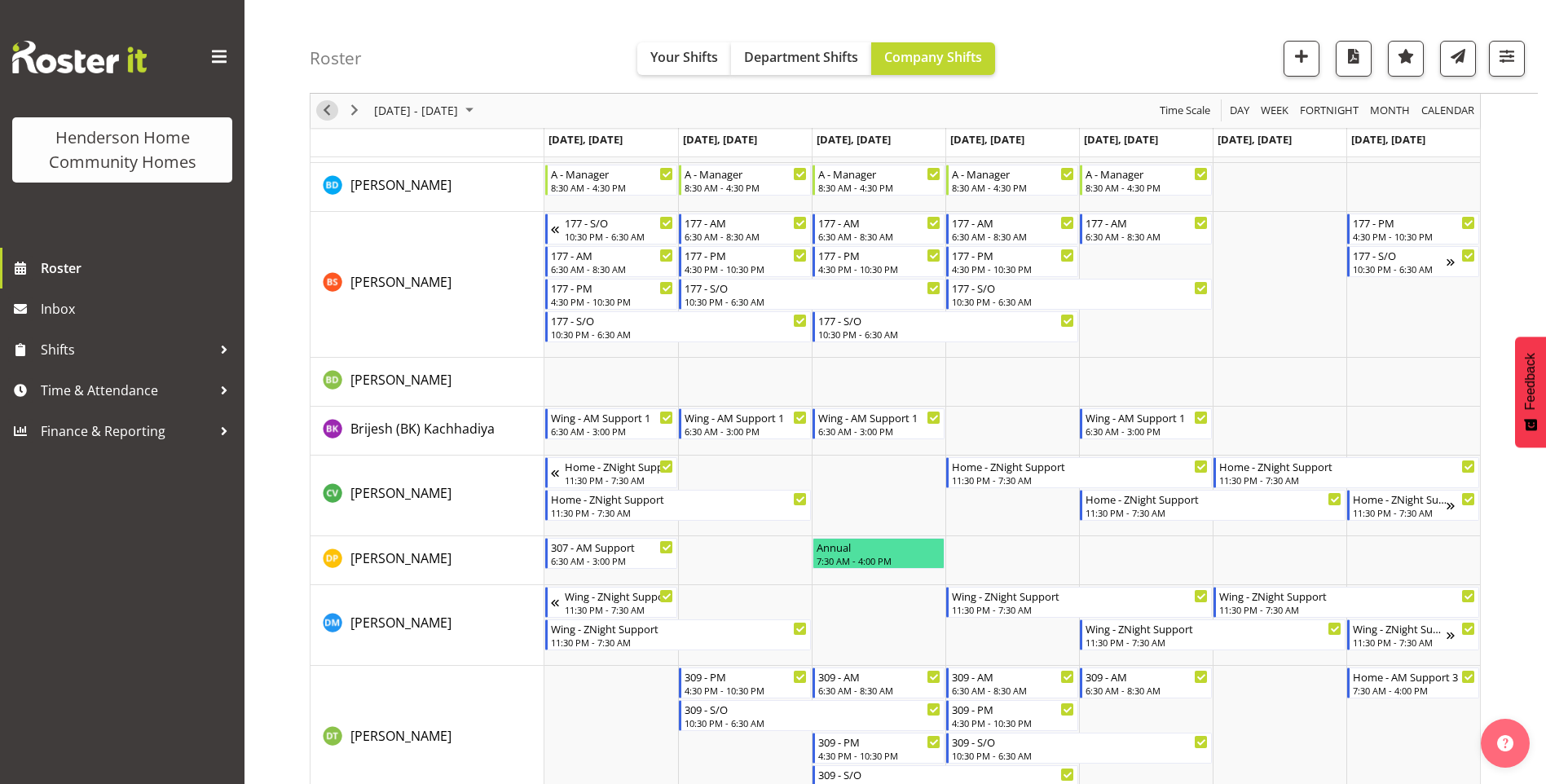
click at [327, 114] on span "Previous" at bounding box center [326, 111] width 19 height 20
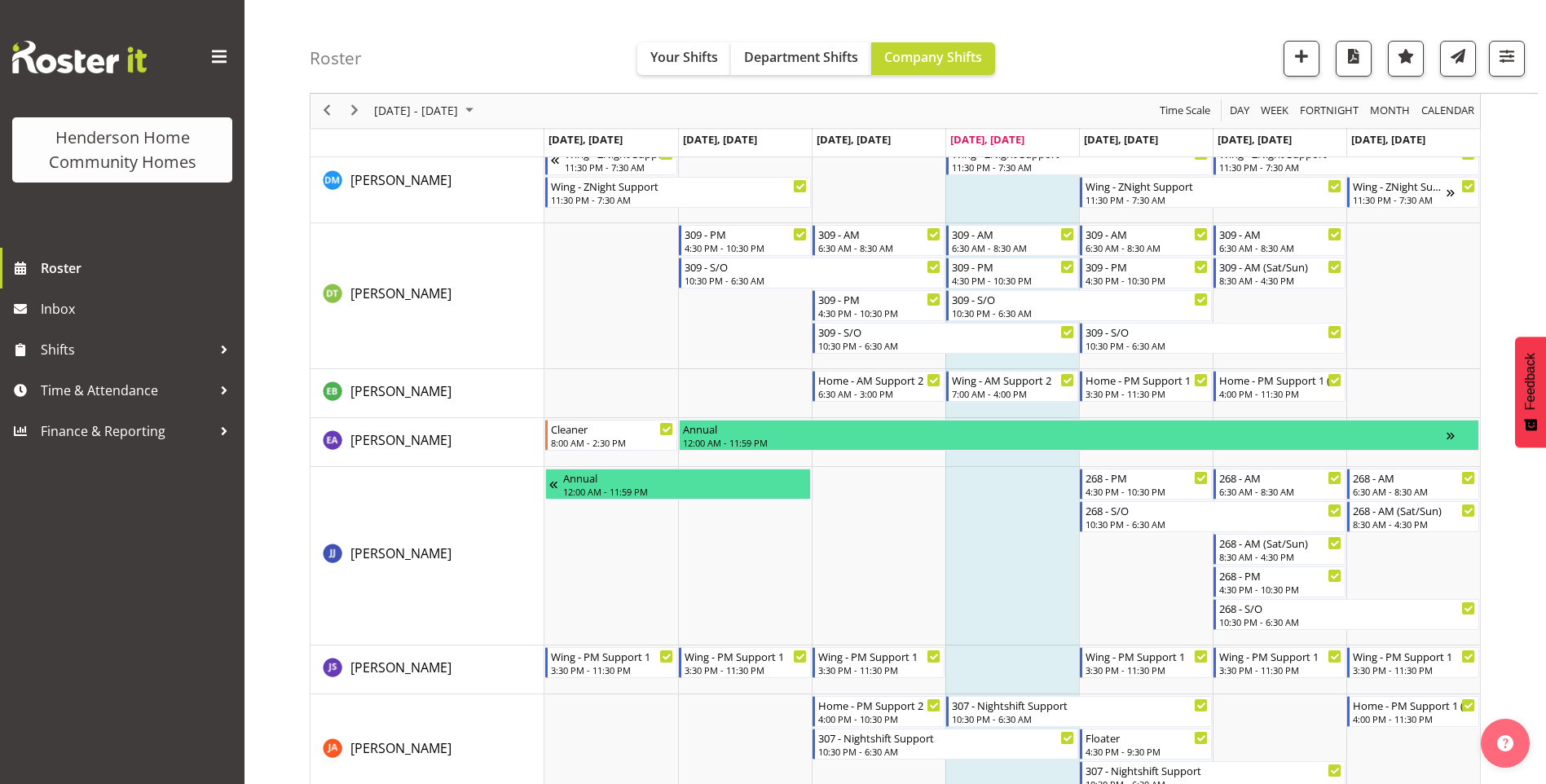
scroll to position [652, 0]
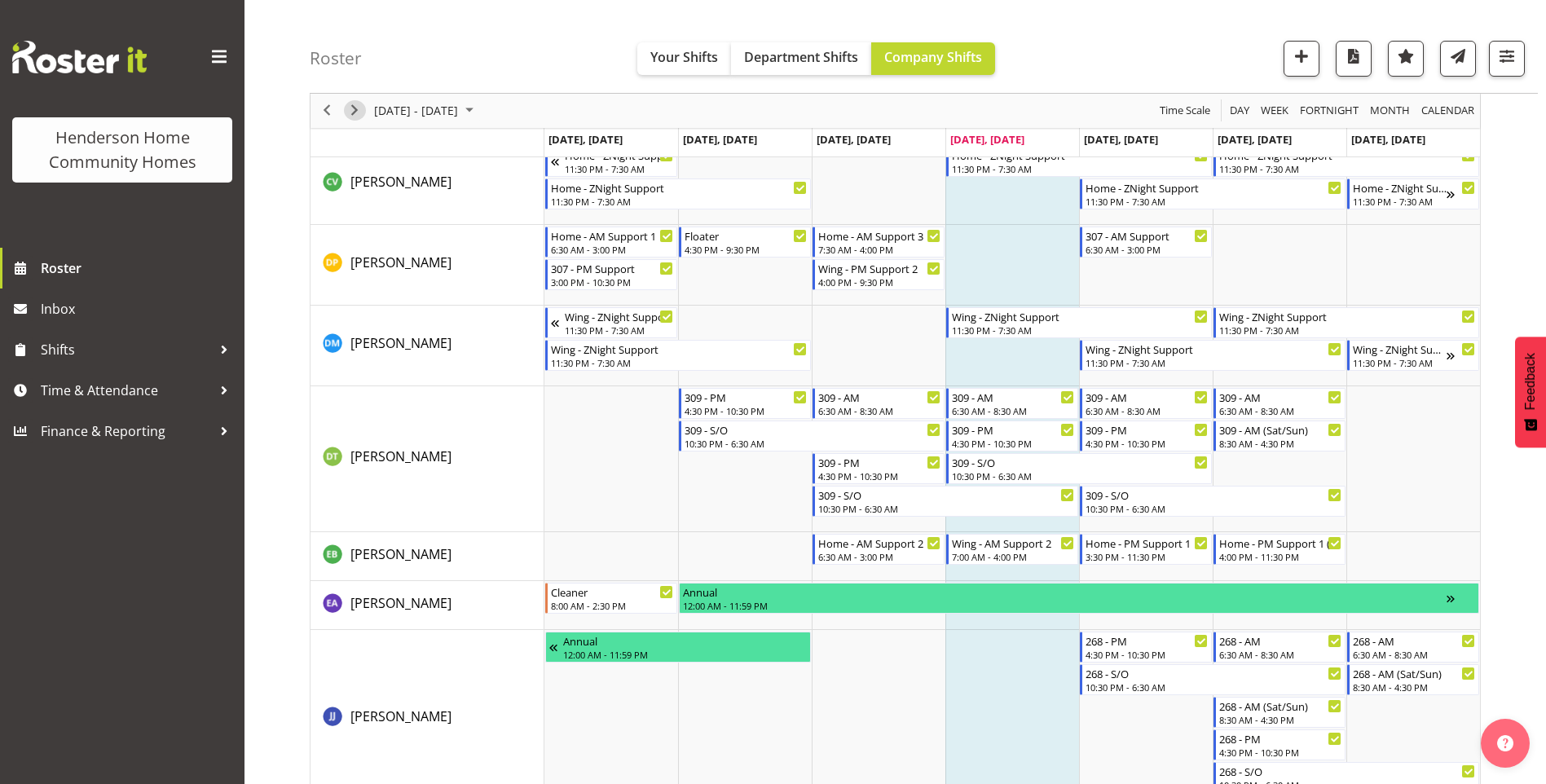
click at [360, 120] on div "next period" at bounding box center [355, 110] width 28 height 34
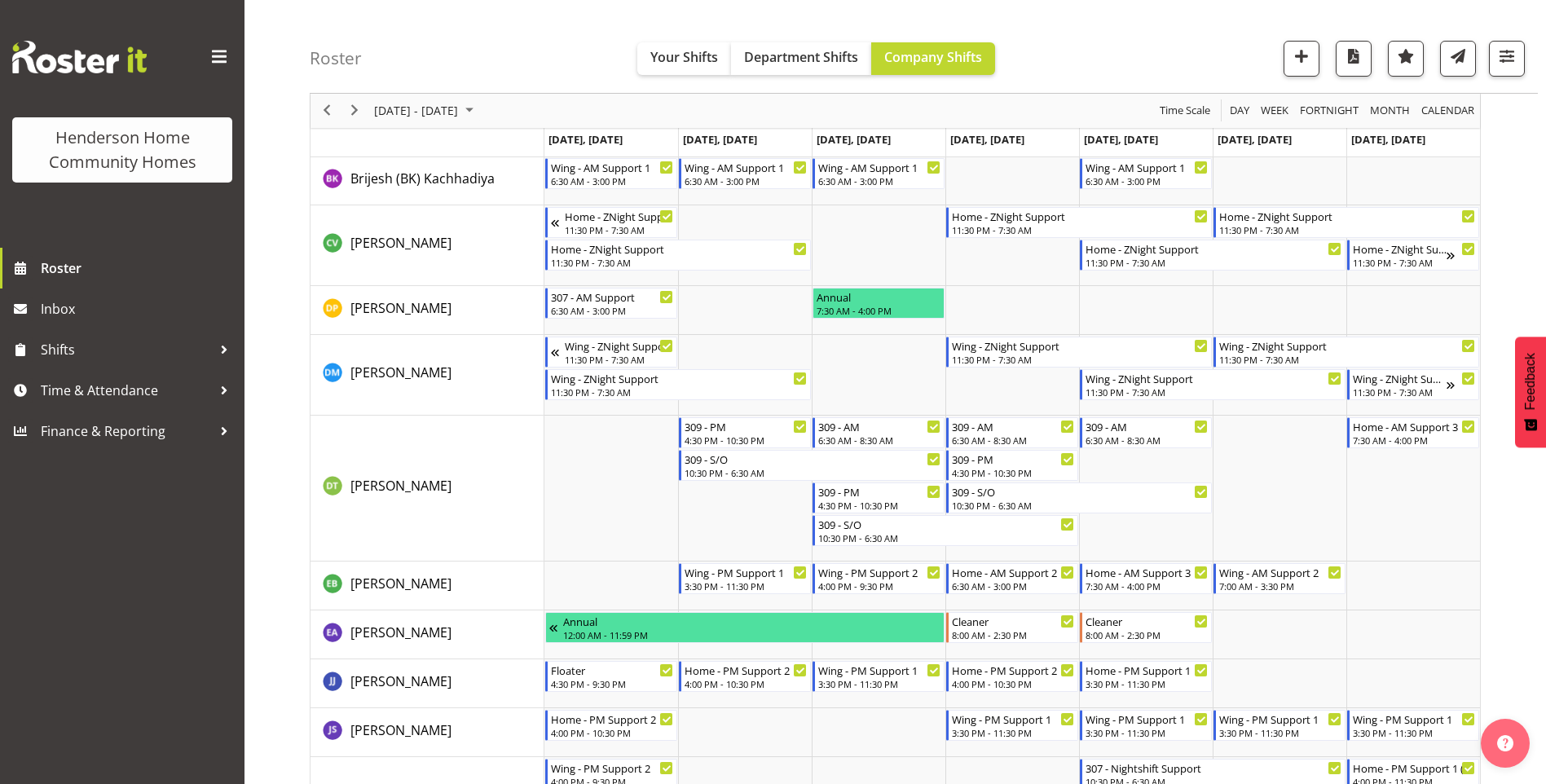
scroll to position [489, 0]
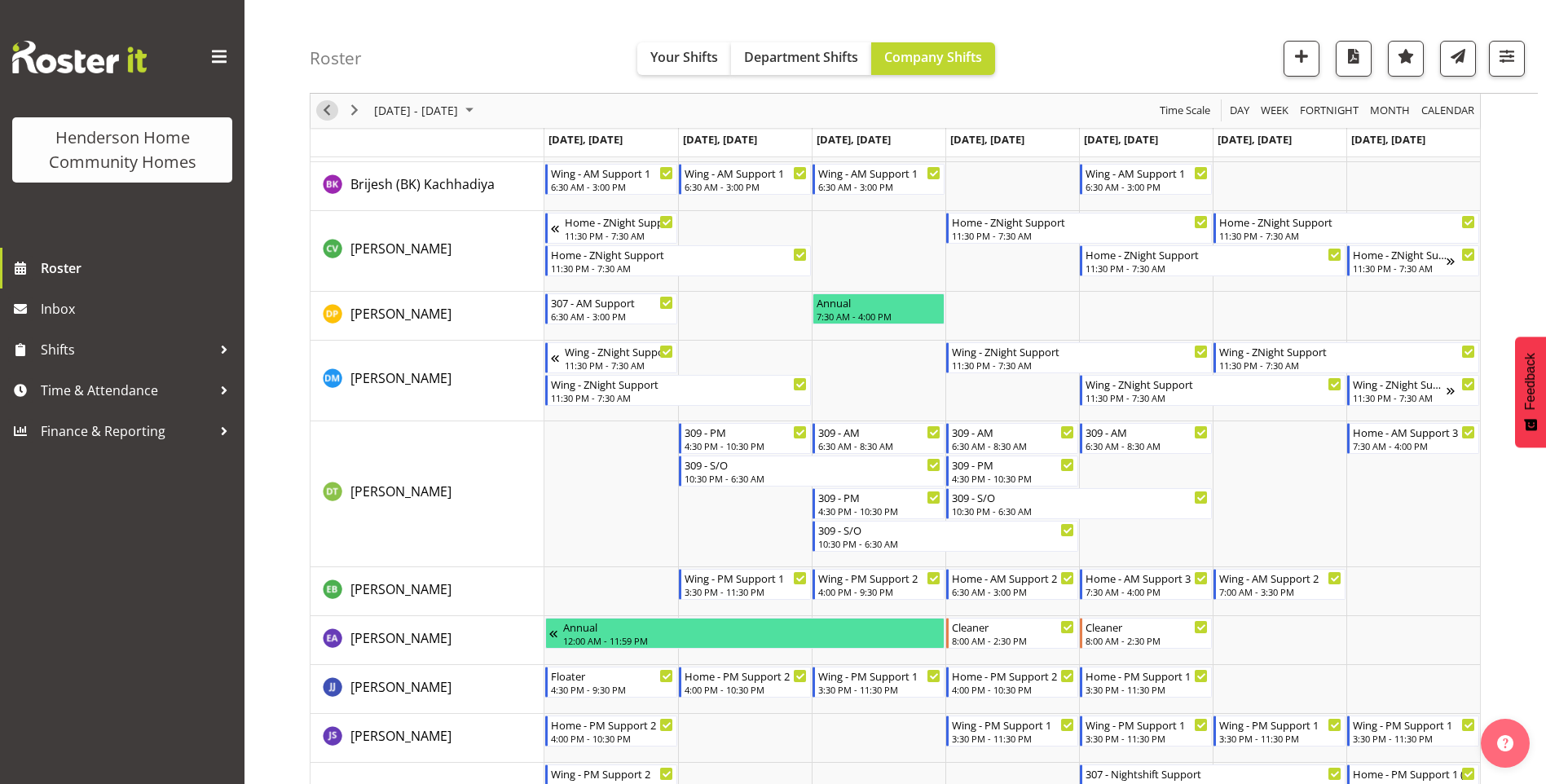
click at [323, 107] on span "Previous" at bounding box center [326, 111] width 19 height 20
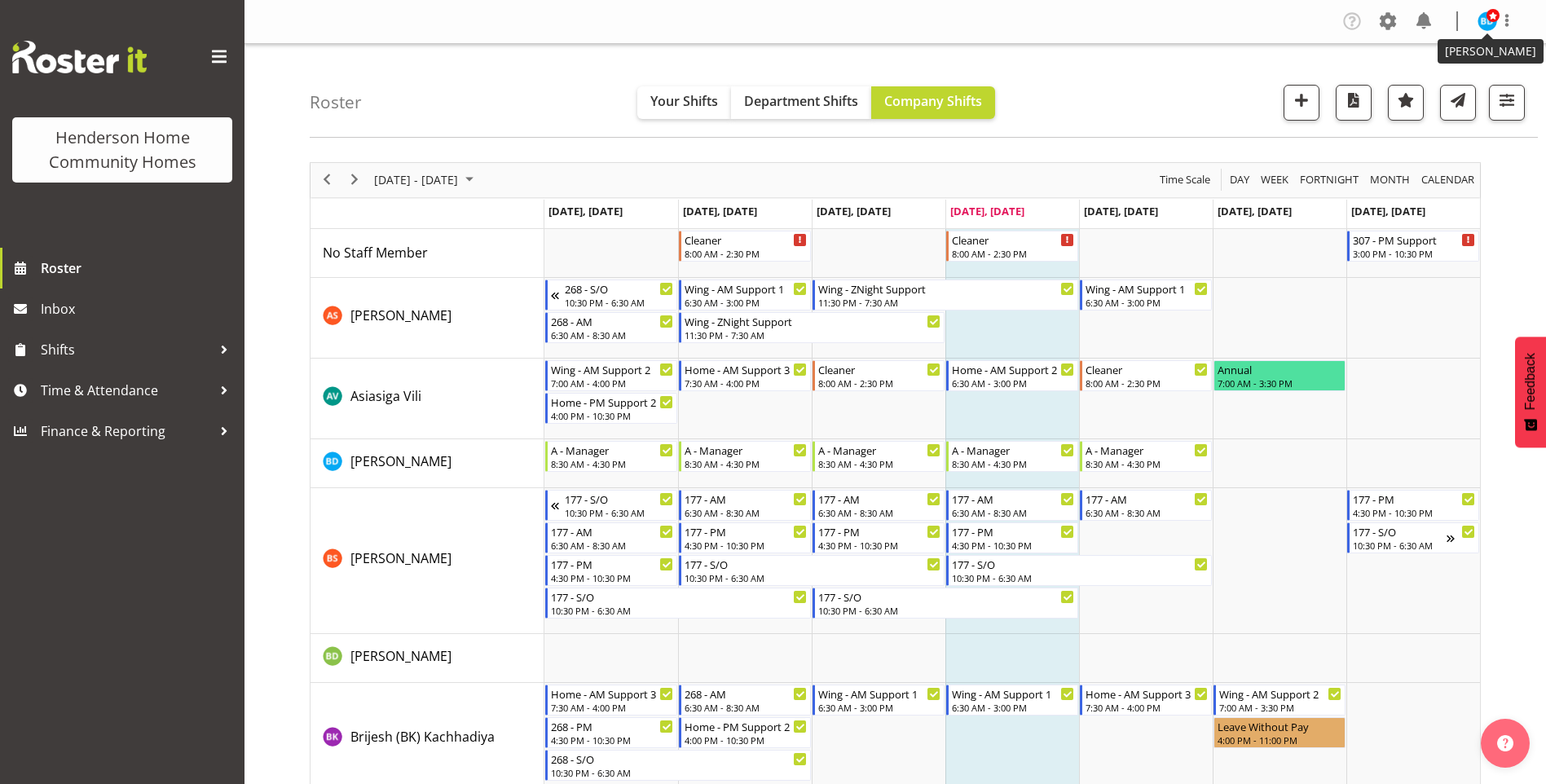
click at [1485, 22] on img at bounding box center [1487, 20] width 19 height 19
click at [1426, 89] on link "Log Out" at bounding box center [1438, 85] width 156 height 29
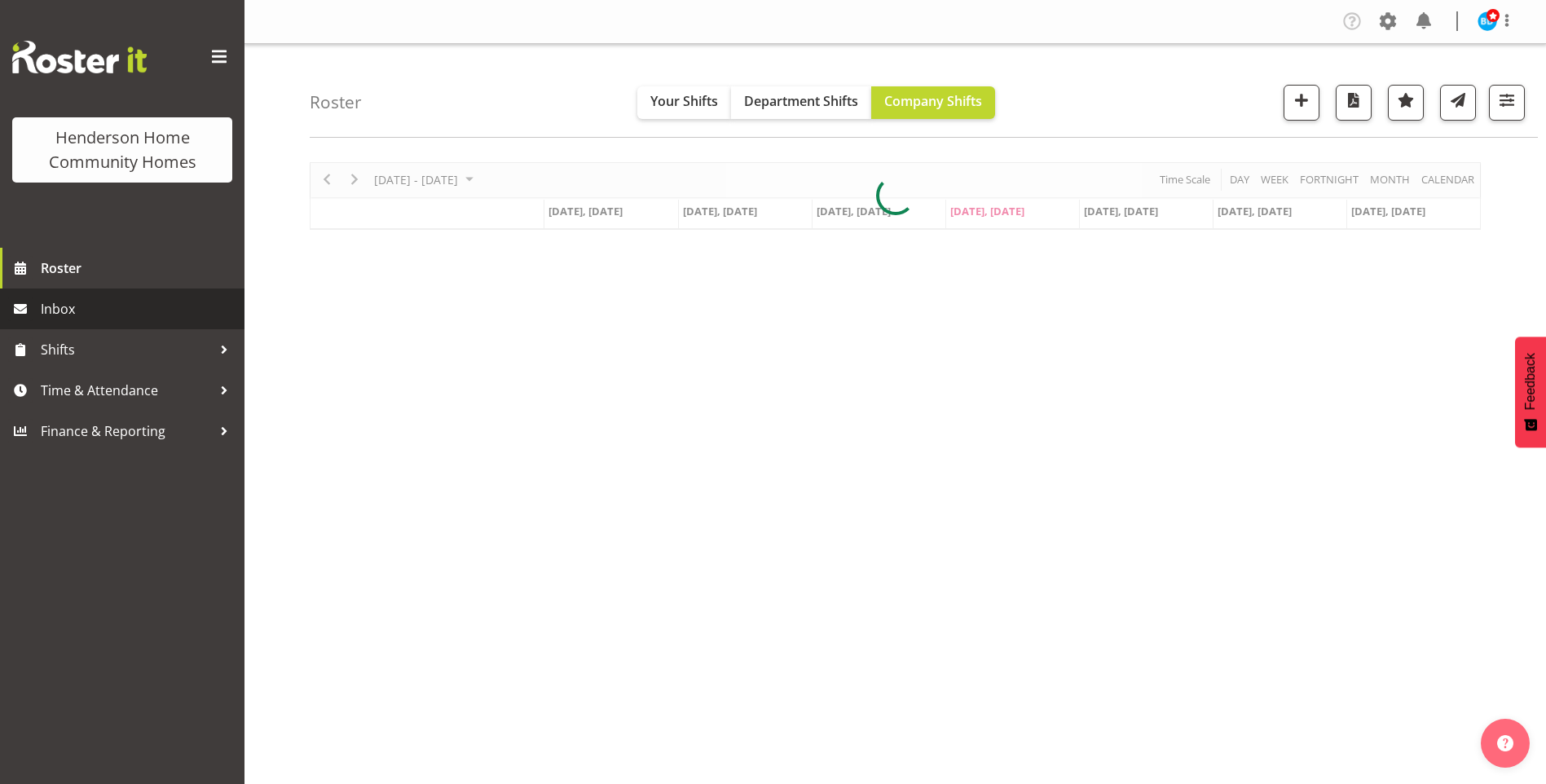
click at [108, 308] on span "Inbox" at bounding box center [138, 309] width 196 height 25
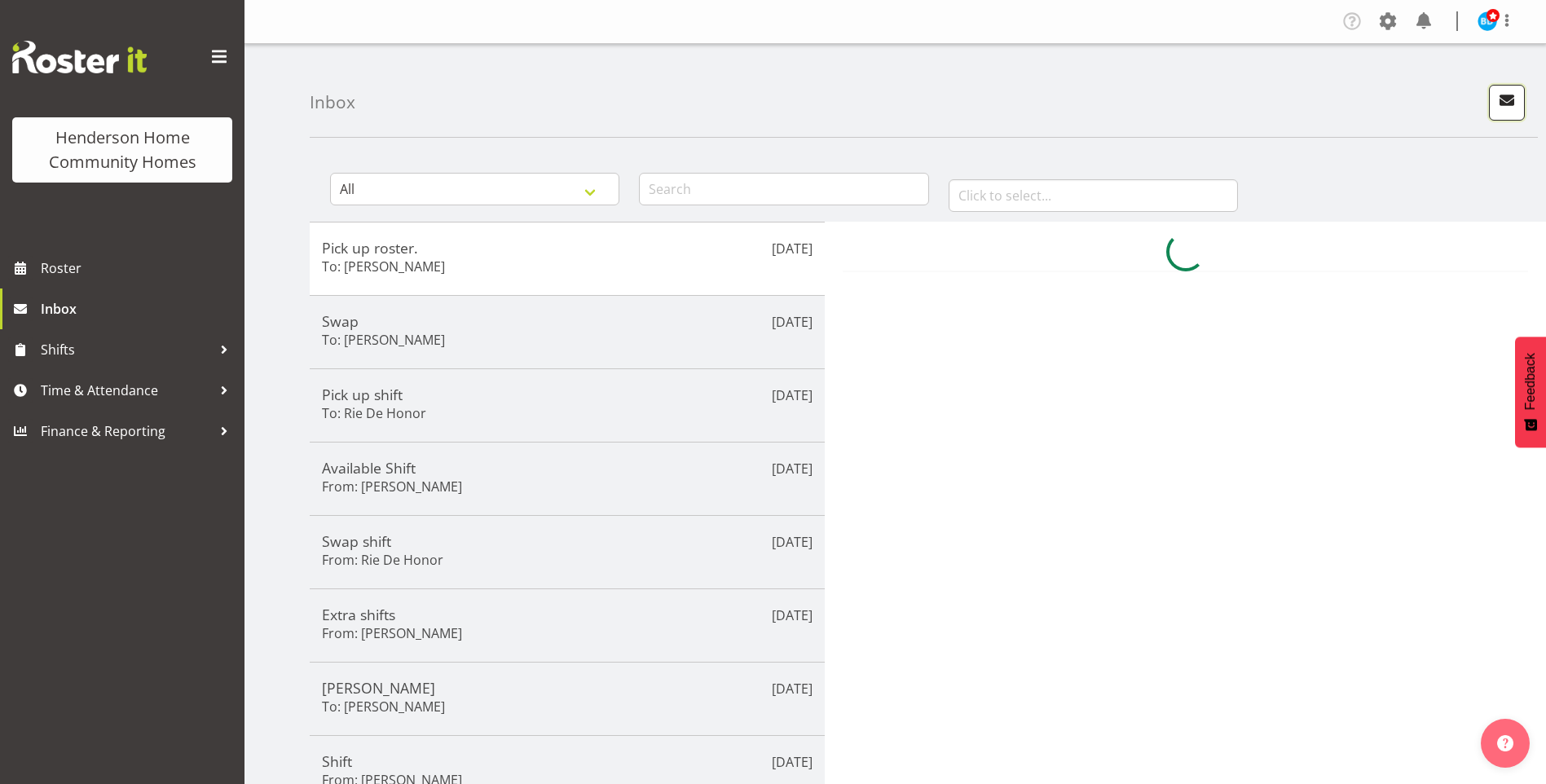
click at [1515, 101] on span "button" at bounding box center [1506, 100] width 21 height 21
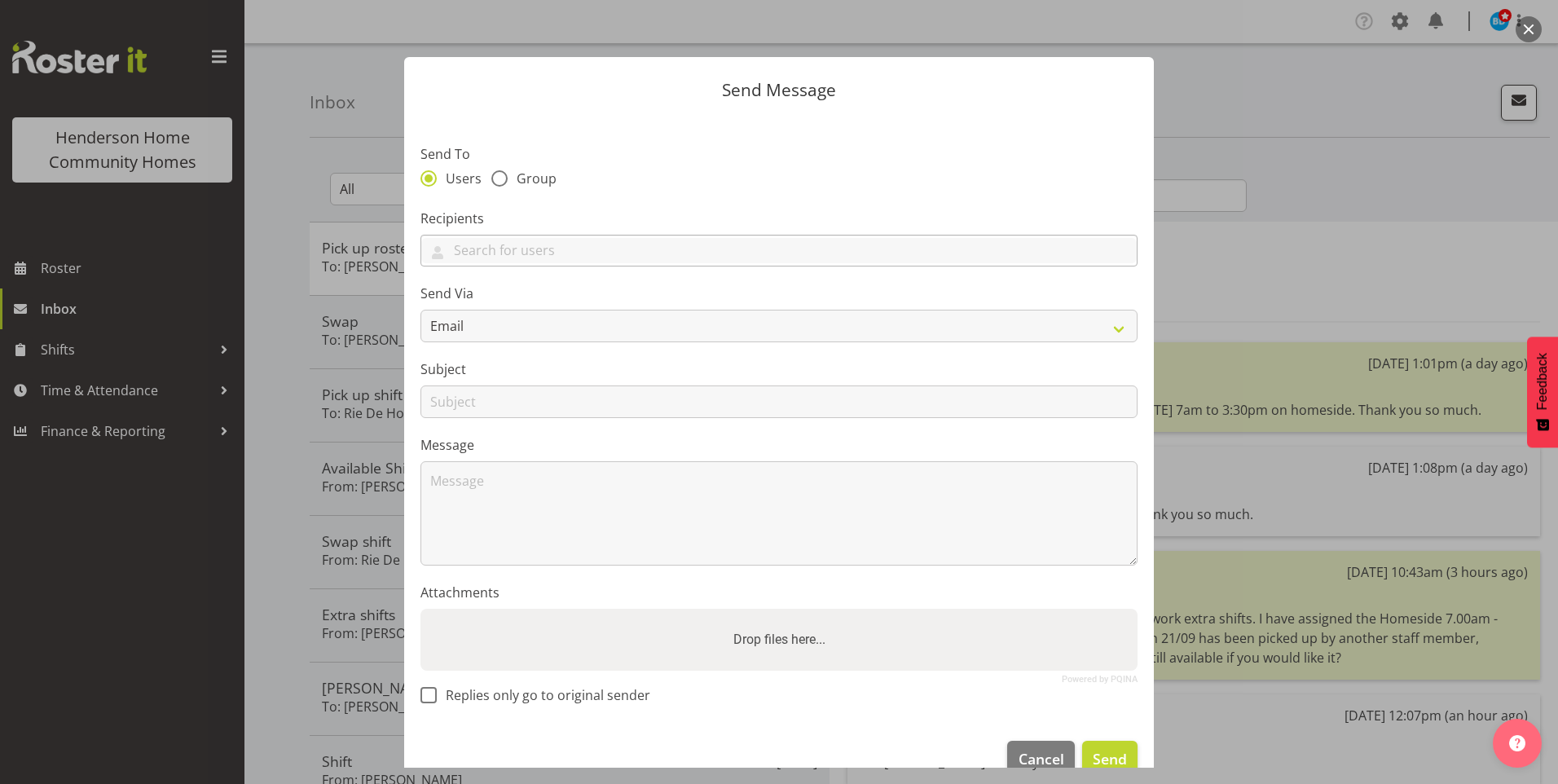
click at [774, 263] on div at bounding box center [779, 252] width 716 height 28
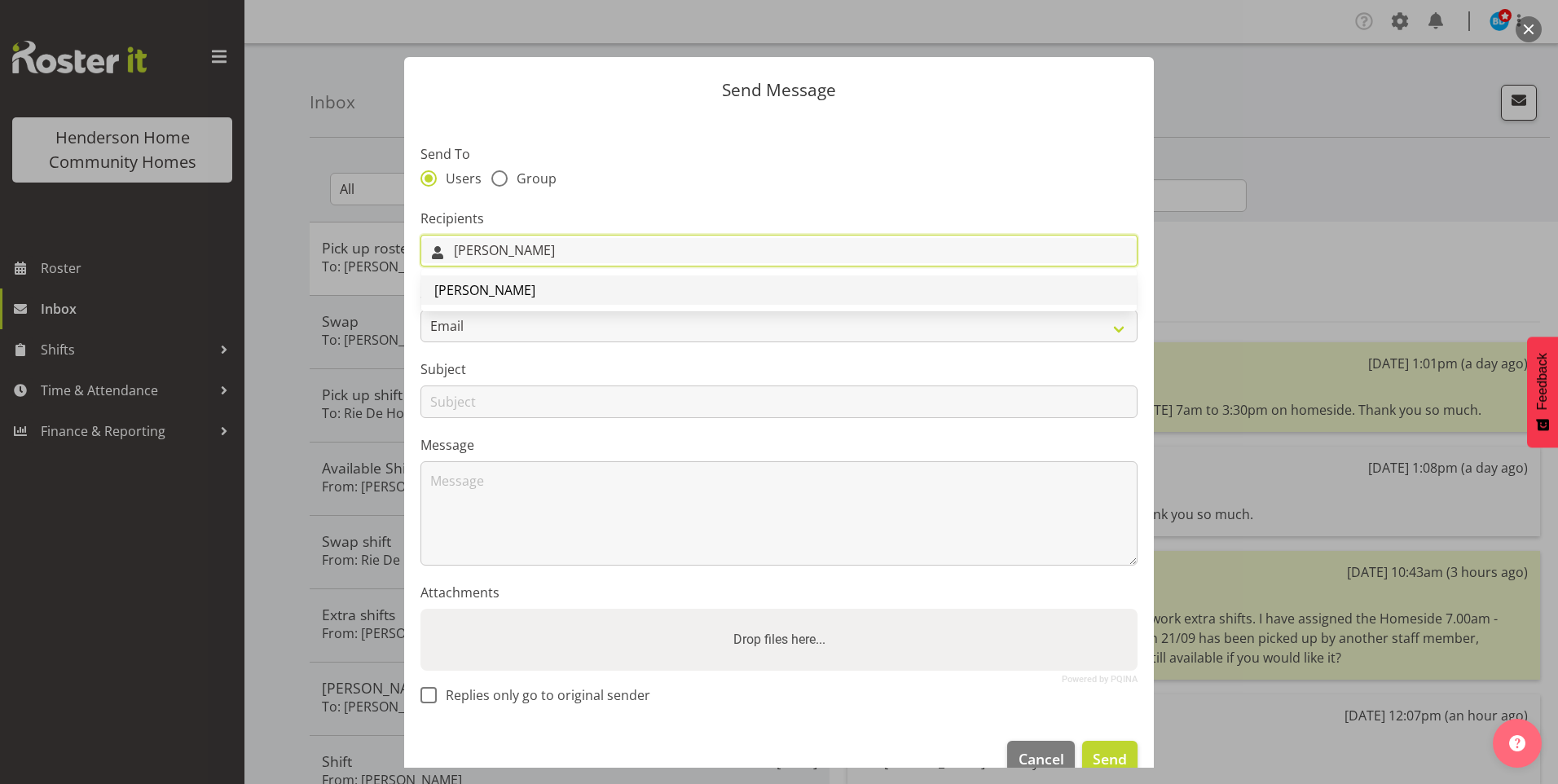
type input "[PERSON_NAME]"
click at [495, 293] on span "[PERSON_NAME]" at bounding box center [485, 290] width 101 height 18
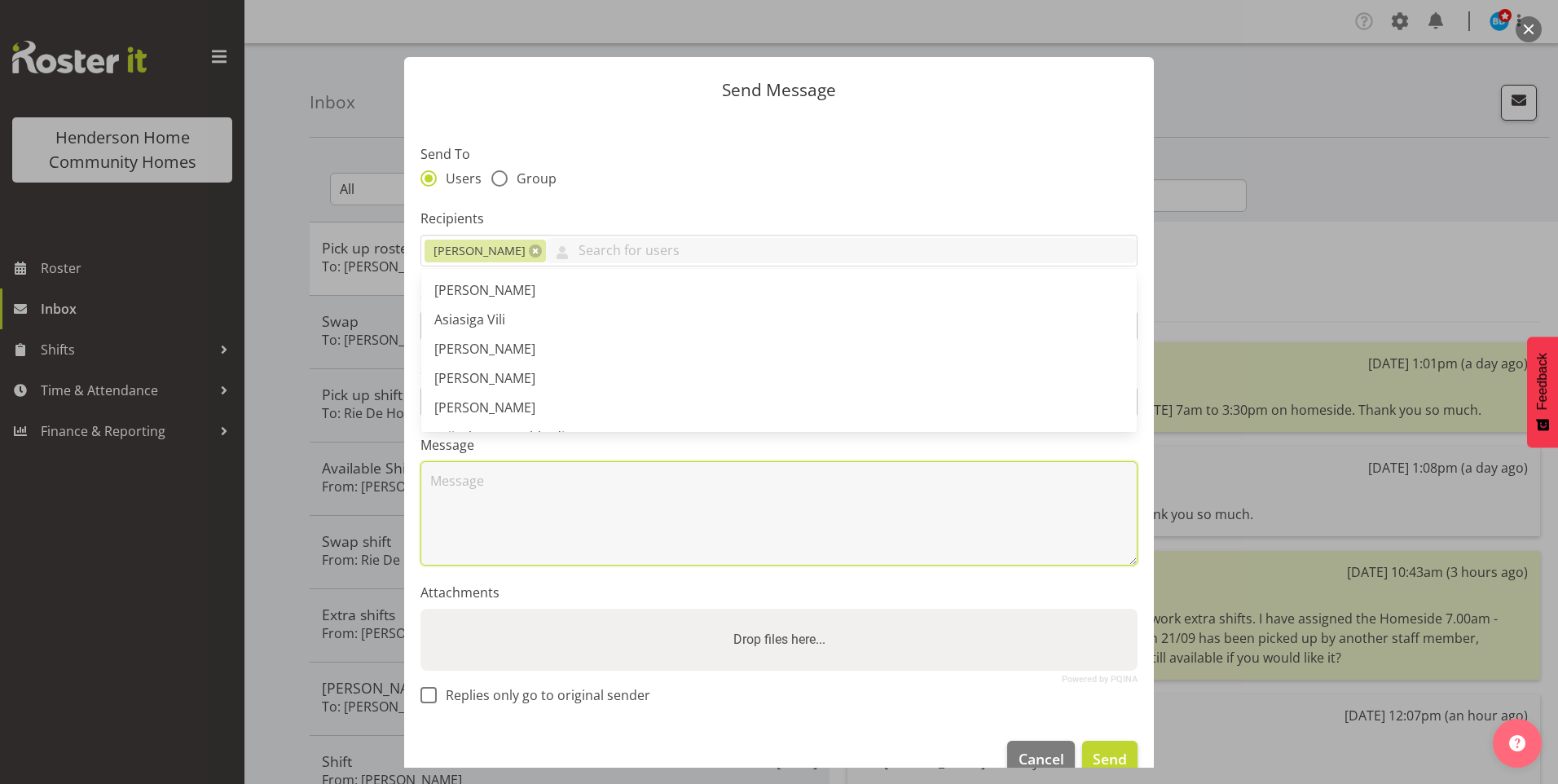
click at [536, 480] on textarea at bounding box center [779, 513] width 717 height 104
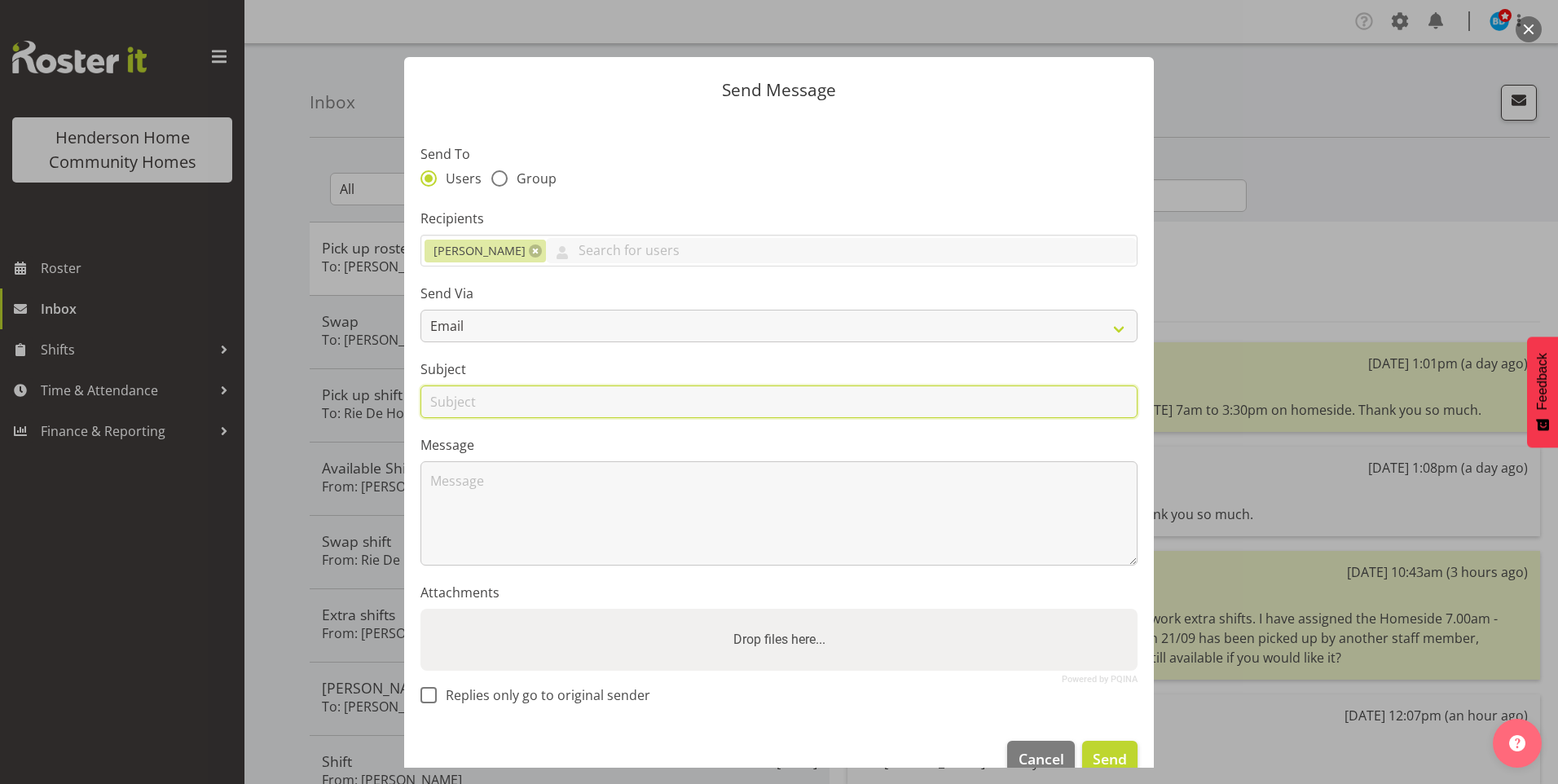
click at [479, 403] on input "text" at bounding box center [779, 401] width 717 height 32
click at [461, 401] on input "Shift [DATE]/[DATE]" at bounding box center [779, 401] width 717 height 32
type input "Shift - [DATE]/[DATE]"
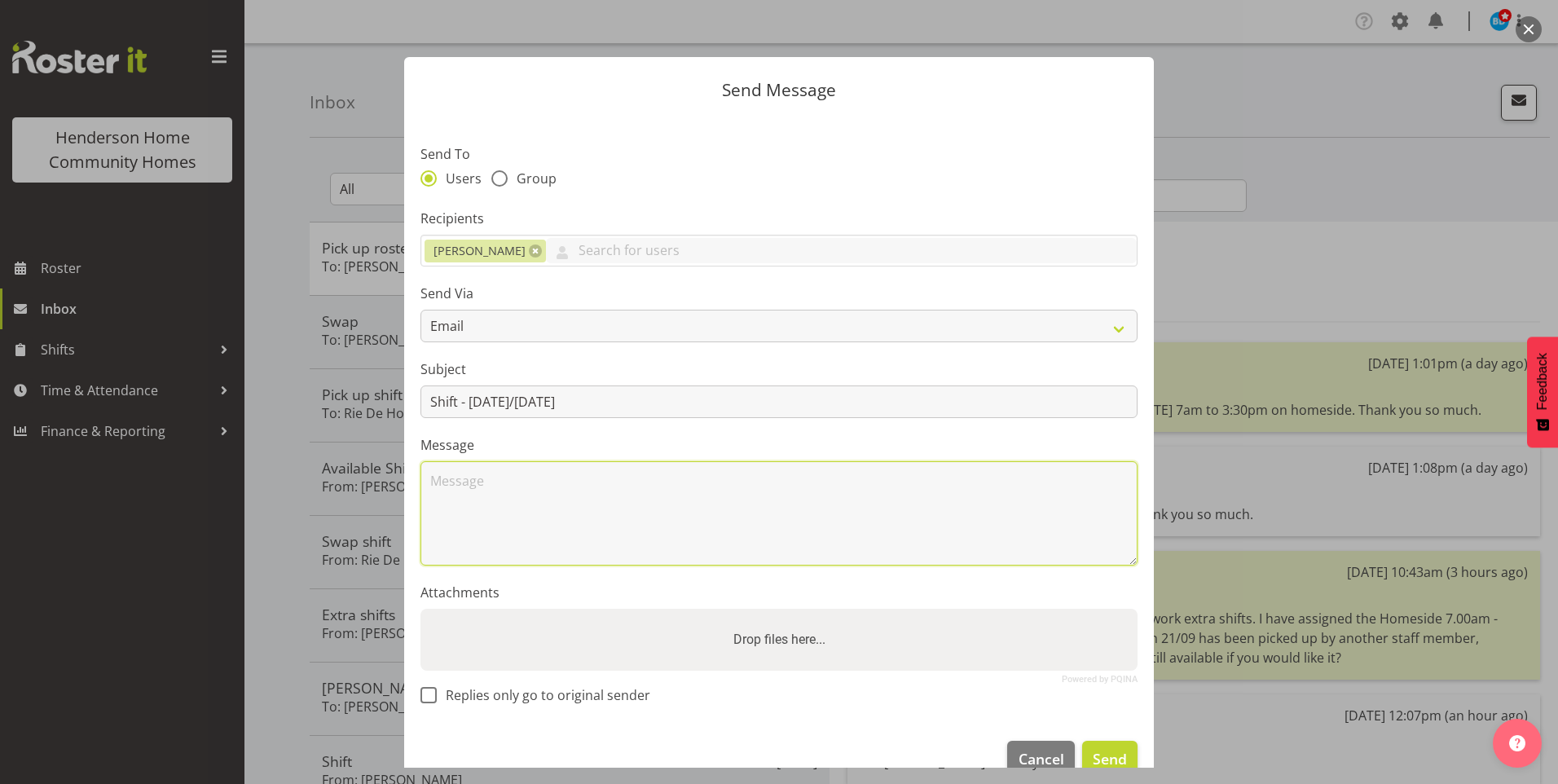
click at [461, 474] on textarea at bounding box center [779, 513] width 717 height 104
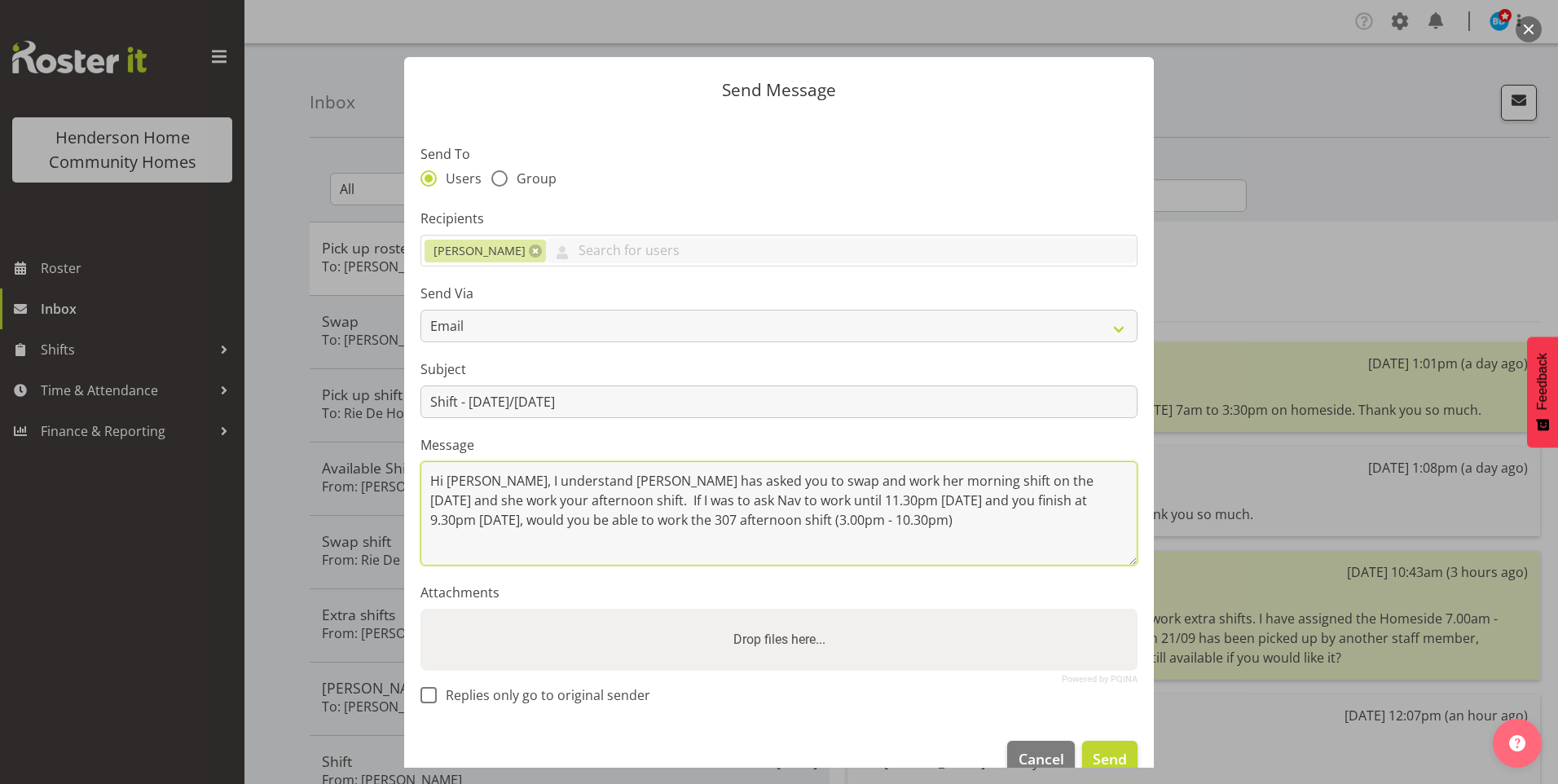
click at [928, 521] on textarea "Hi Jess, I understand Nav has asked you to swap and work her morning shift on t…" at bounding box center [779, 513] width 717 height 104
type textarea "Hi Jess, I understand Nav has asked you to swap and work her morning shift on t…"
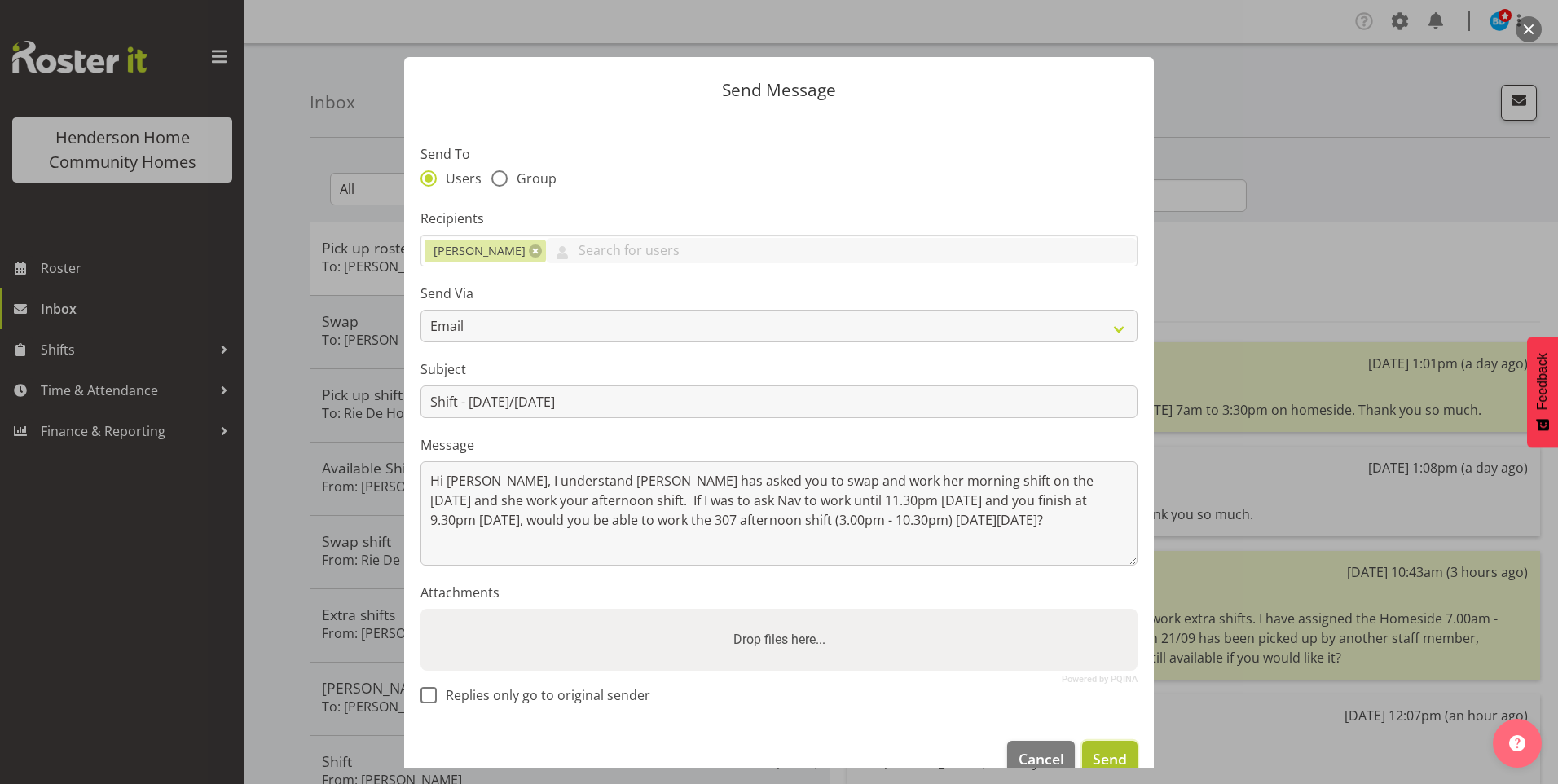
click at [1093, 748] on span "Send" at bounding box center [1109, 758] width 34 height 21
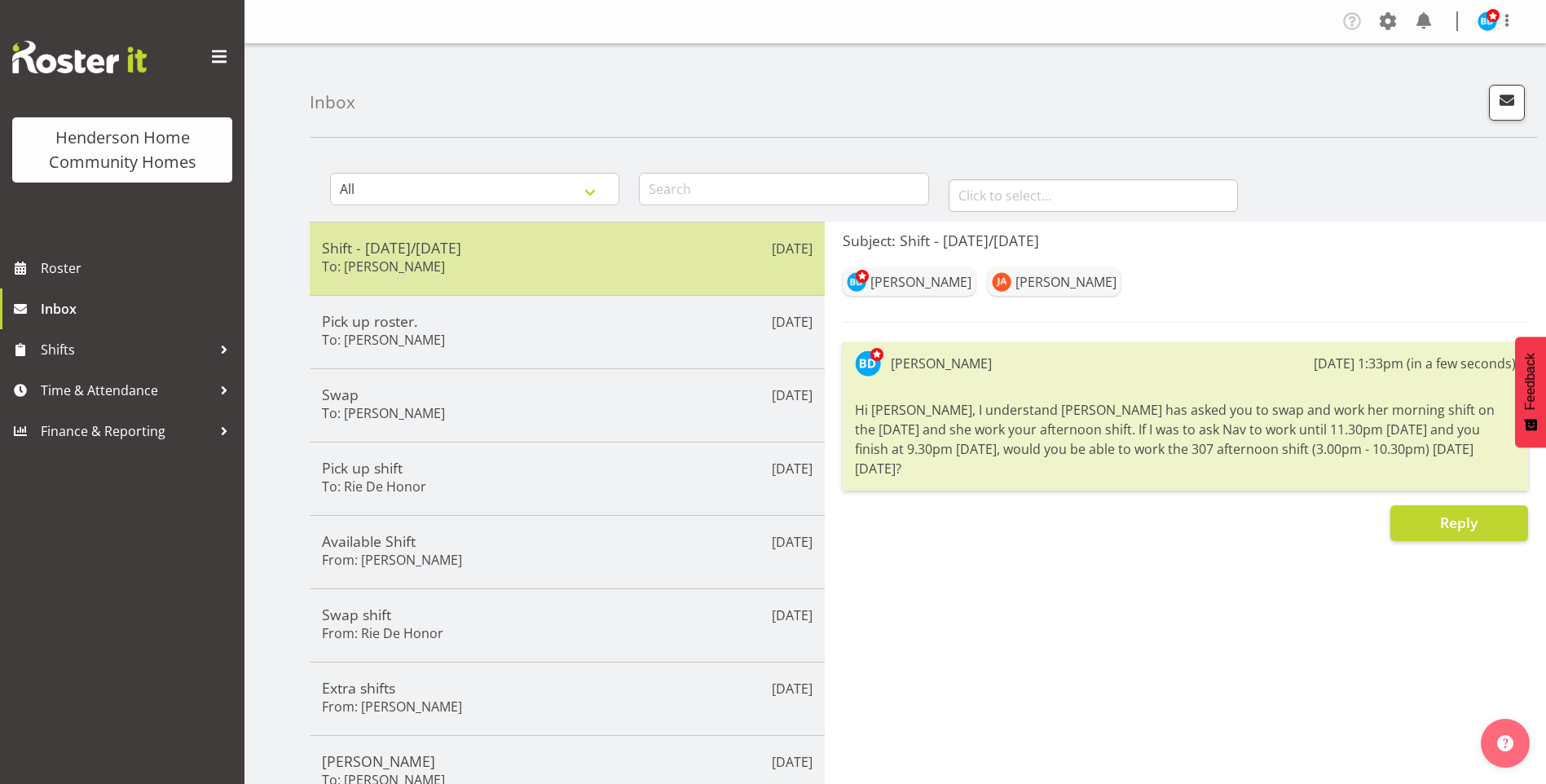
click at [607, 250] on h5 "Shift - Saturday 13th September/Sunday 14th September" at bounding box center [567, 248] width 491 height 18
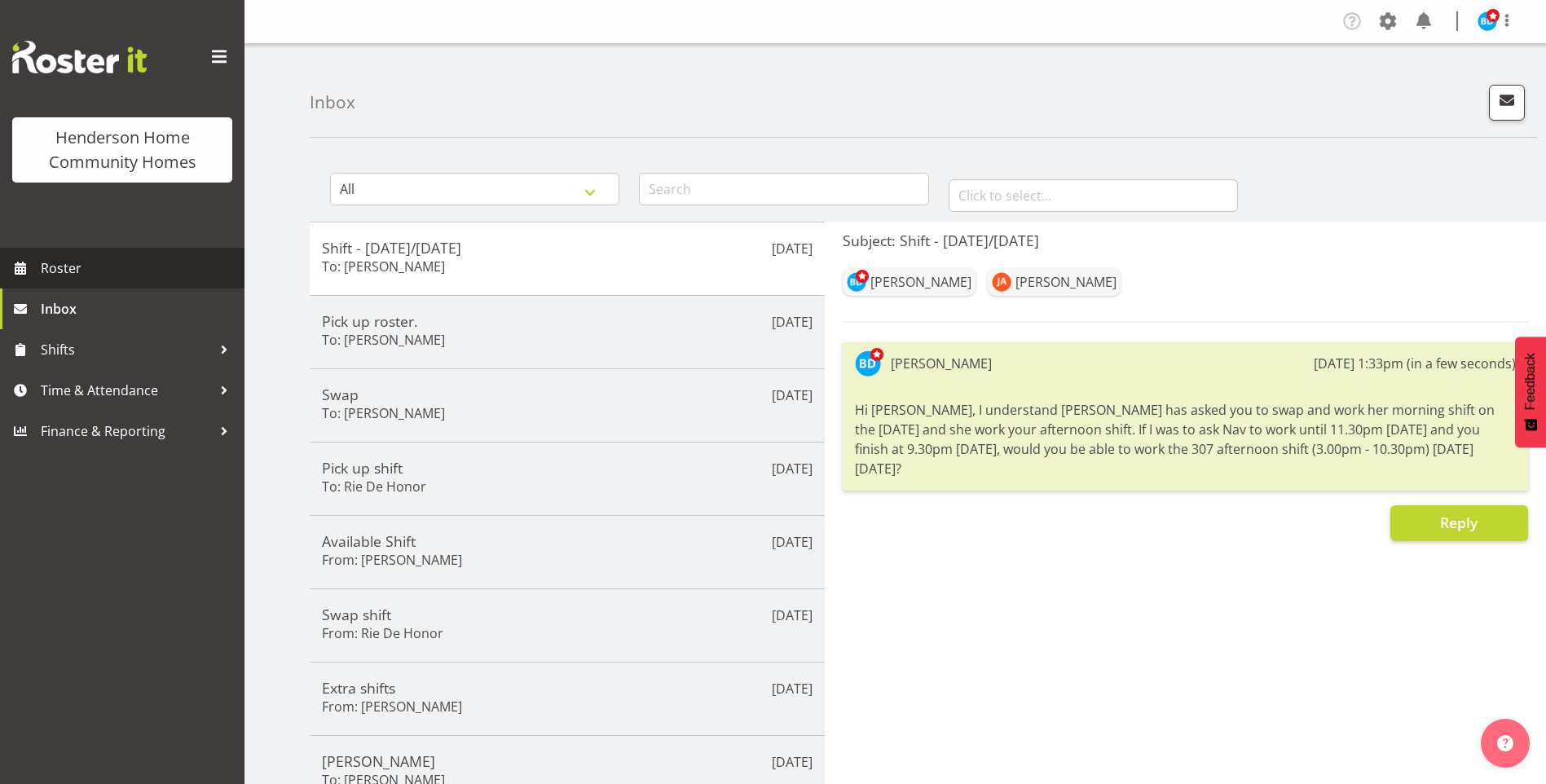
click at [77, 270] on span "Roster" at bounding box center [138, 267] width 196 height 25
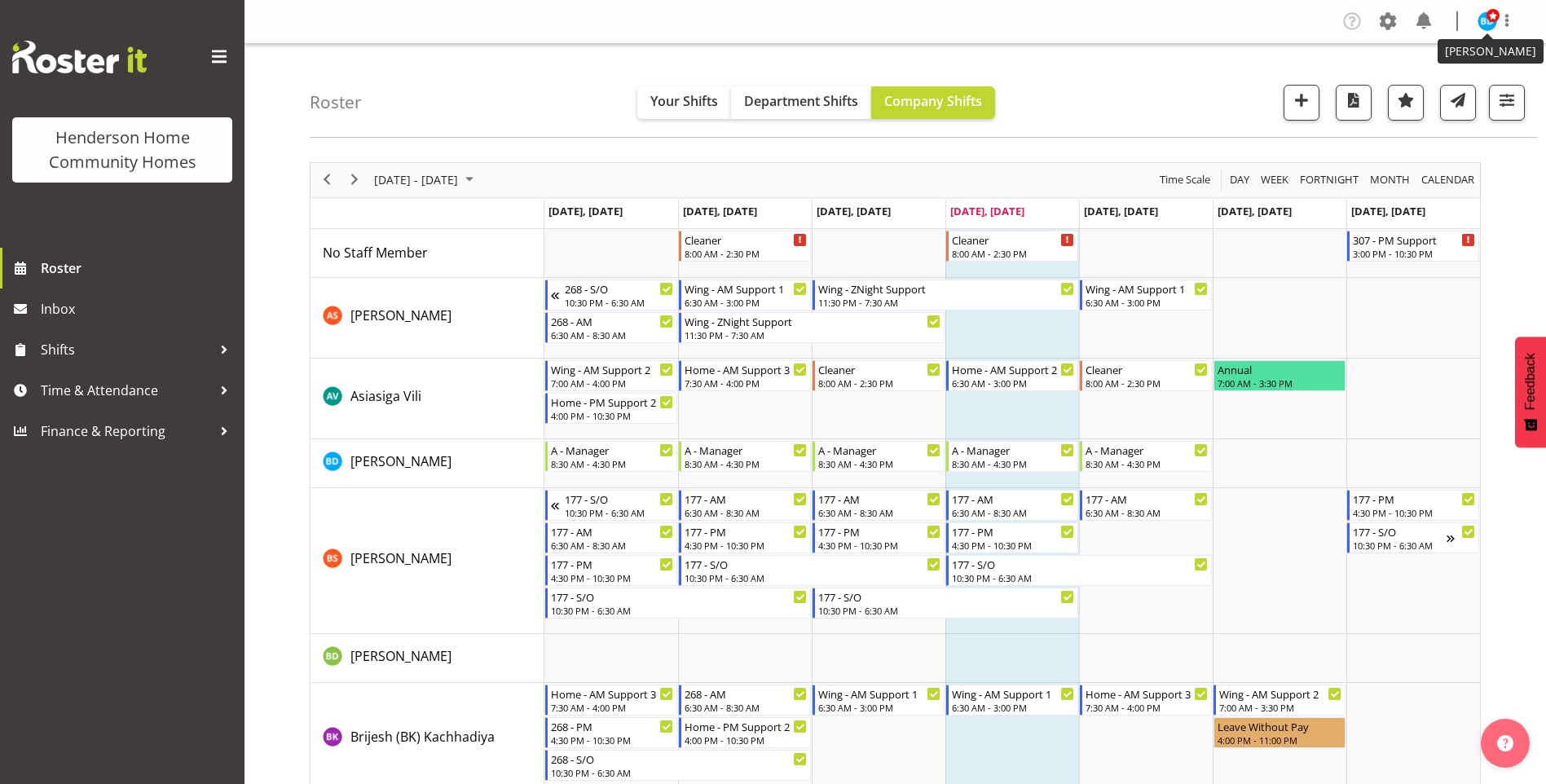
click at [1486, 18] on span at bounding box center [1493, 16] width 13 height 13
click at [1430, 89] on link "Log Out" at bounding box center [1438, 85] width 156 height 29
